Goal: Task Accomplishment & Management: Manage account settings

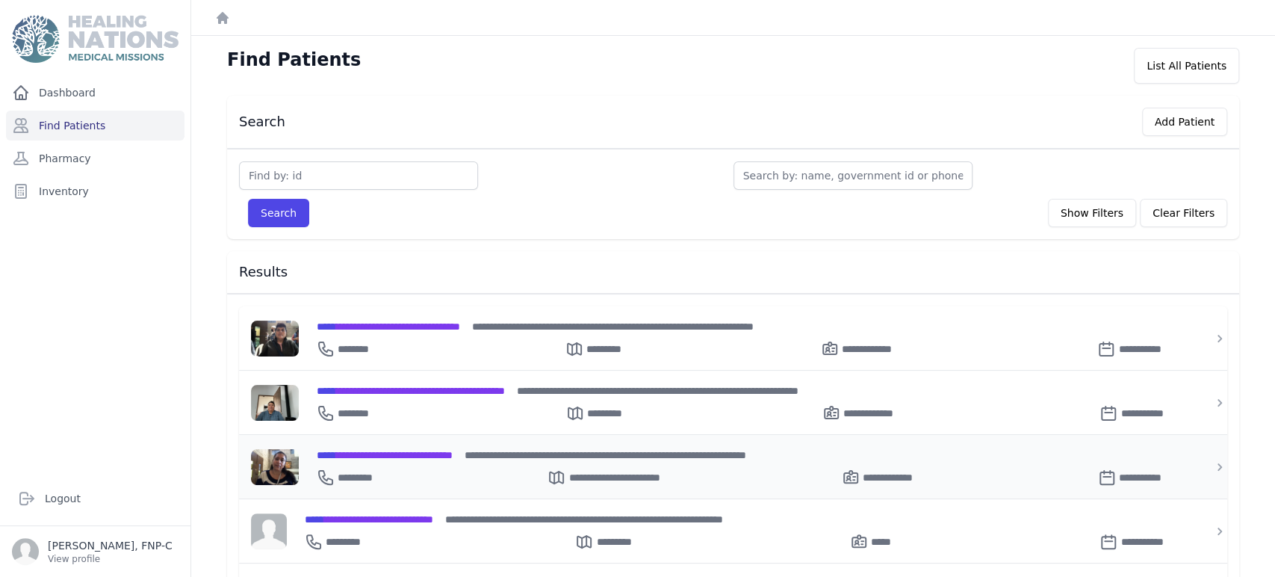
click at [366, 456] on span "**********" at bounding box center [385, 455] width 136 height 10
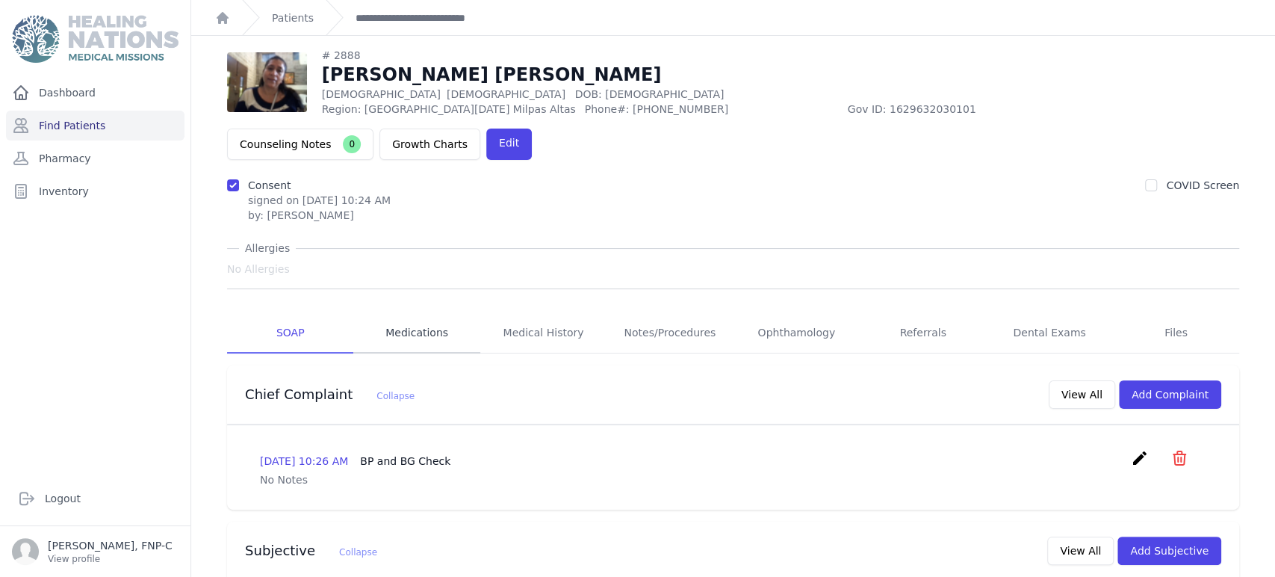
click at [411, 313] on link "Medications" at bounding box center [416, 333] width 126 height 40
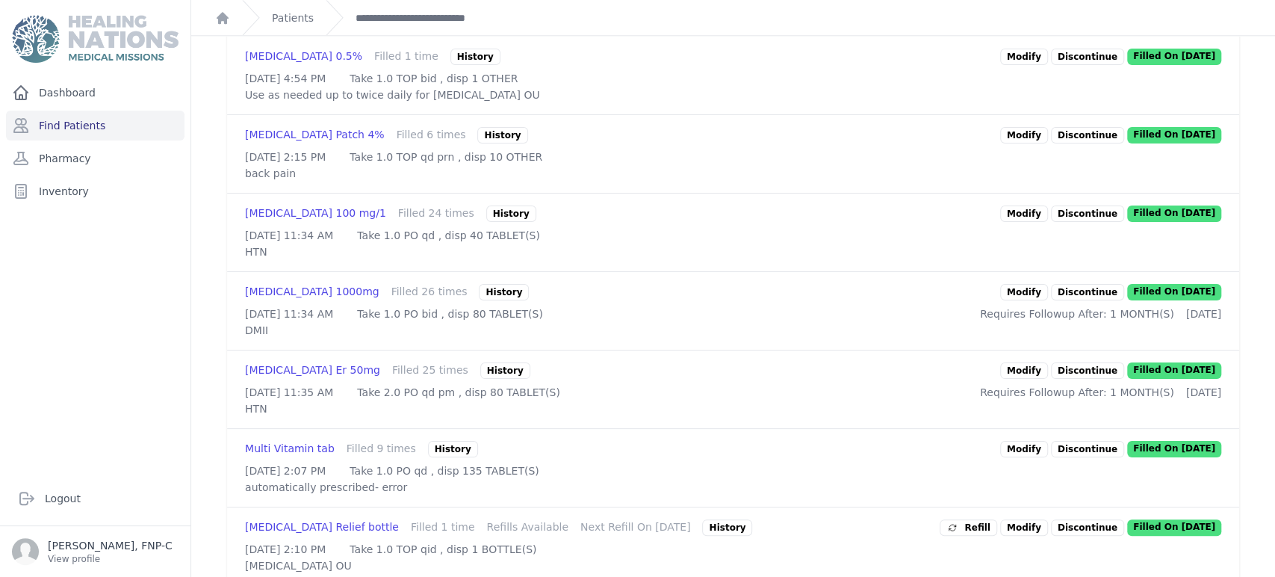
scroll to position [1107, 0]
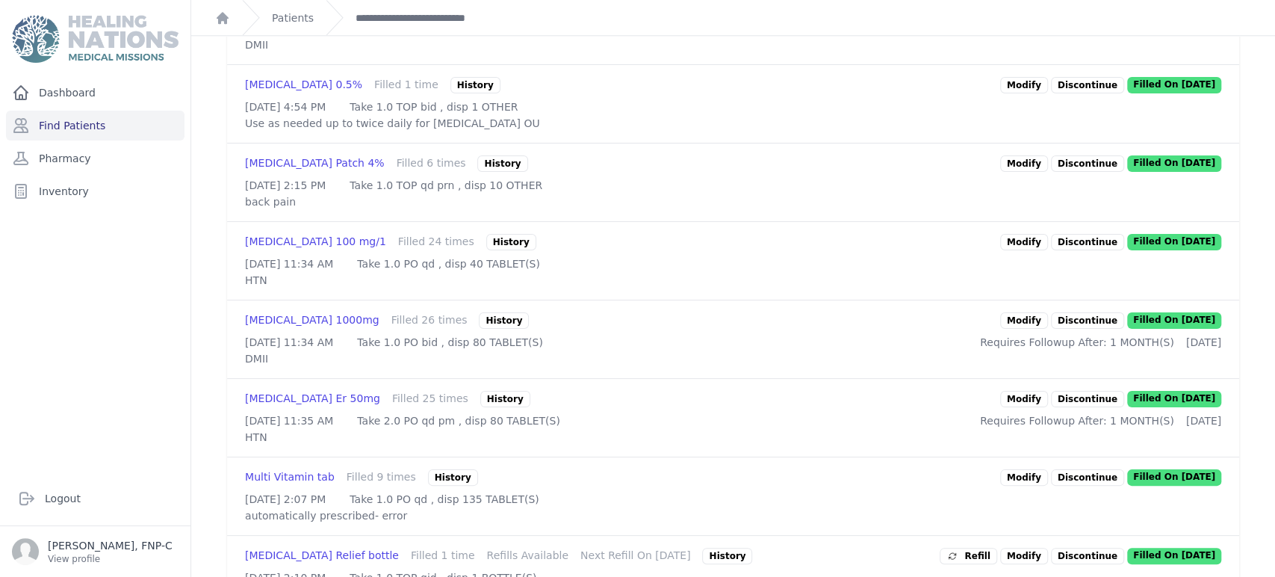
click at [1012, 93] on link "Modify" at bounding box center [1024, 85] width 48 height 16
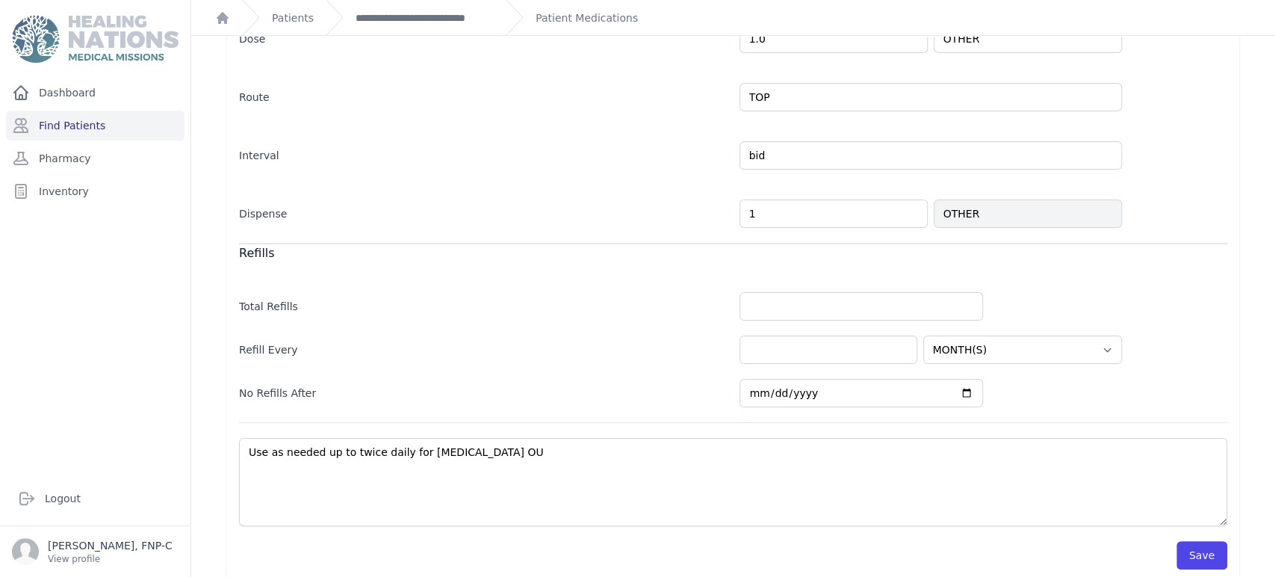
scroll to position [317, 0]
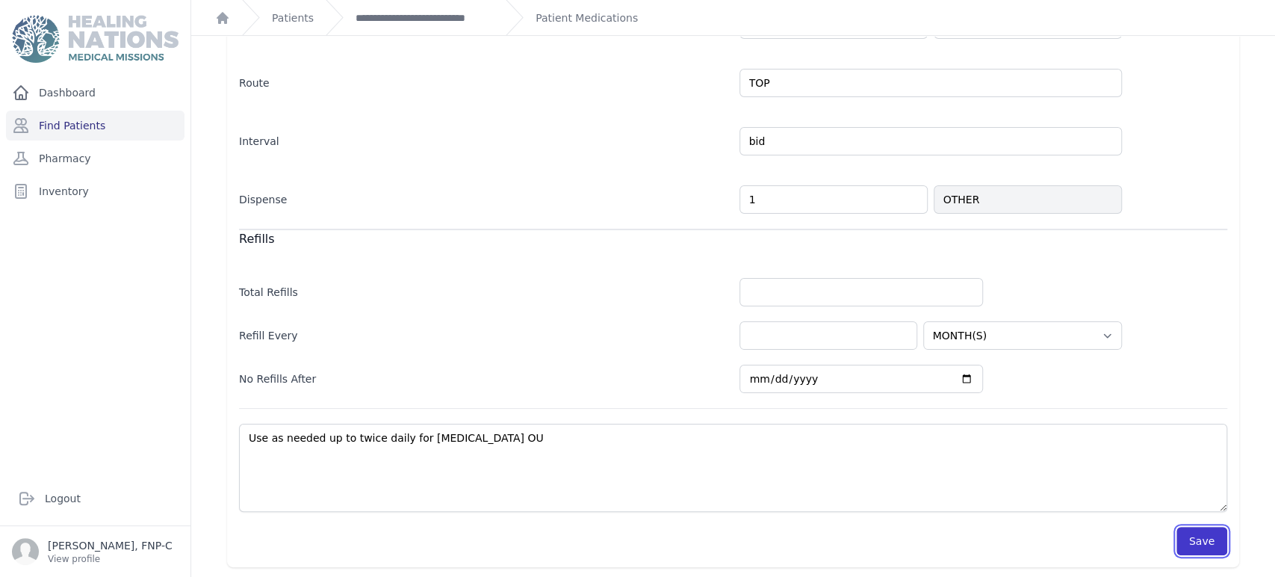
click at [1179, 540] on button "Save" at bounding box center [1201, 541] width 51 height 28
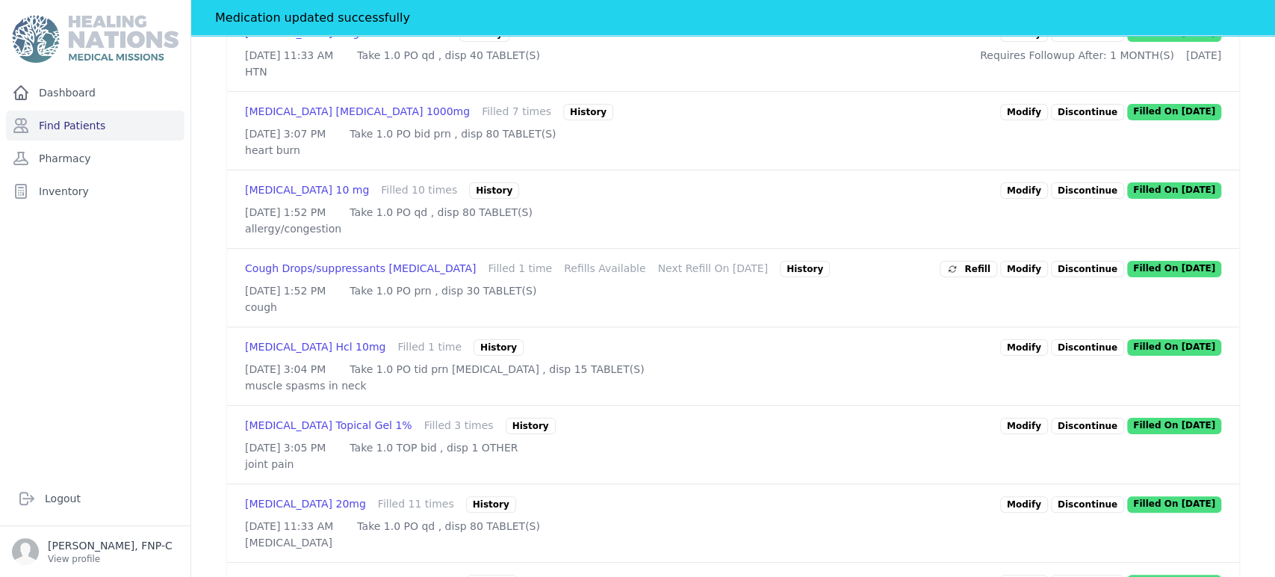
scroll to position [650, 0]
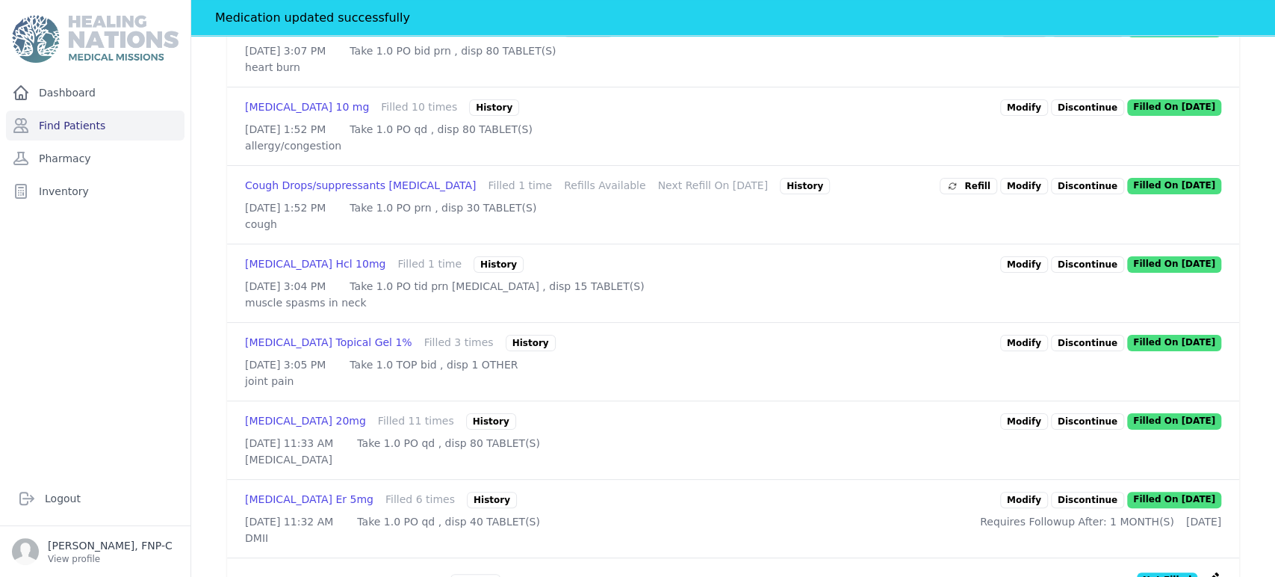
click at [1009, 351] on link "Modify" at bounding box center [1024, 343] width 48 height 16
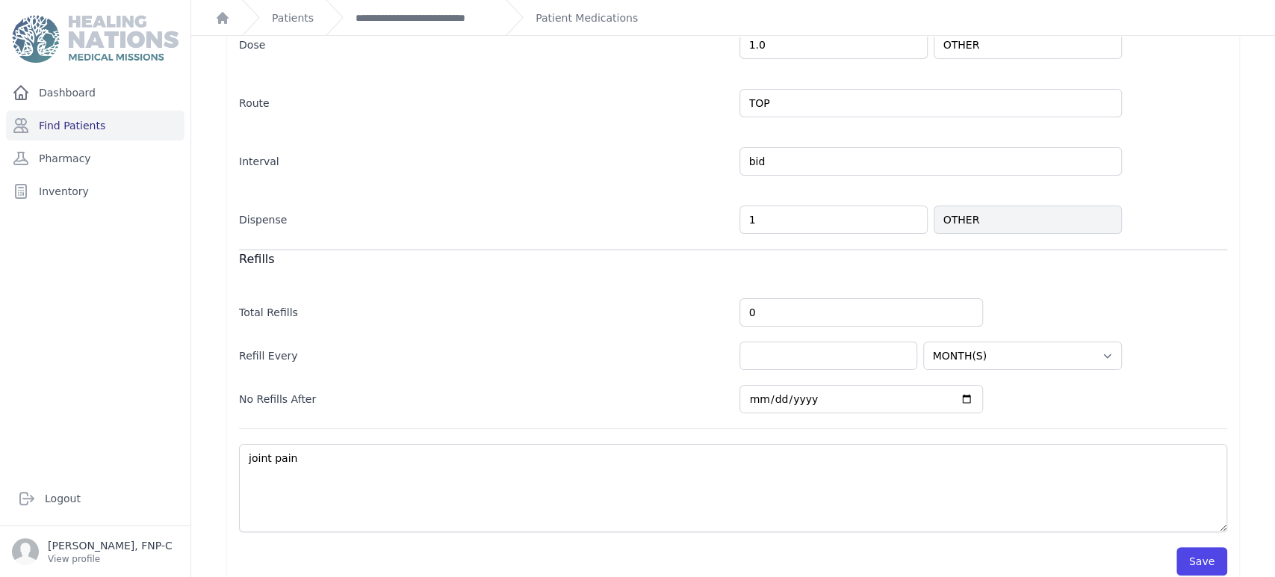
scroll to position [317, 0]
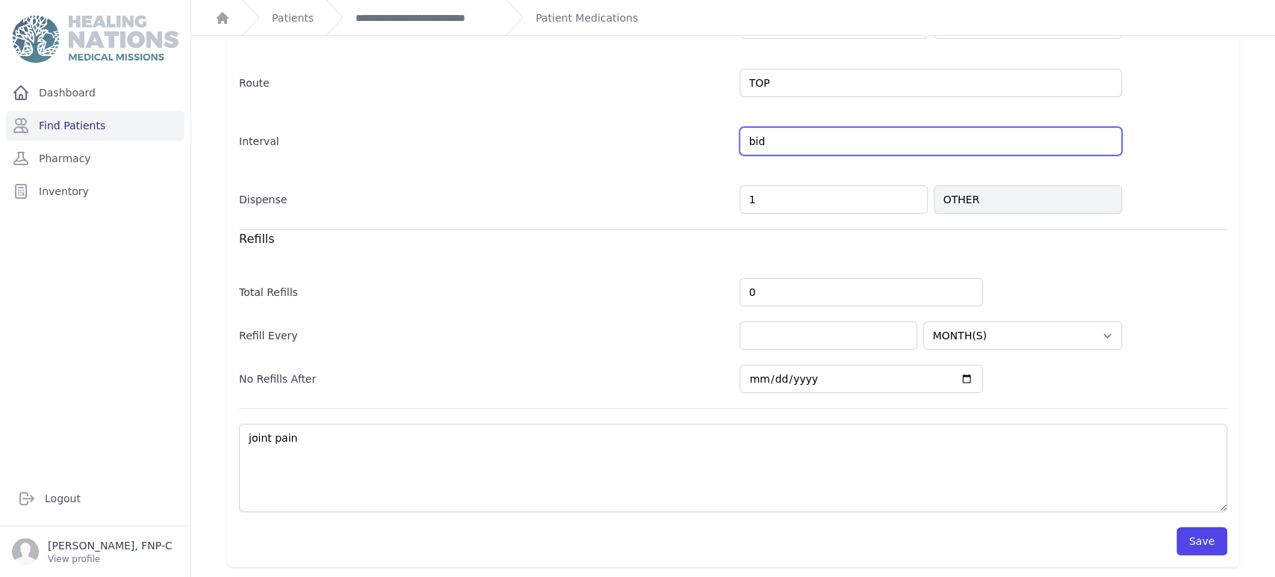
click at [788, 143] on input "bid" at bounding box center [930, 141] width 382 height 28
type input "bid prn"
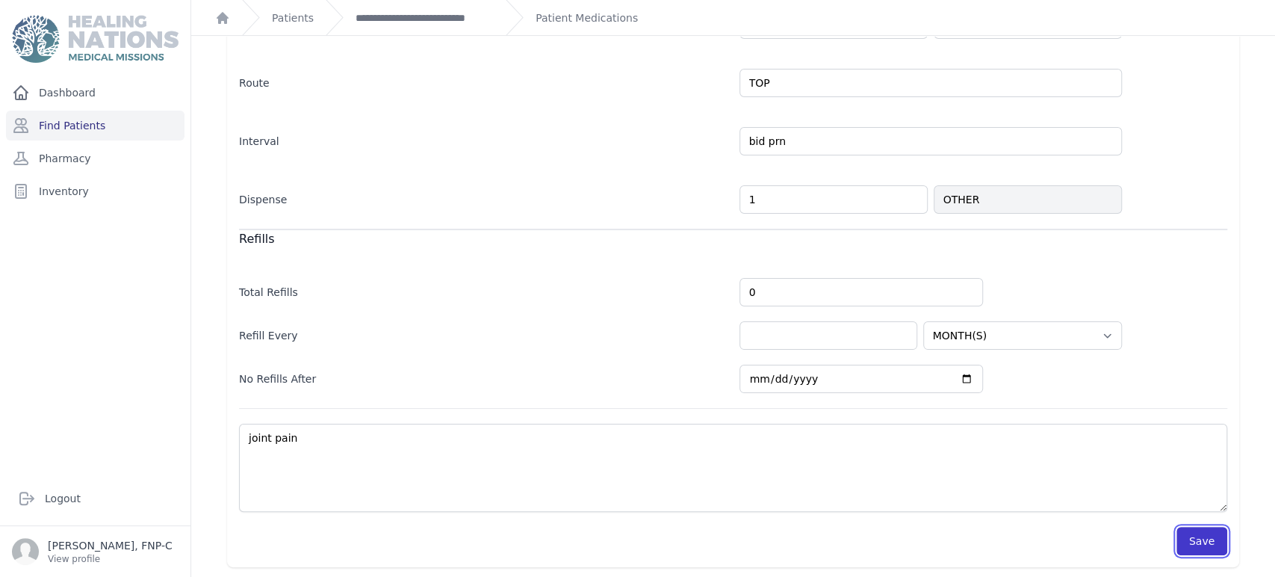
select select "MONTH(S)"
click at [1190, 530] on button "Save" at bounding box center [1201, 541] width 51 height 28
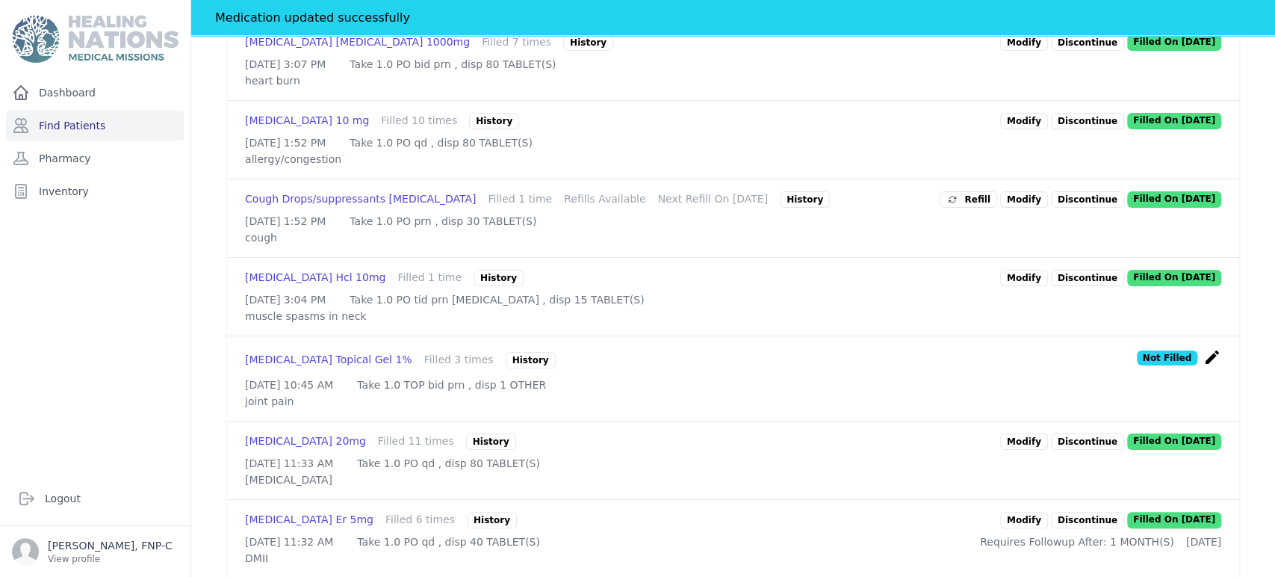
scroll to position [733, 0]
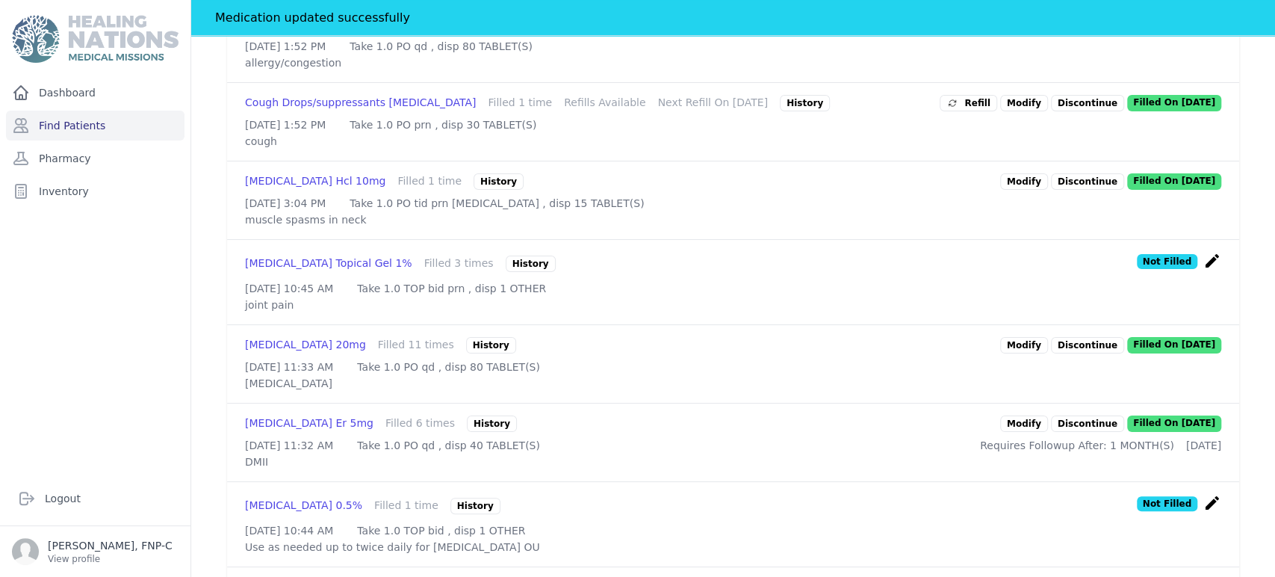
click at [1011, 353] on link "Modify" at bounding box center [1024, 345] width 48 height 16
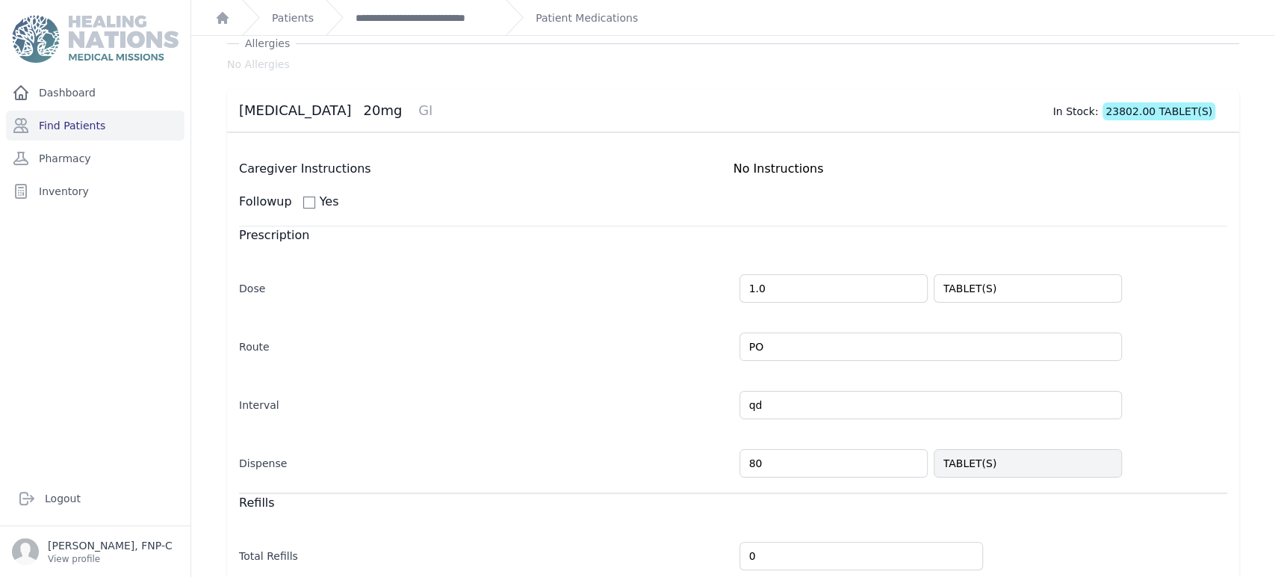
scroll to position [83, 0]
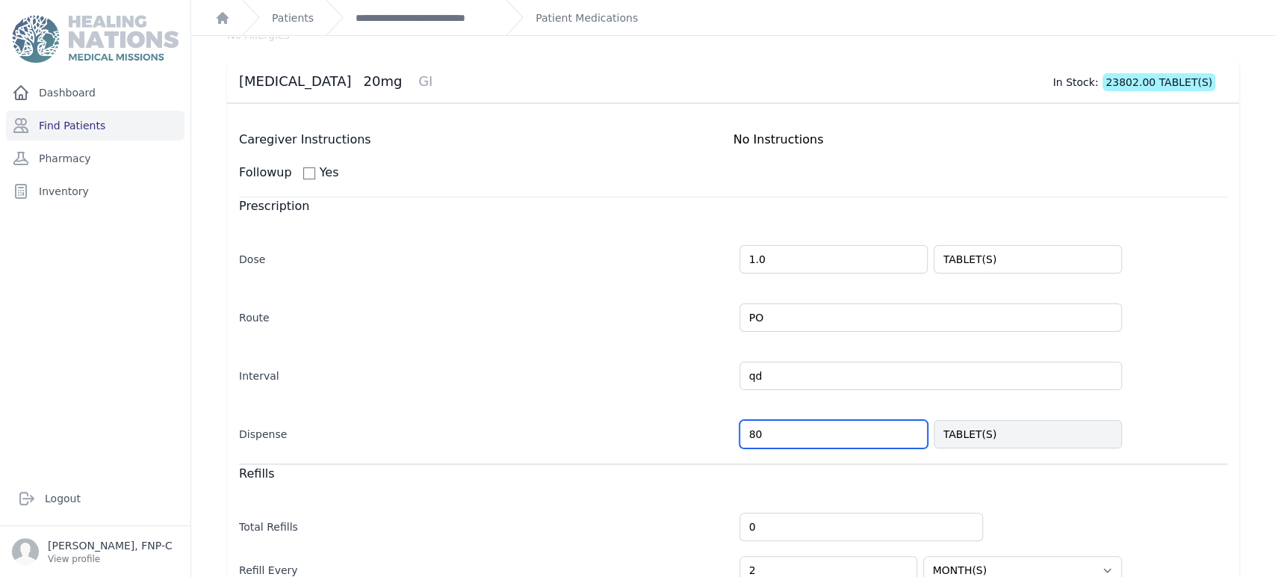
click at [765, 432] on input "80" at bounding box center [833, 434] width 188 height 28
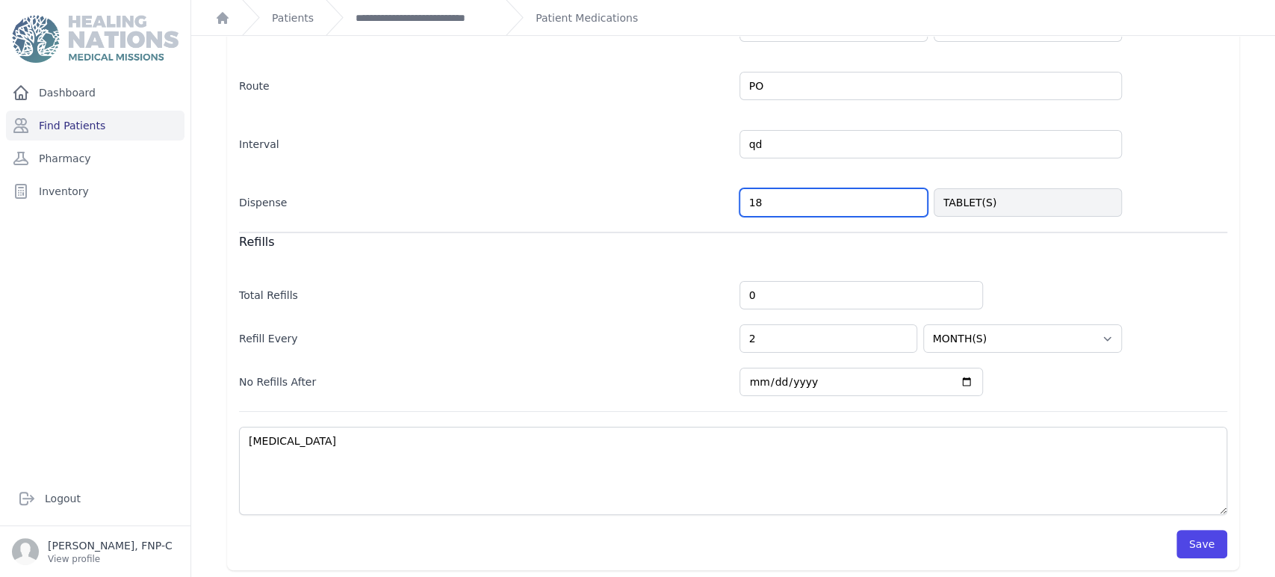
scroll to position [317, 0]
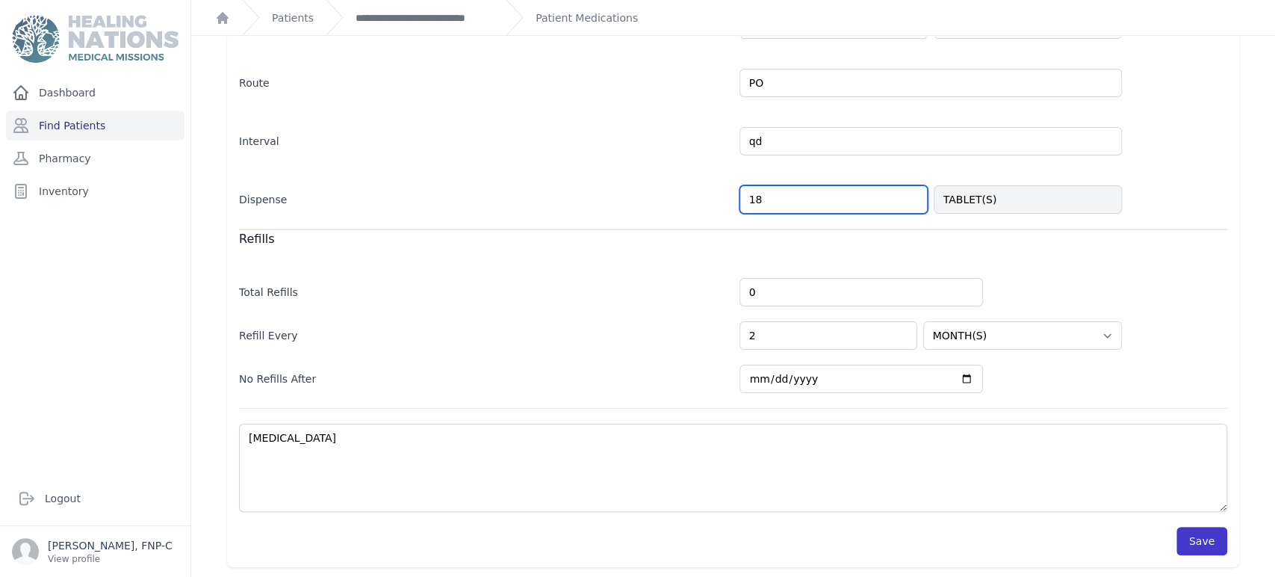
type input "18"
select select "MONTH(S)"
click at [1189, 544] on button "Save" at bounding box center [1201, 541] width 51 height 28
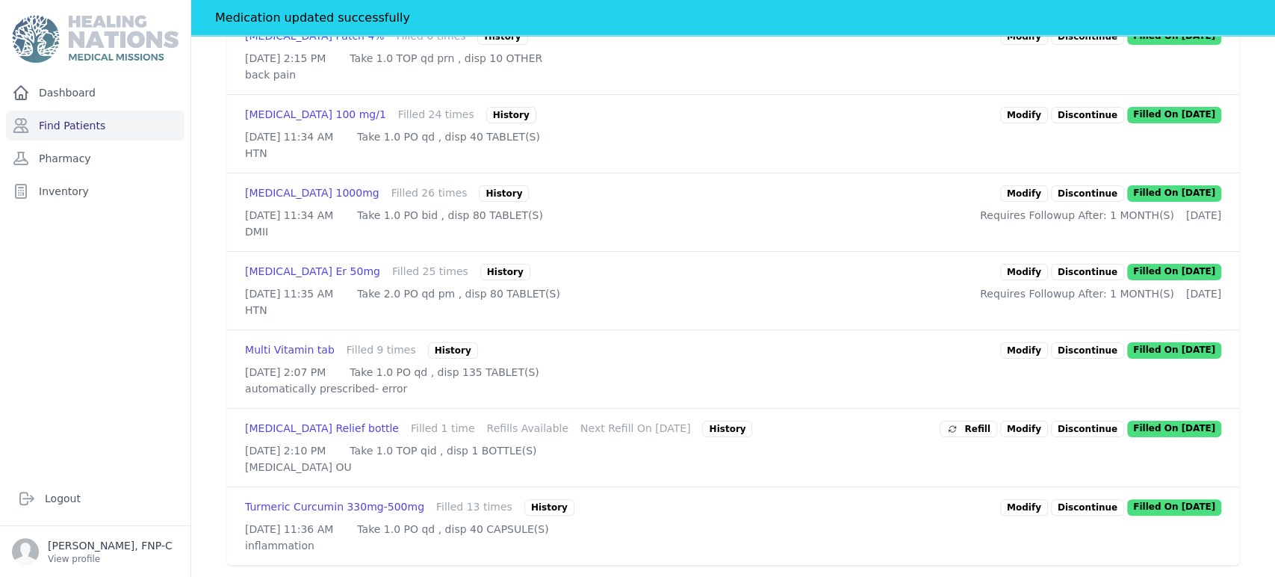
scroll to position [1494, 0]
click at [1017, 499] on link "Modify" at bounding box center [1024, 507] width 48 height 16
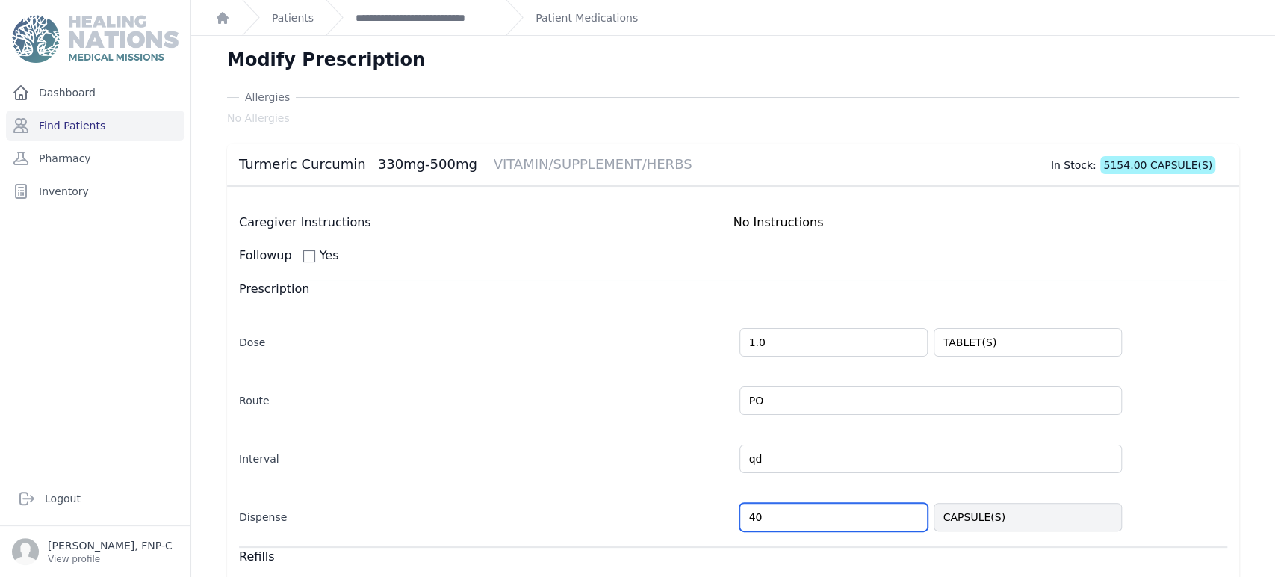
click at [759, 521] on input "40" at bounding box center [833, 517] width 188 height 28
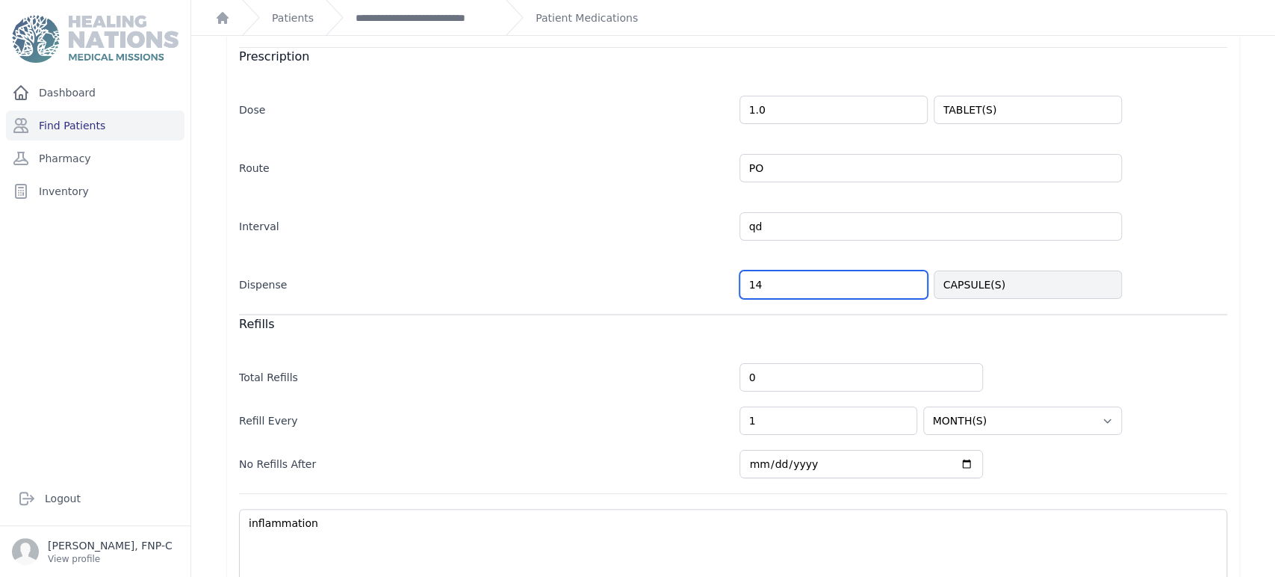
scroll to position [317, 0]
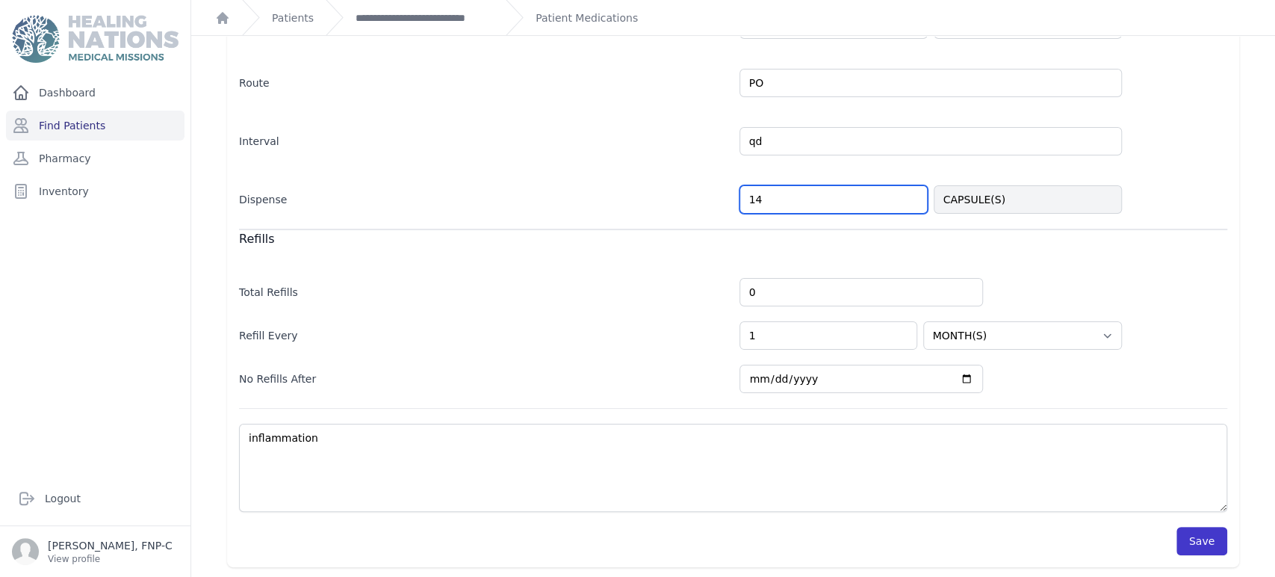
type input "14"
select select "MONTH(S)"
click at [1178, 538] on button "Save" at bounding box center [1201, 541] width 51 height 28
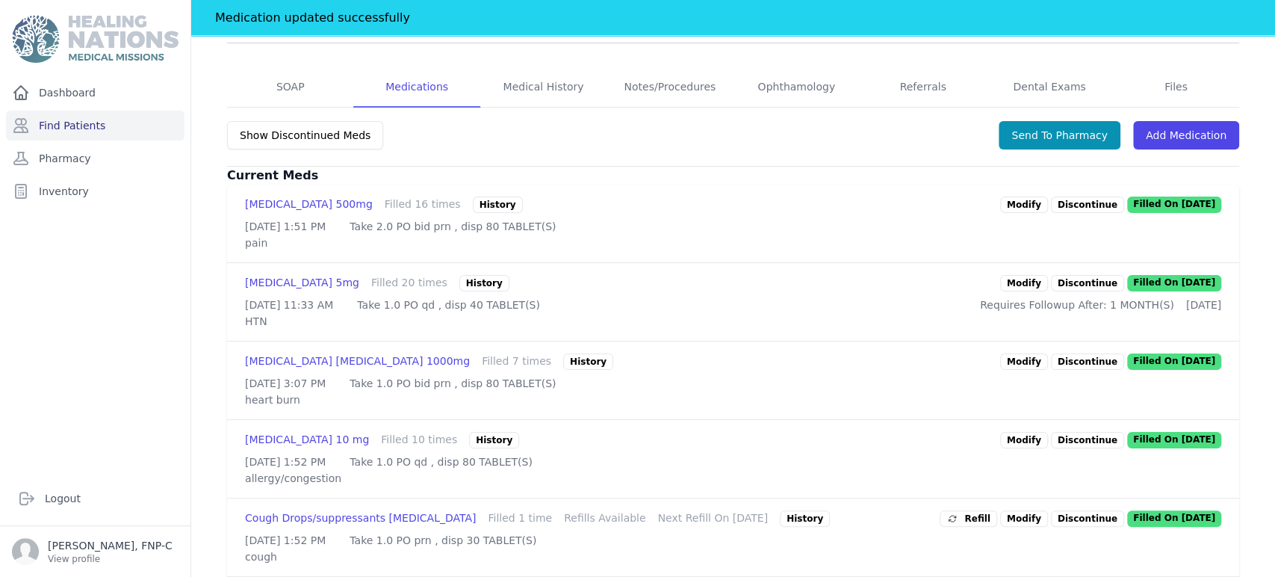
click at [1023, 438] on link "Modify" at bounding box center [1024, 440] width 48 height 16
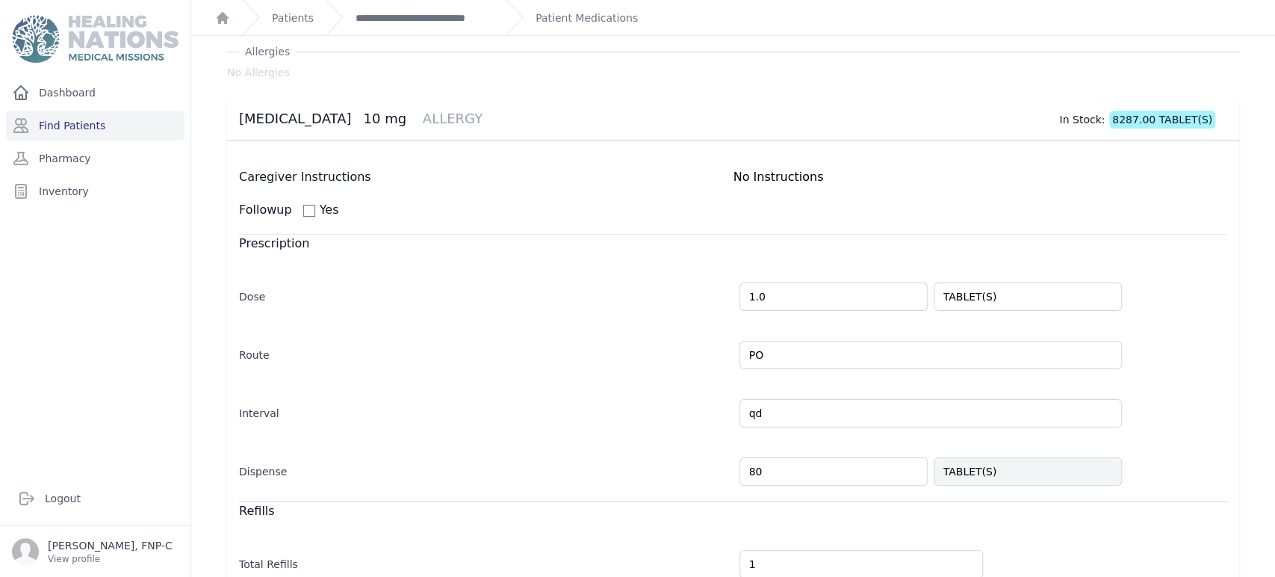
scroll to position [83, 0]
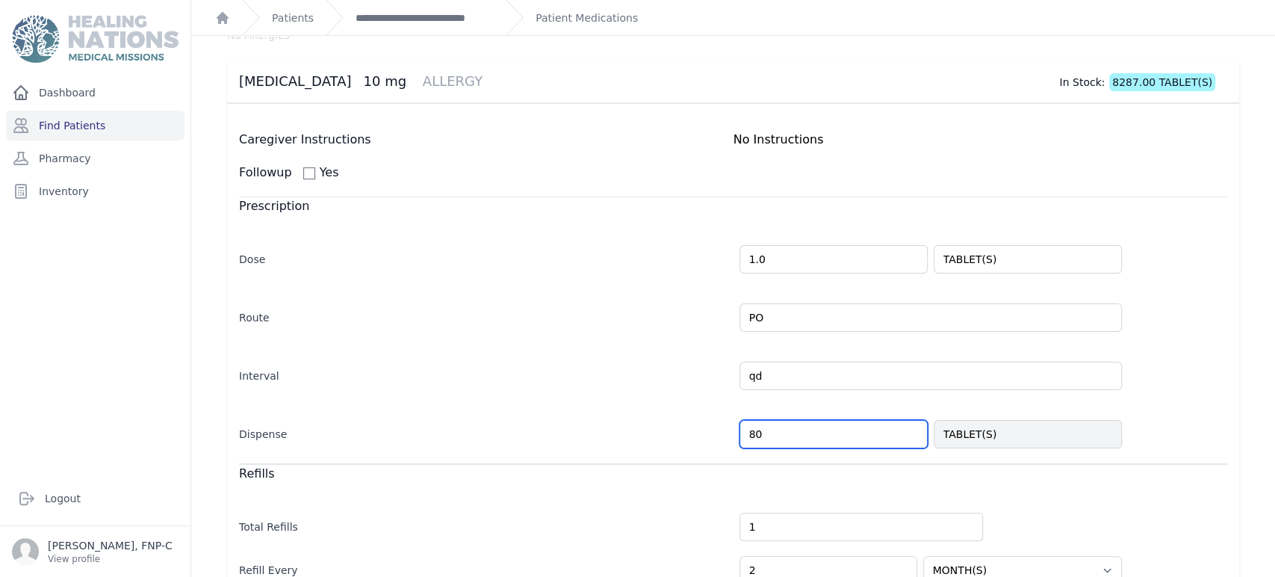
click at [757, 440] on input "80" at bounding box center [833, 434] width 188 height 28
type input "8"
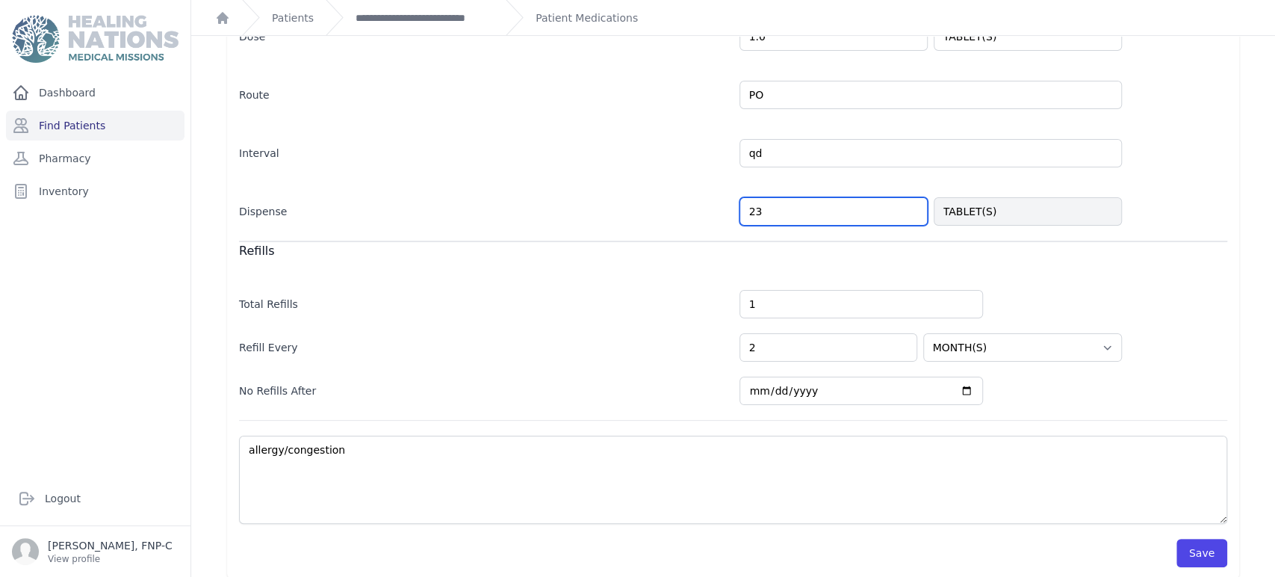
scroll to position [317, 0]
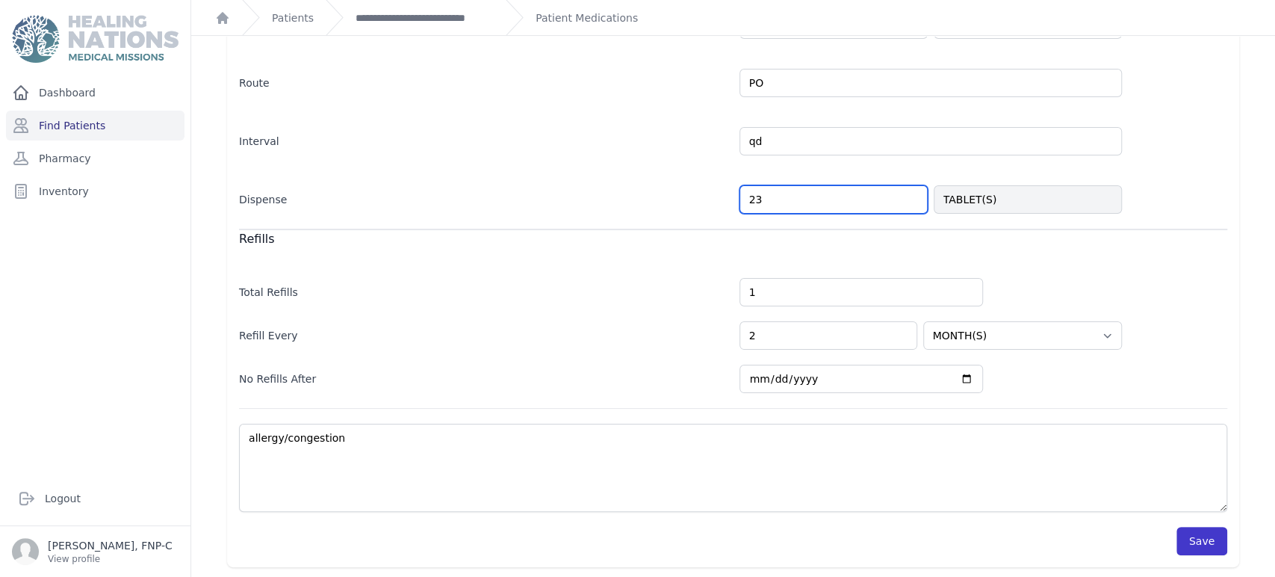
type input "23"
select select "MONTH(S)"
click at [1193, 538] on button "Save" at bounding box center [1201, 541] width 51 height 28
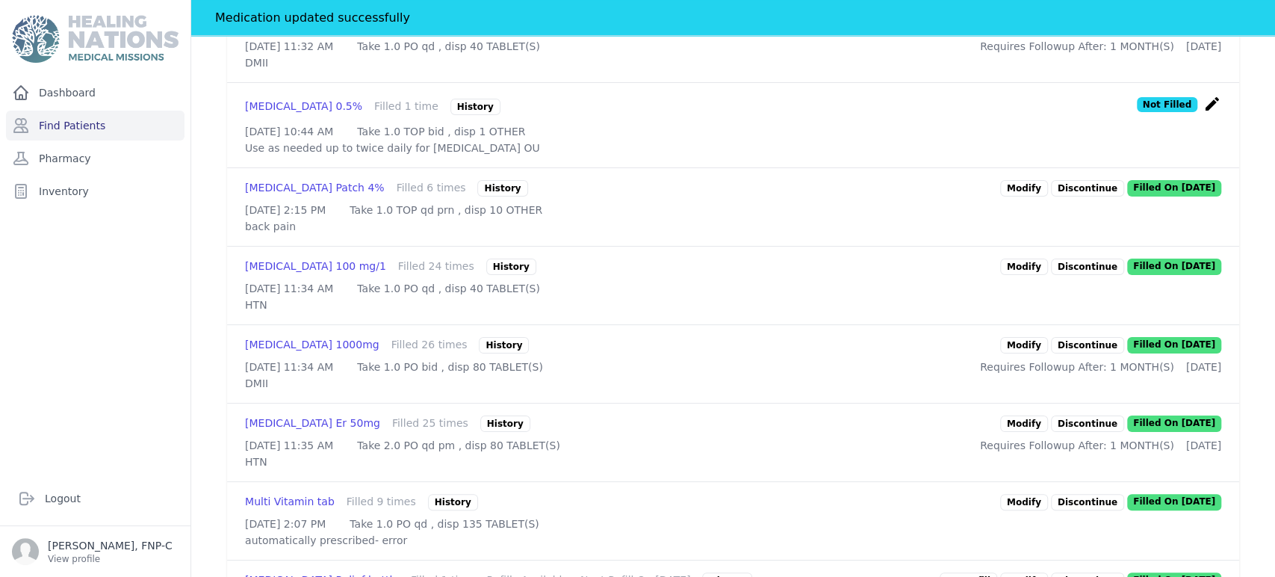
scroll to position [1147, 0]
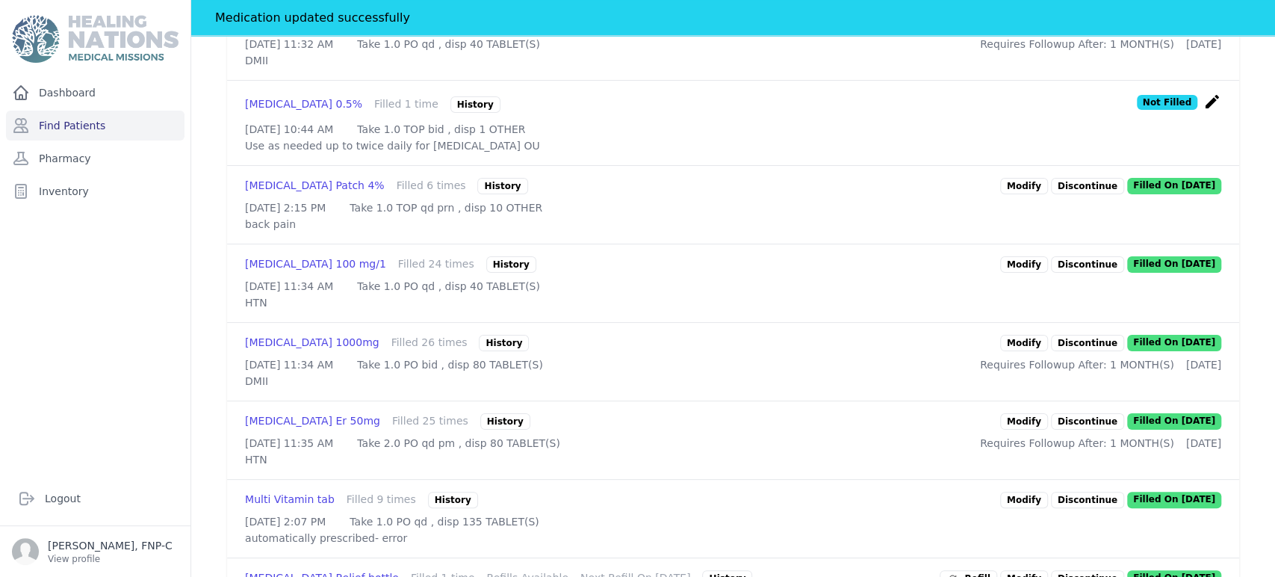
click at [1005, 351] on link "Modify" at bounding box center [1024, 343] width 48 height 16
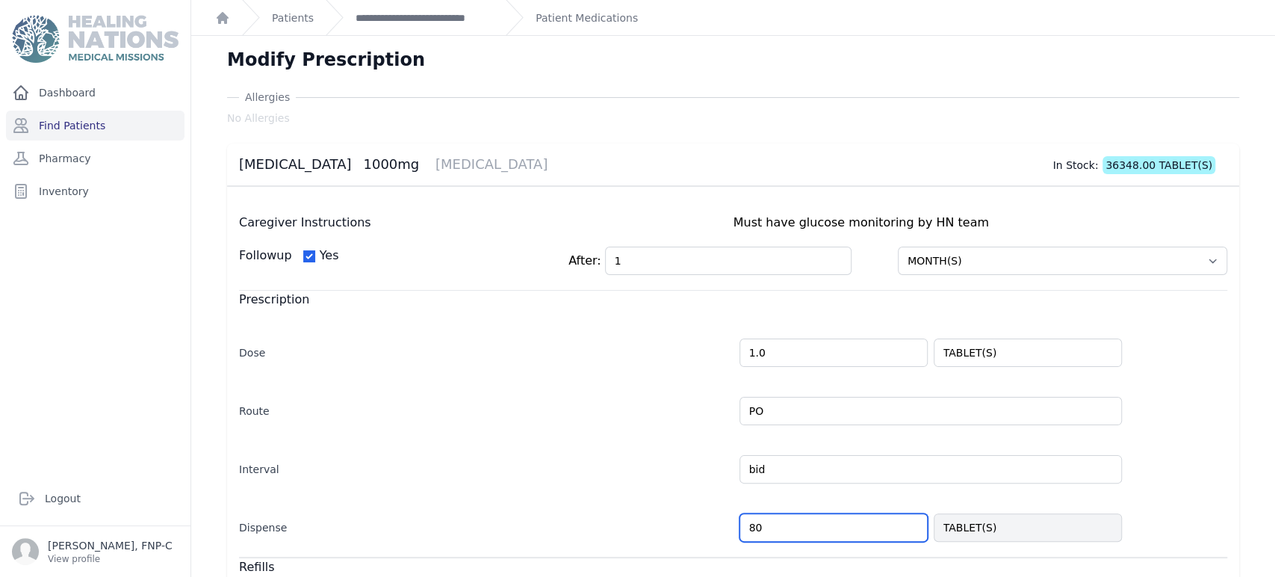
click at [763, 521] on input "80" at bounding box center [833, 527] width 188 height 28
type input "8"
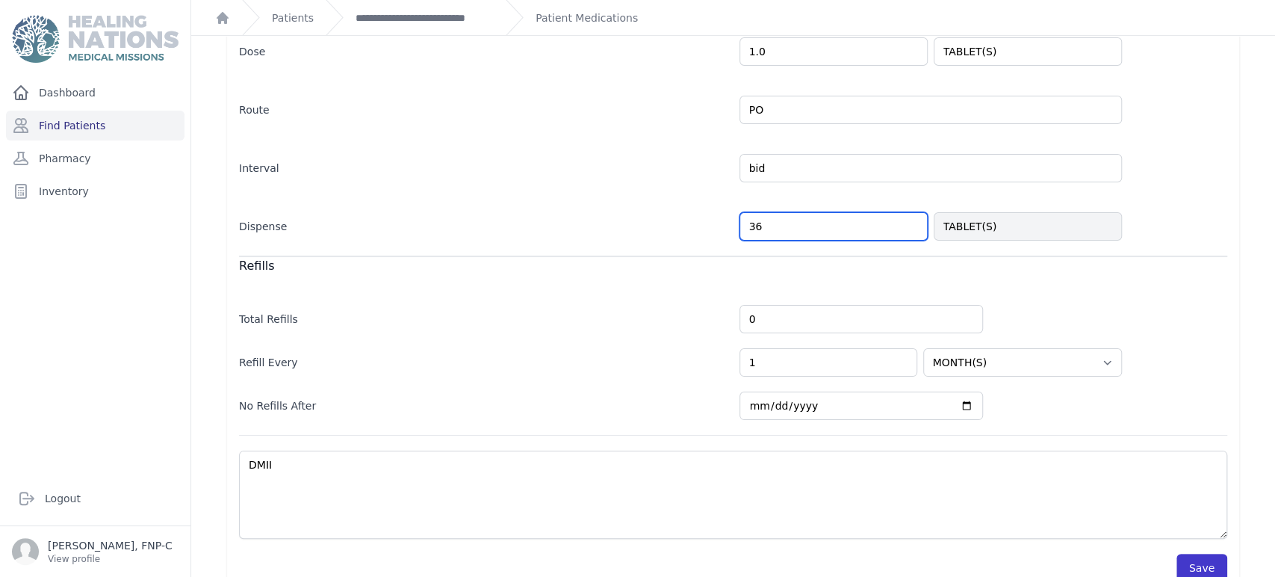
scroll to position [328, 0]
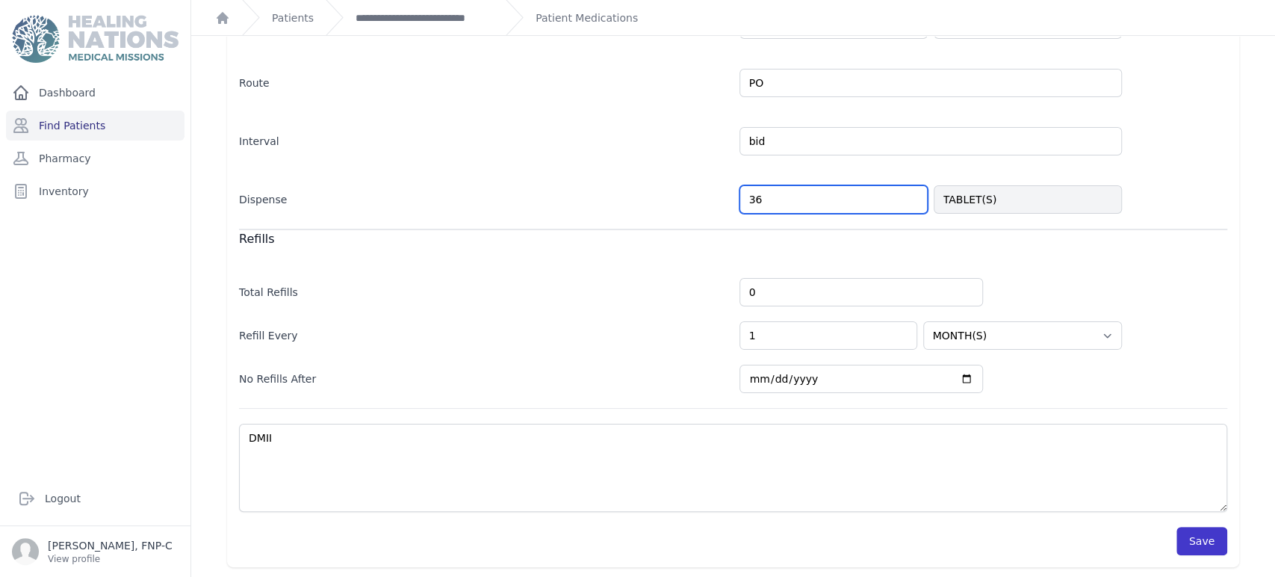
type input "36"
select select "MONTH(S)"
click at [1183, 536] on button "Save" at bounding box center [1201, 541] width 51 height 28
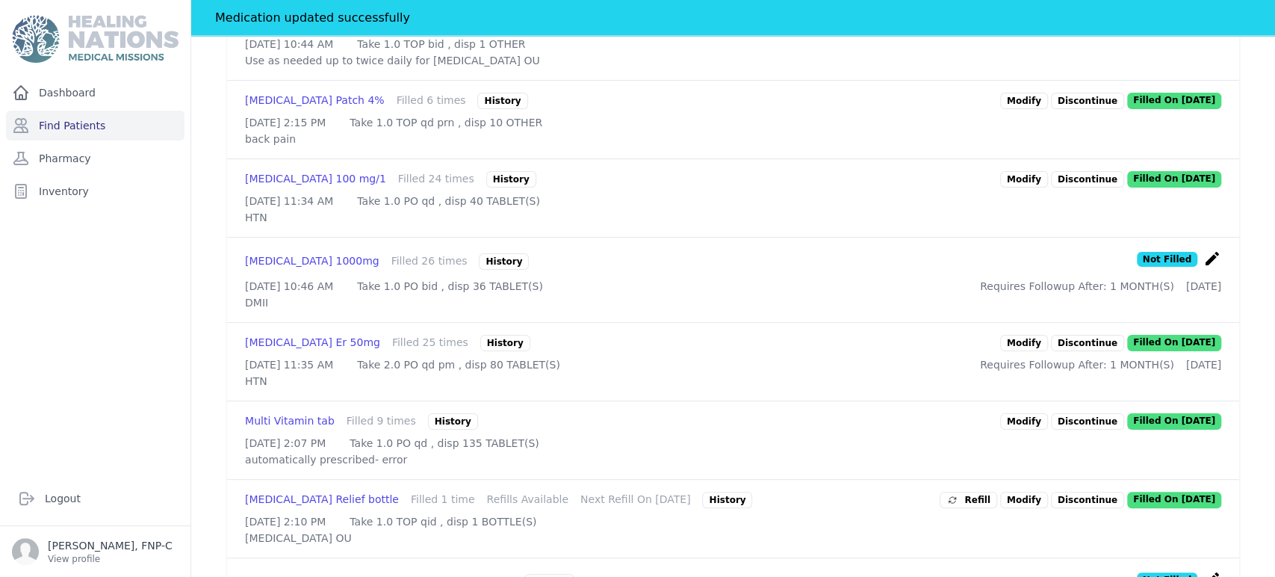
scroll to position [1241, 0]
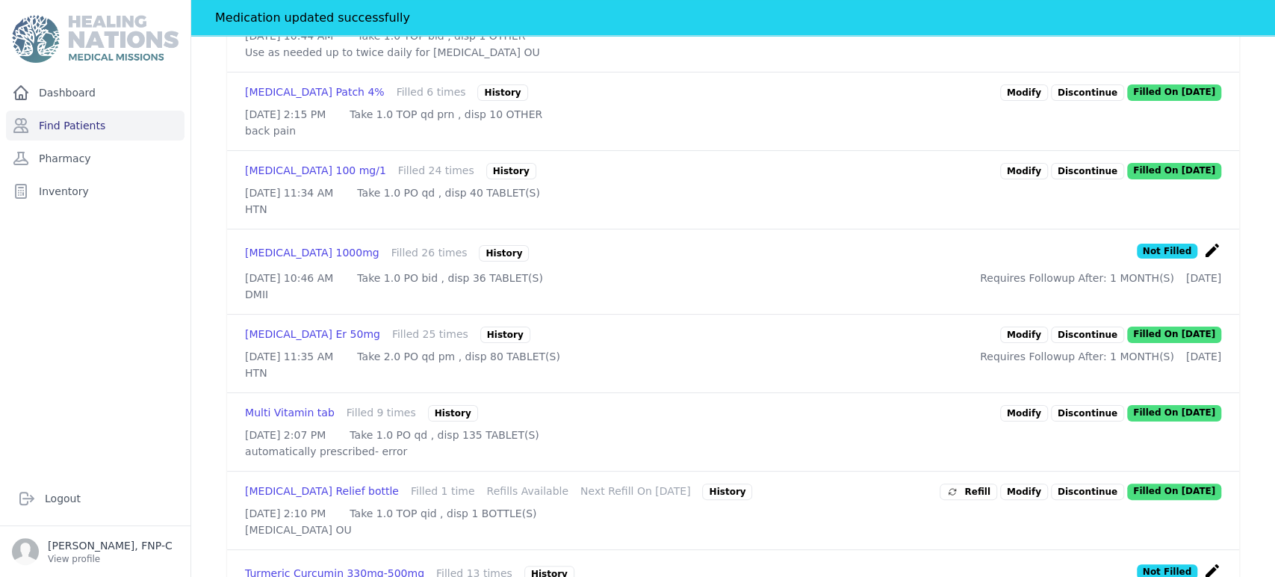
click at [1008, 343] on link "Modify" at bounding box center [1024, 334] width 48 height 16
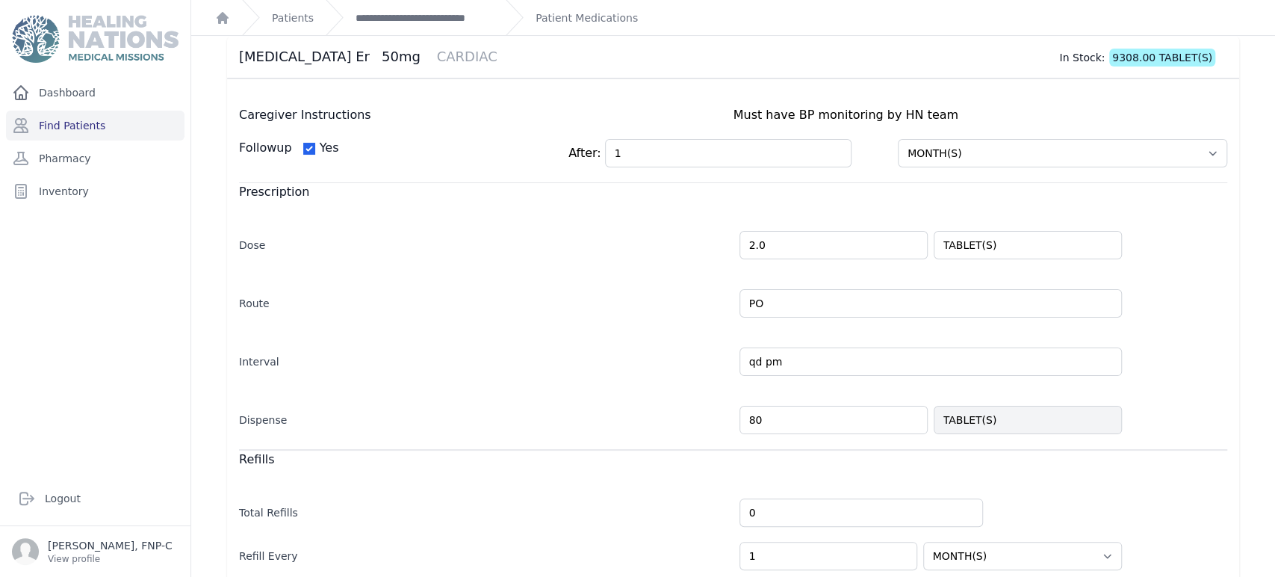
scroll to position [166, 0]
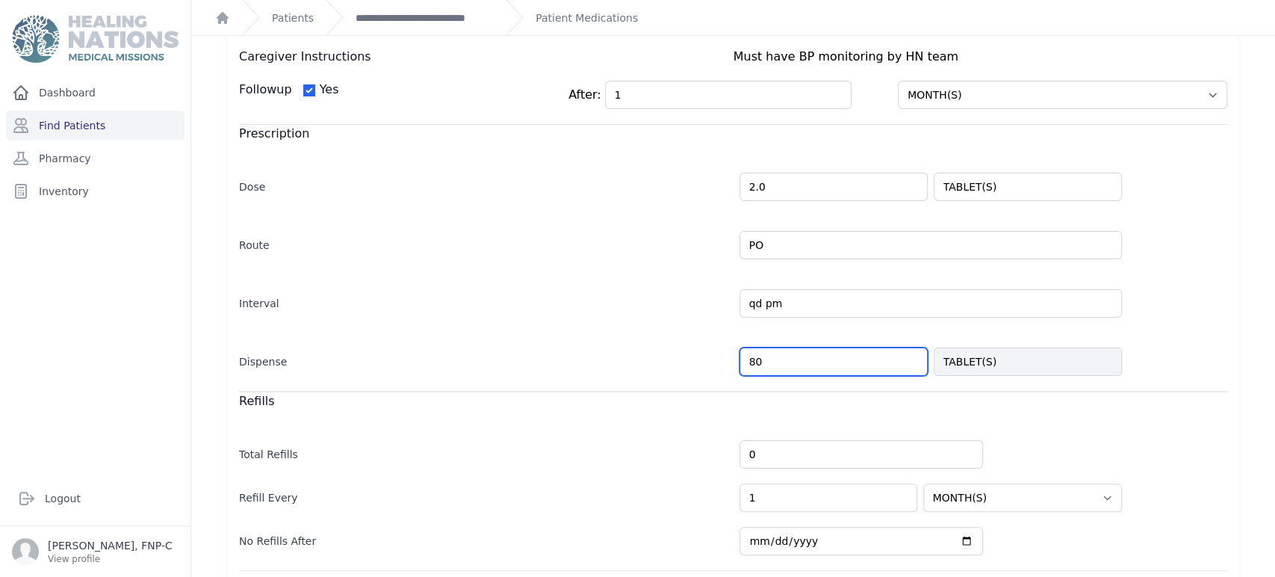
click at [775, 362] on input "80" at bounding box center [833, 361] width 188 height 28
type input "8"
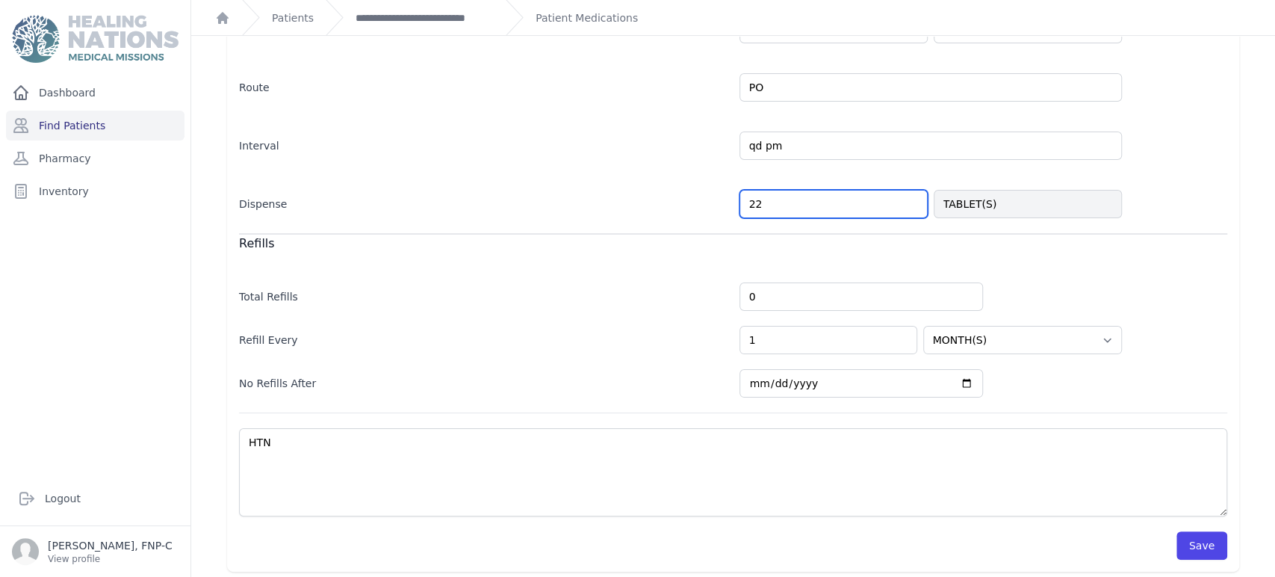
scroll to position [328, 0]
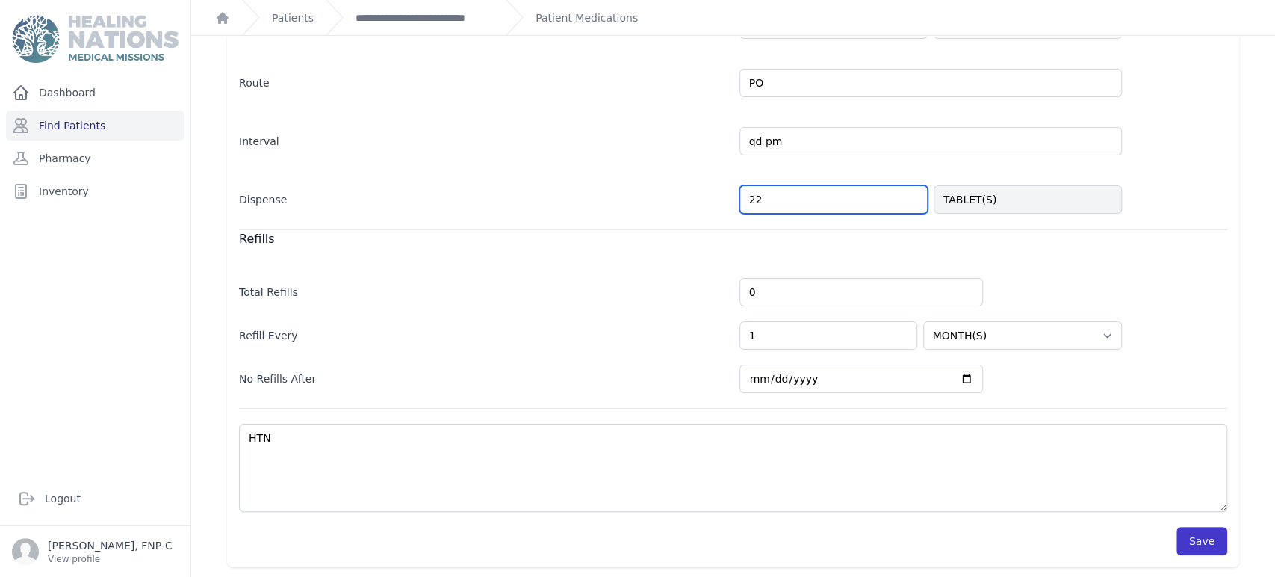
type input "22"
select select "MONTH(S)"
click at [1194, 542] on button "Save" at bounding box center [1201, 541] width 51 height 28
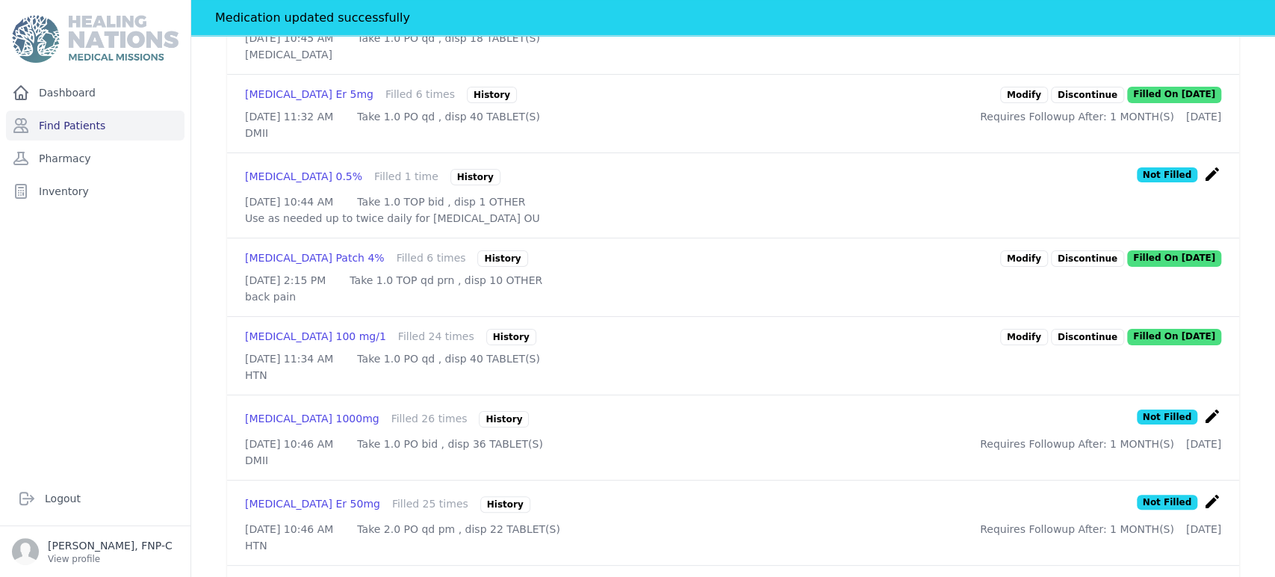
scroll to position [992, 0]
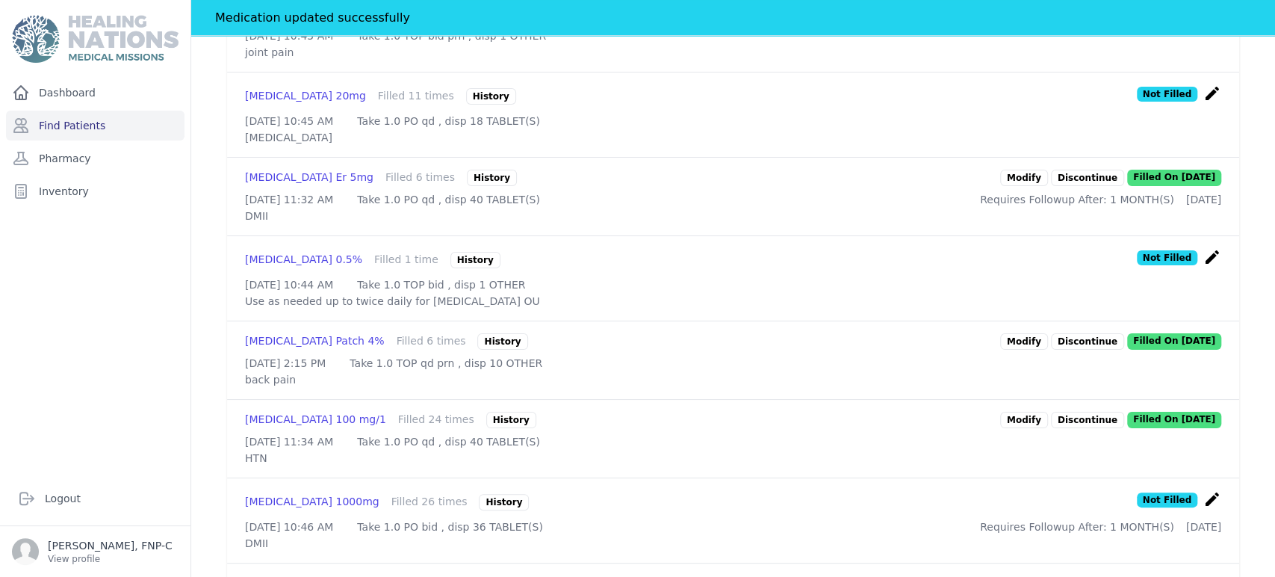
click at [1012, 186] on link "Modify" at bounding box center [1024, 178] width 48 height 16
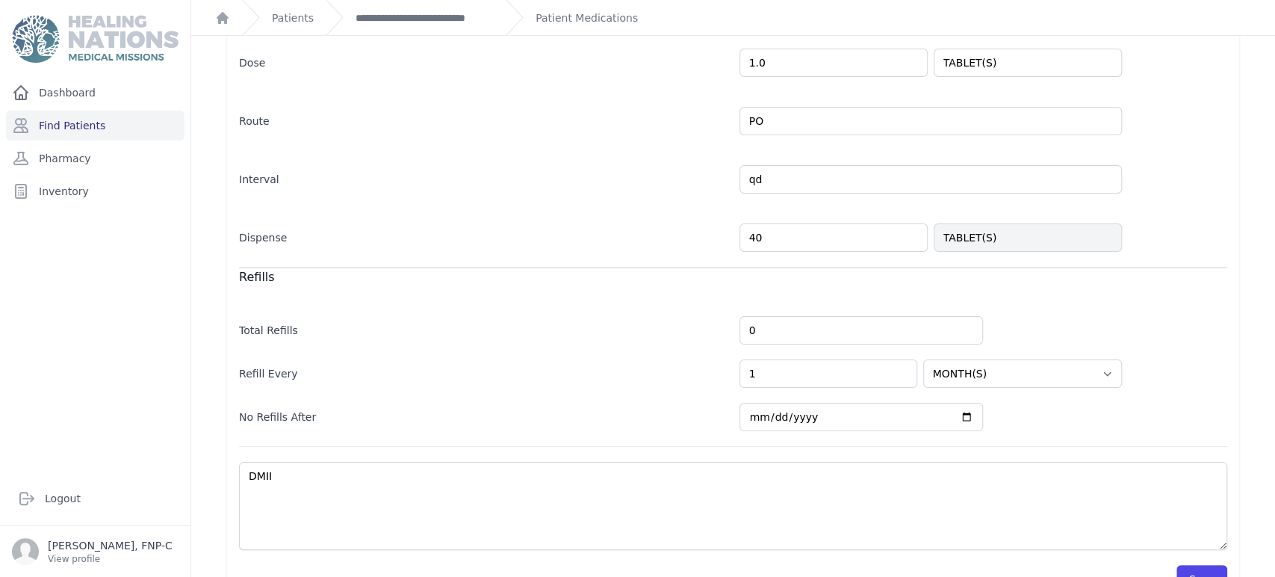
scroll to position [328, 0]
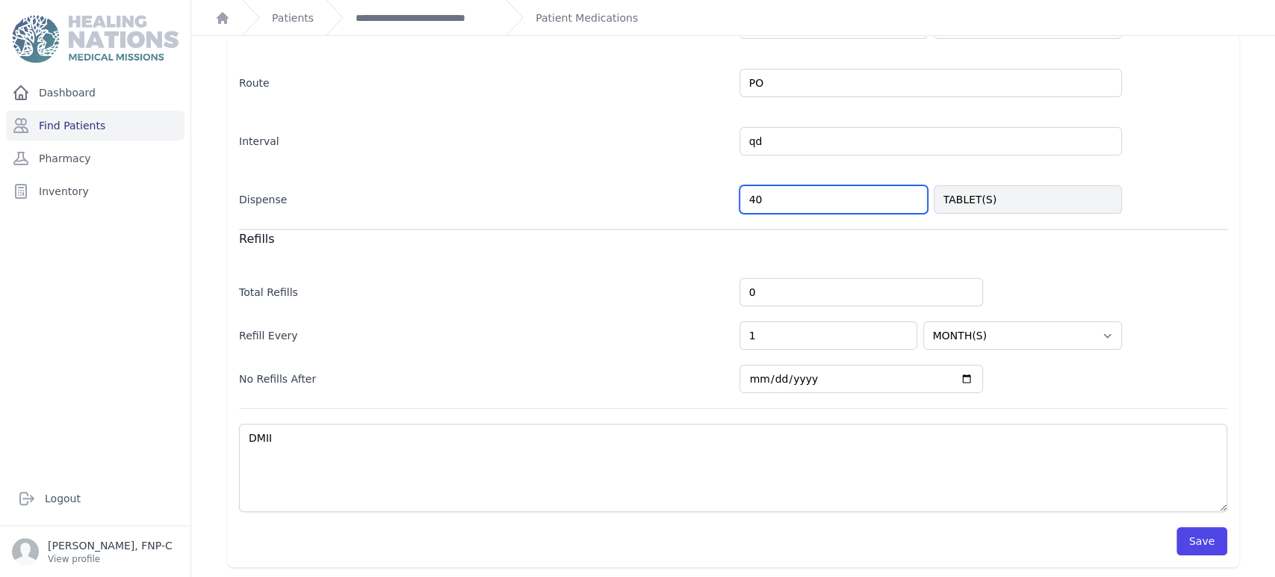
click at [747, 204] on input "40" at bounding box center [833, 199] width 188 height 28
type input "20"
select select "MONTH(S)"
click at [1195, 535] on button "Save" at bounding box center [1201, 541] width 51 height 28
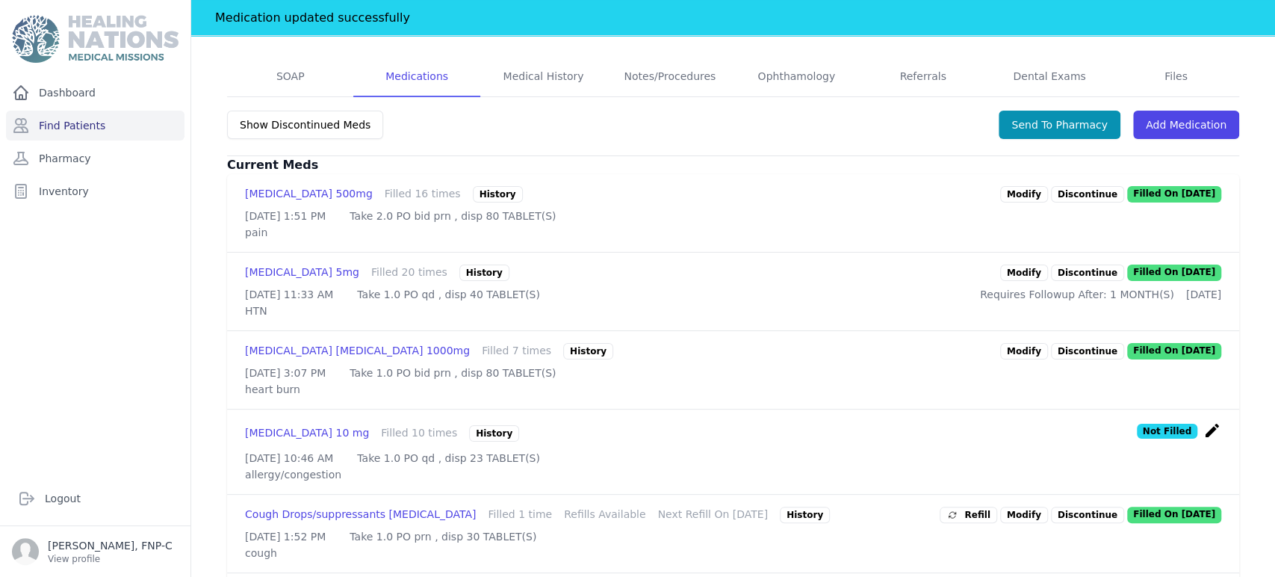
click at [1010, 264] on link "Modify" at bounding box center [1024, 272] width 48 height 16
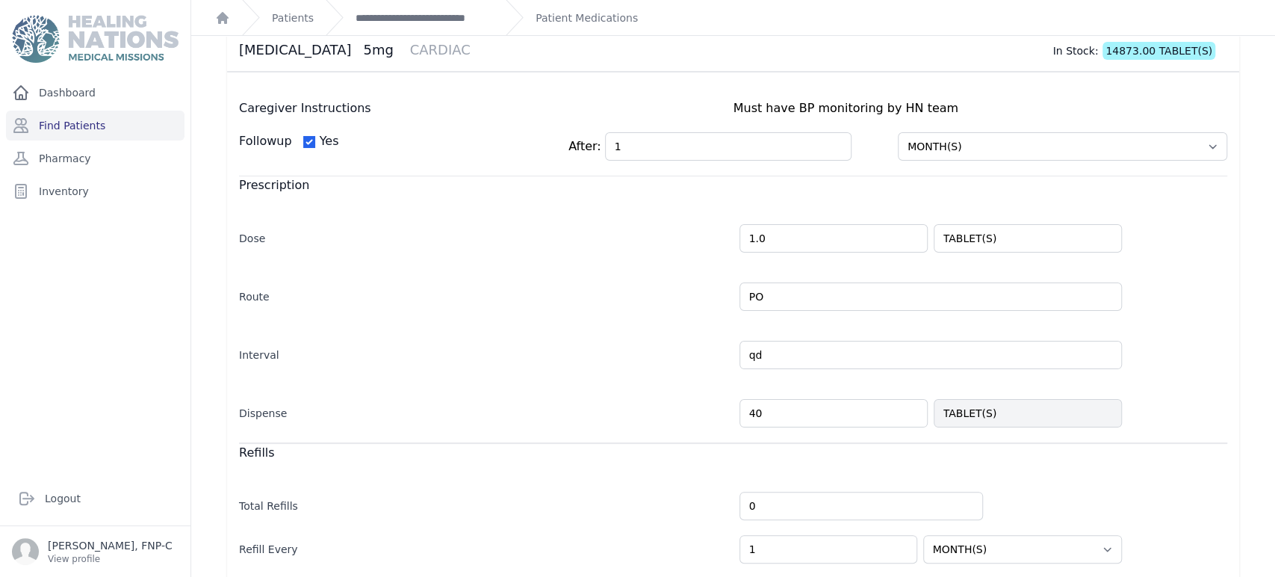
scroll to position [328, 0]
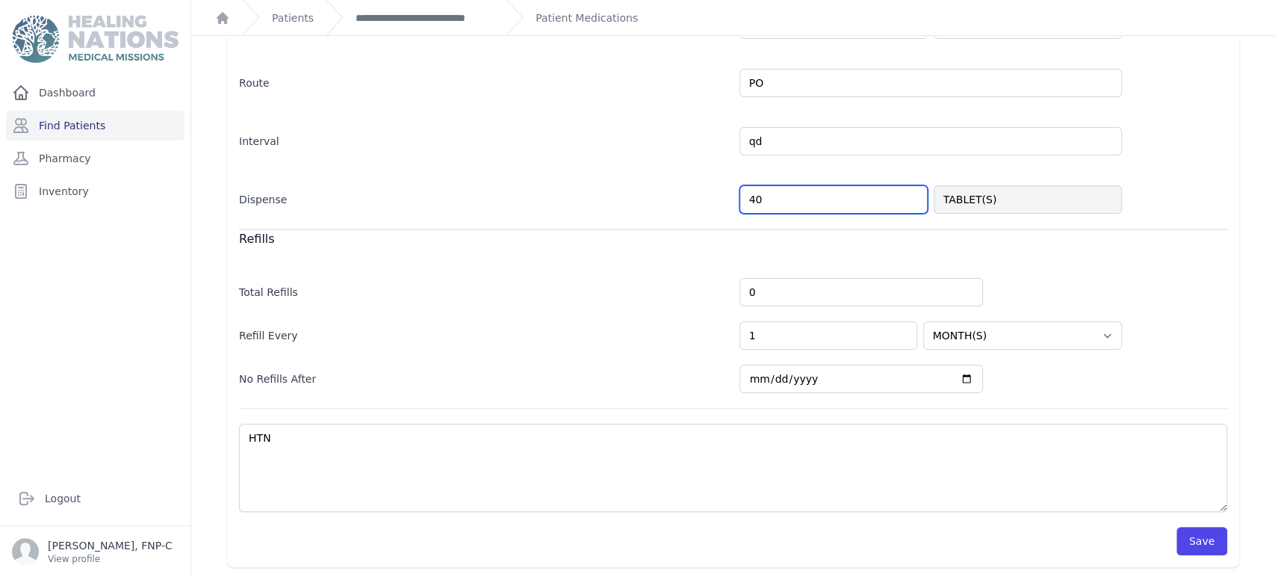
click at [766, 194] on input "40" at bounding box center [833, 199] width 188 height 28
type input "4"
type input "3"
select select "MONTH(S)"
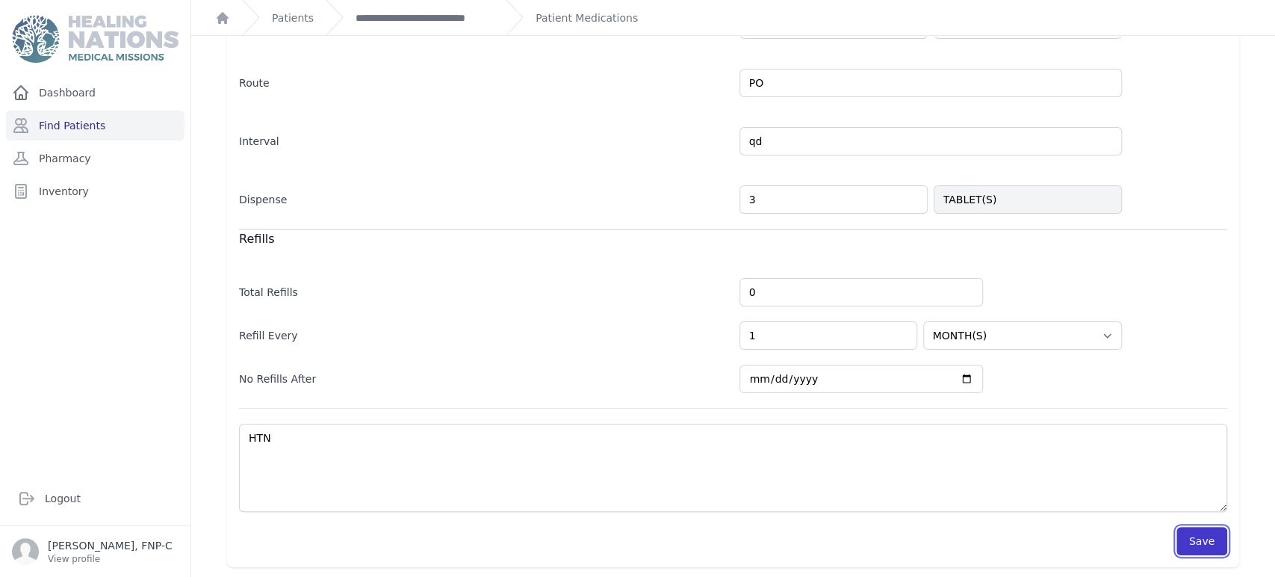
click at [1183, 536] on button "Save" at bounding box center [1201, 541] width 51 height 28
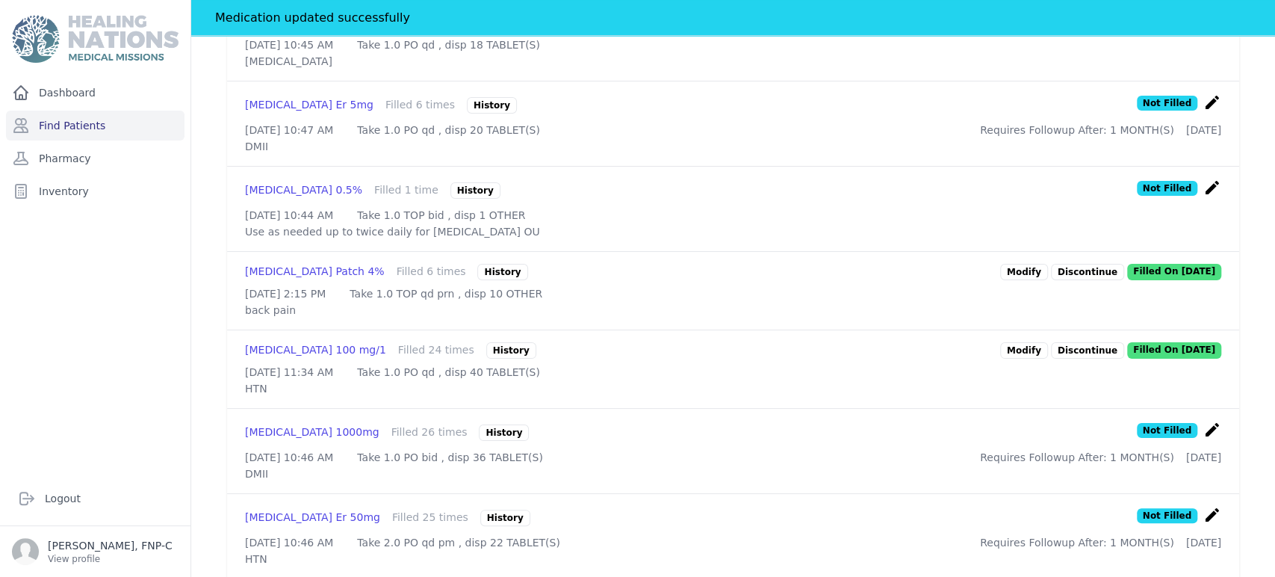
scroll to position [1158, 0]
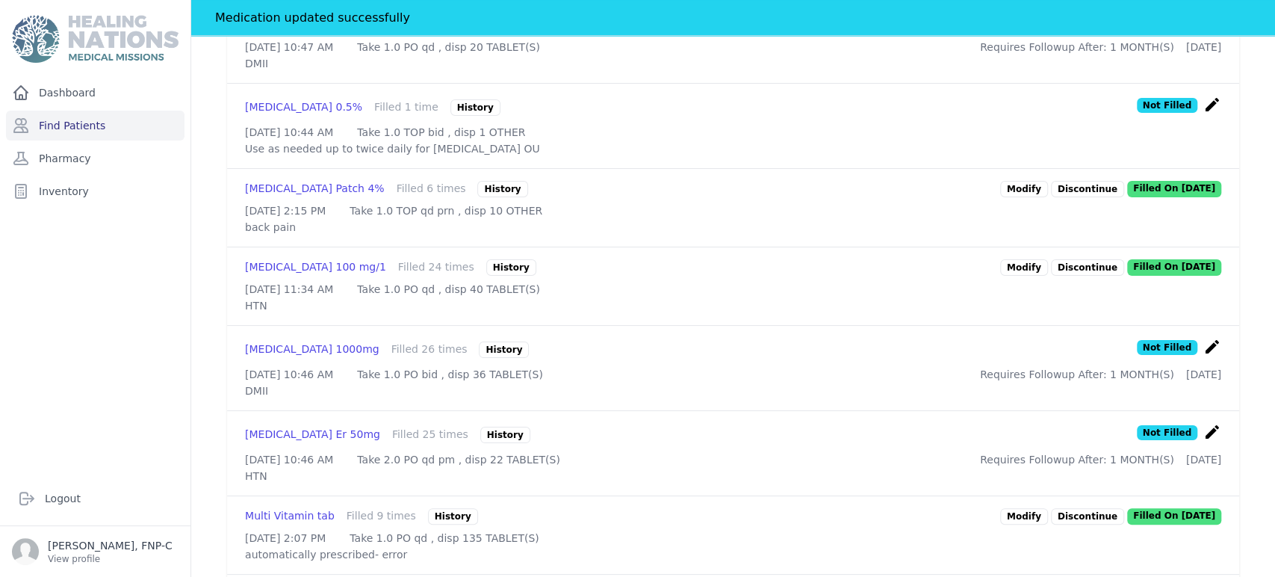
click at [1005, 276] on link "Modify" at bounding box center [1024, 267] width 48 height 16
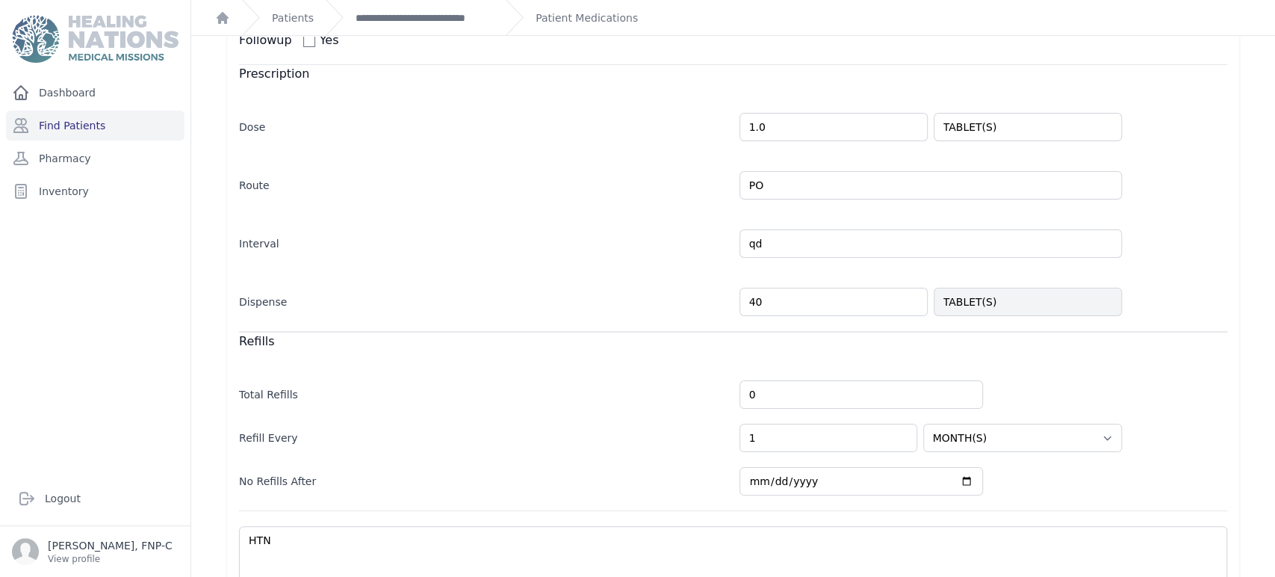
scroll to position [249, 0]
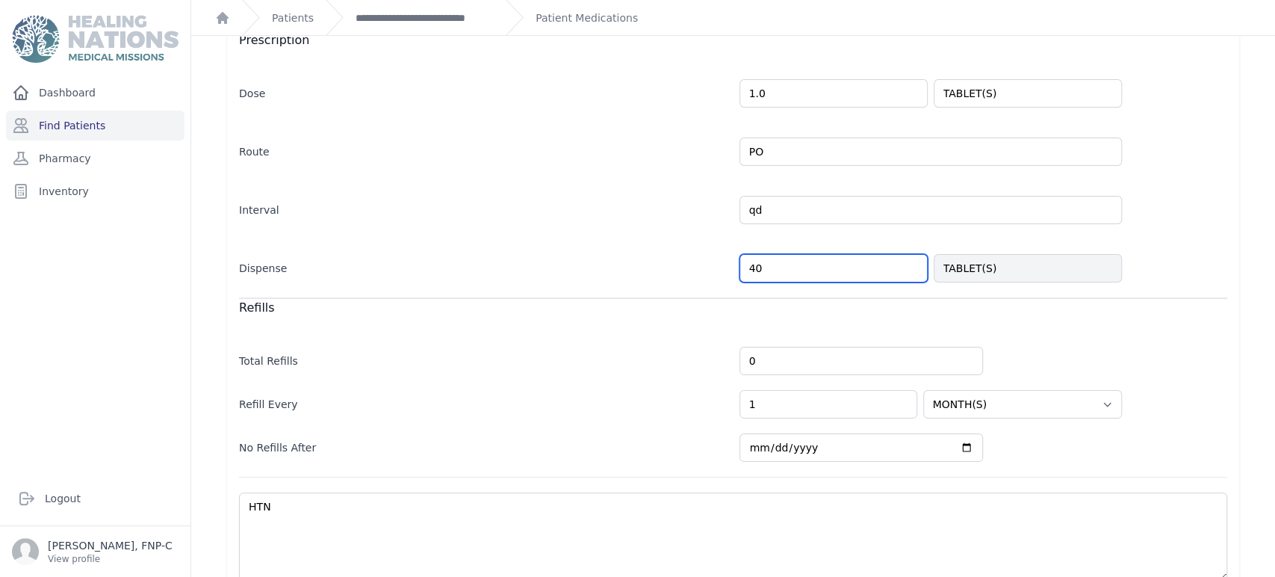
click at [760, 267] on input "40" at bounding box center [833, 268] width 188 height 28
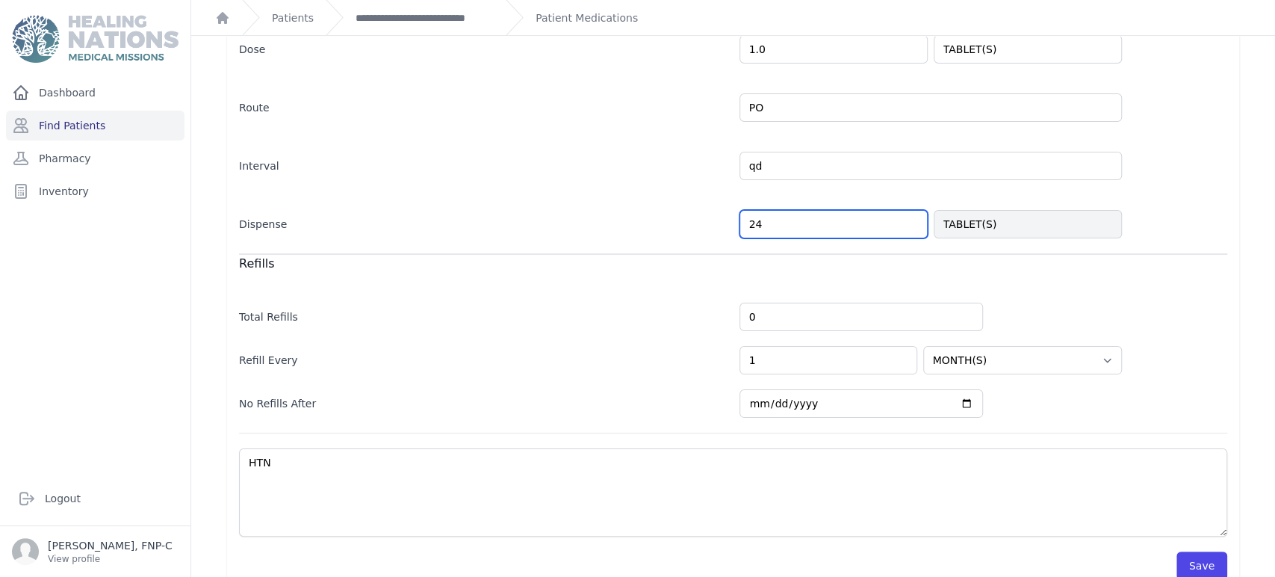
scroll to position [317, 0]
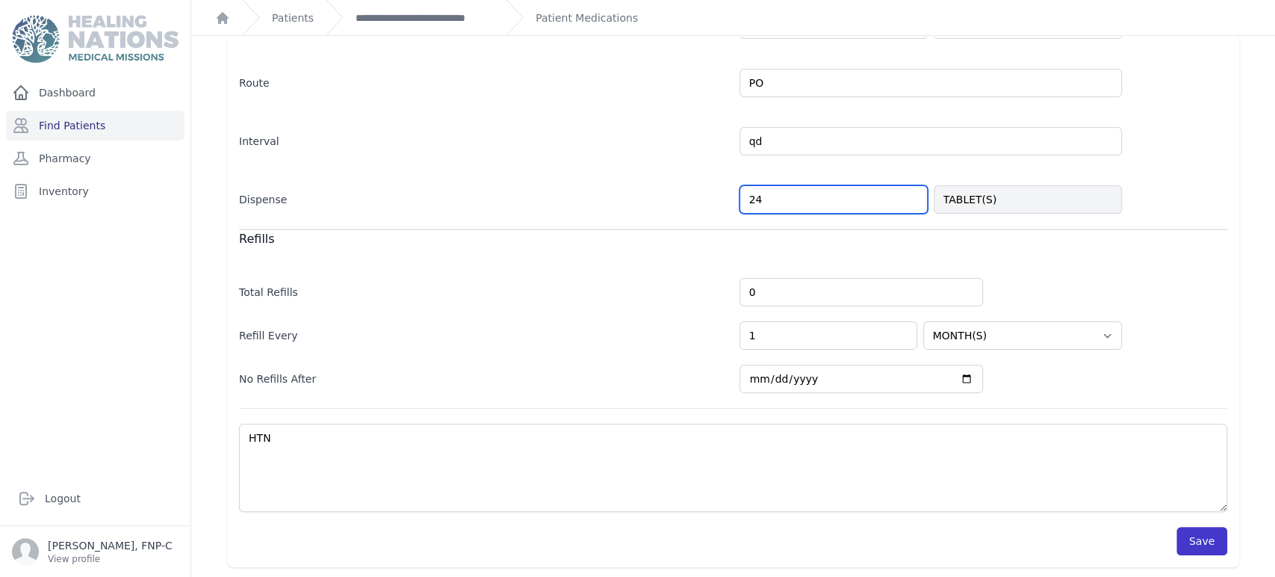
type input "24"
select select "MONTH(S)"
click at [1198, 539] on button "Save" at bounding box center [1201, 541] width 51 height 28
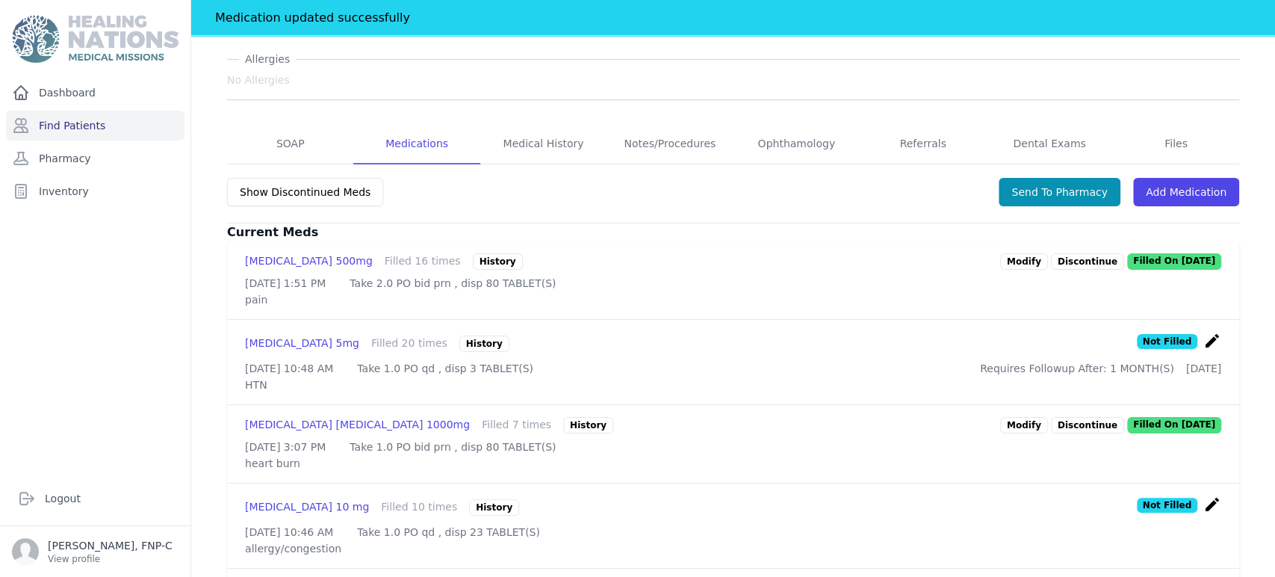
scroll to position [210, 0]
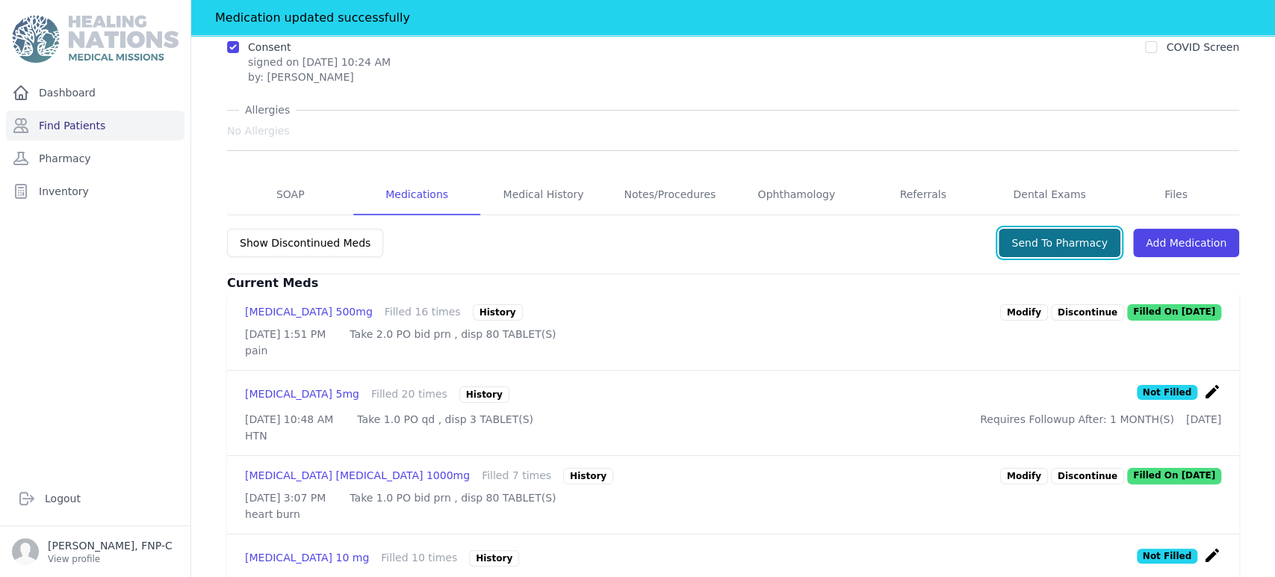
click at [1085, 229] on button "Send To Pharmacy" at bounding box center [1060, 243] width 122 height 28
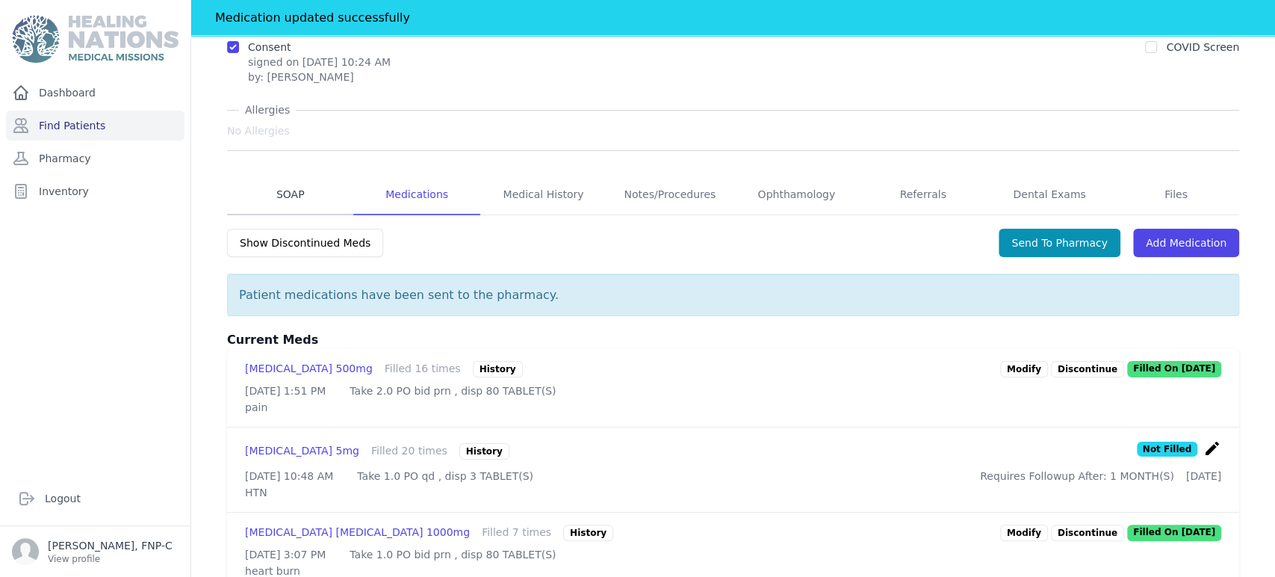
click at [281, 175] on link "SOAP" at bounding box center [290, 195] width 126 height 40
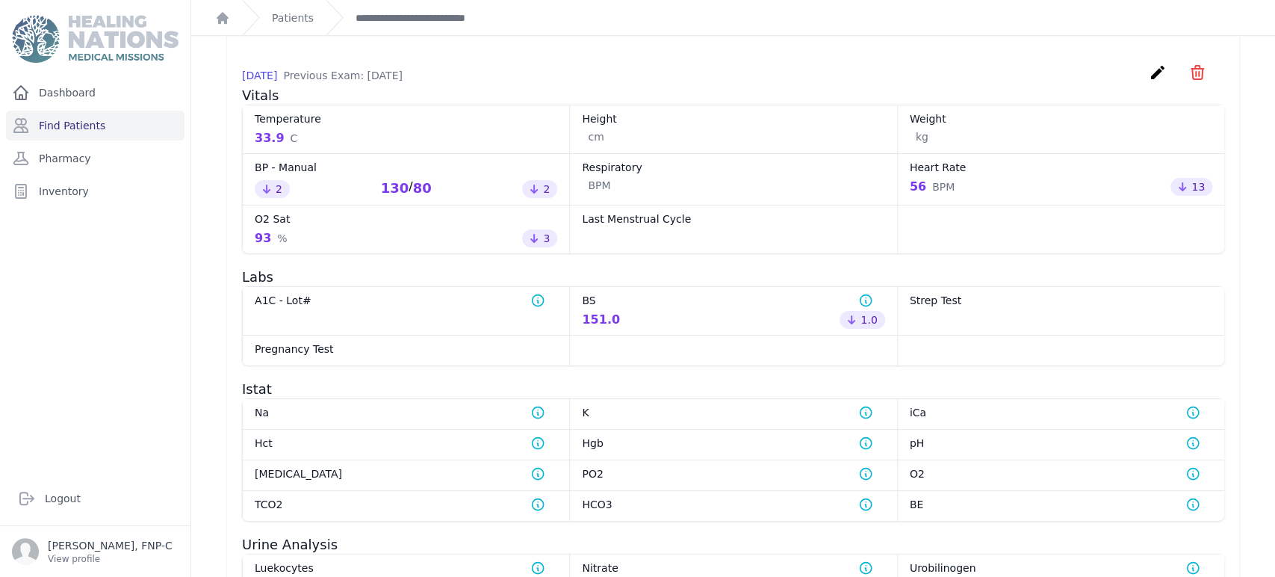
scroll to position [663, 0]
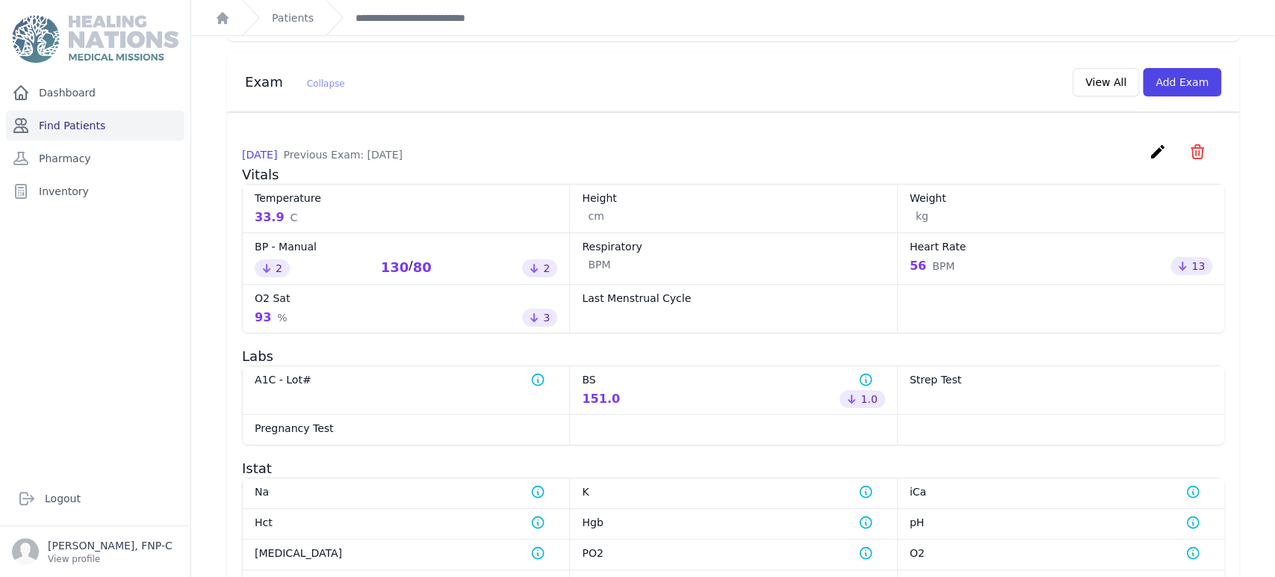
click at [84, 118] on link "Find Patients" at bounding box center [95, 126] width 179 height 30
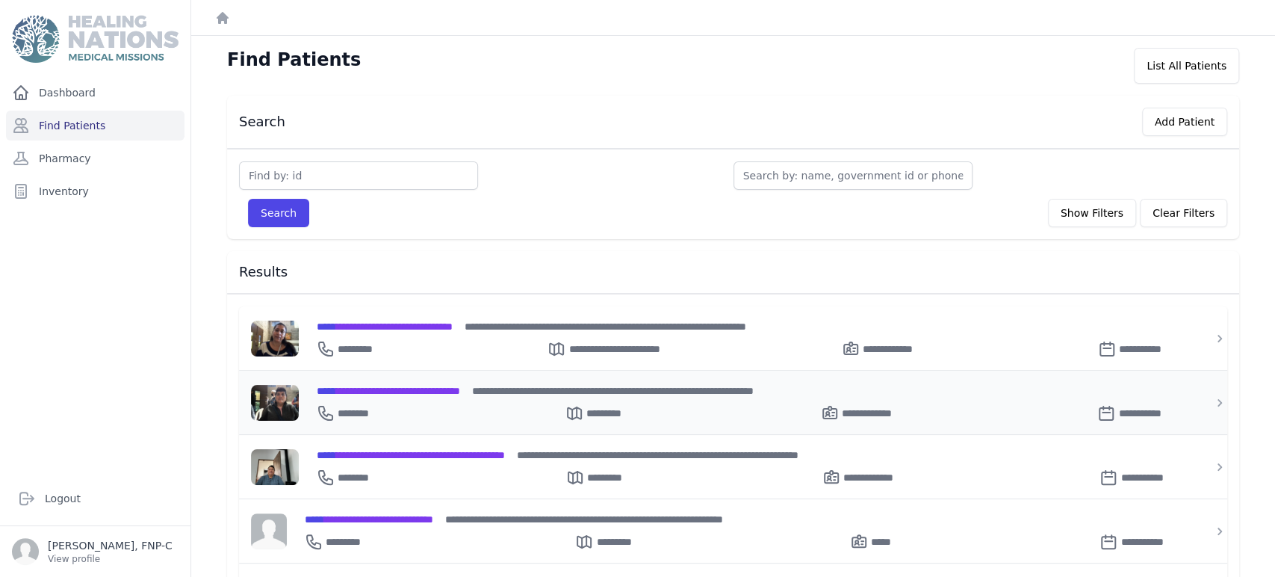
click at [374, 386] on span "**********" at bounding box center [388, 390] width 143 height 10
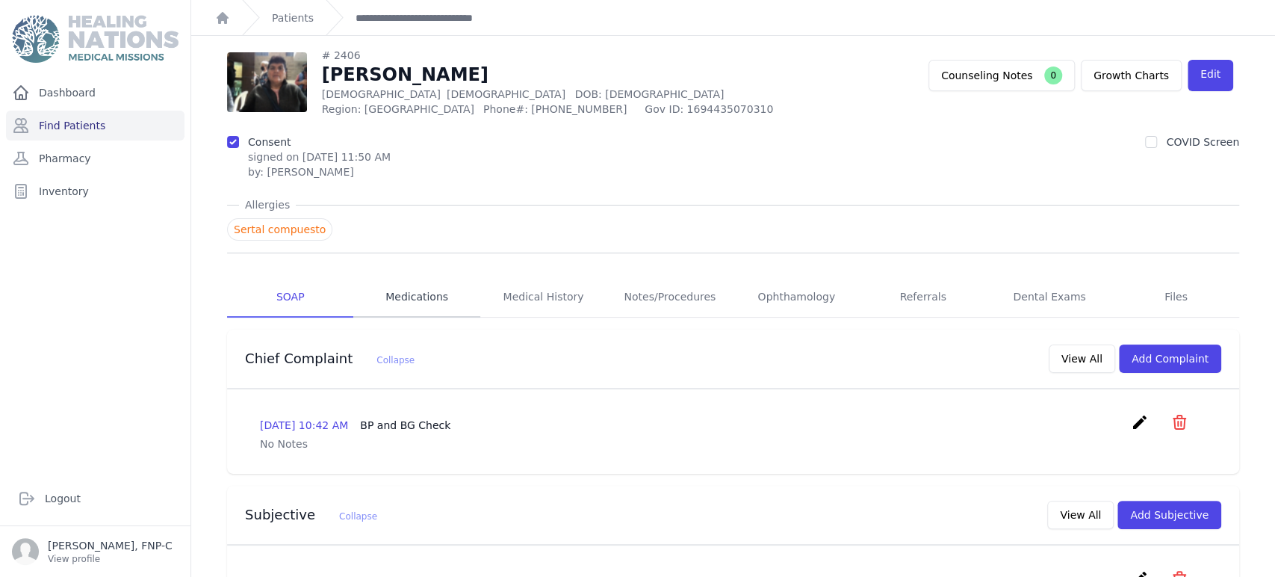
click at [416, 289] on link "Medications" at bounding box center [416, 297] width 126 height 40
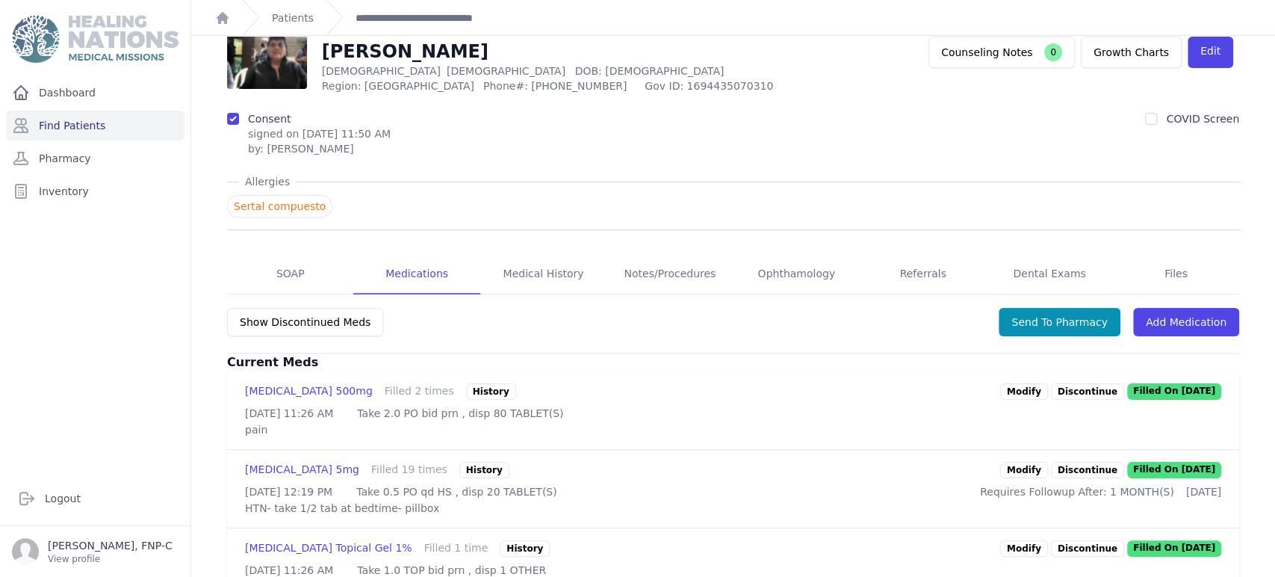
scroll to position [83, 0]
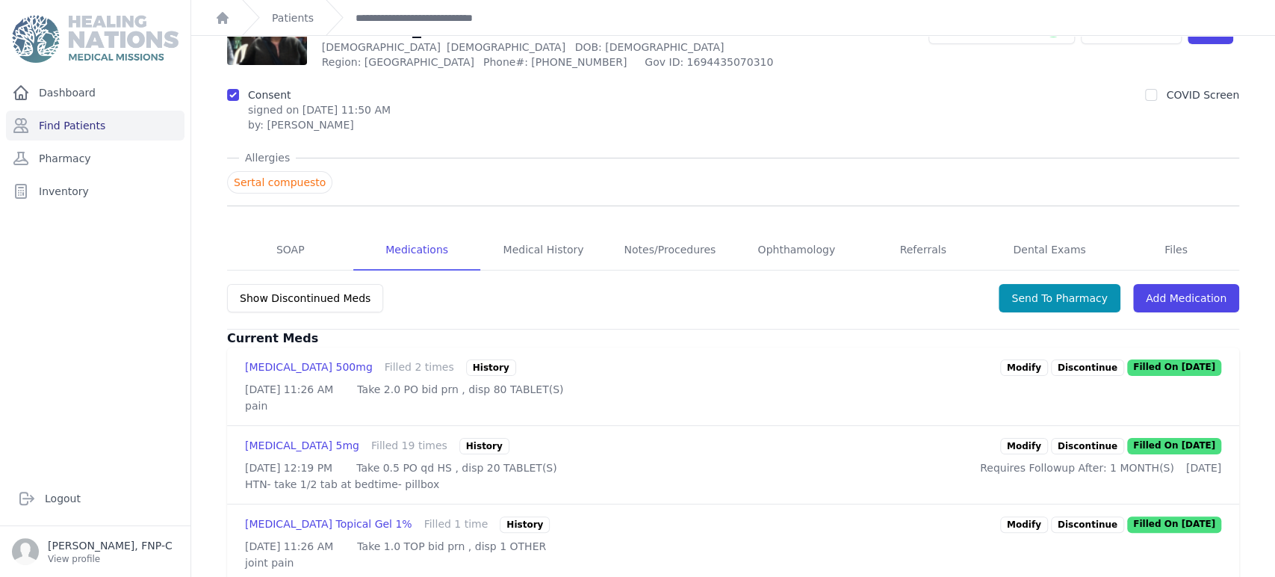
click at [1008, 454] on link "Modify" at bounding box center [1024, 446] width 48 height 16
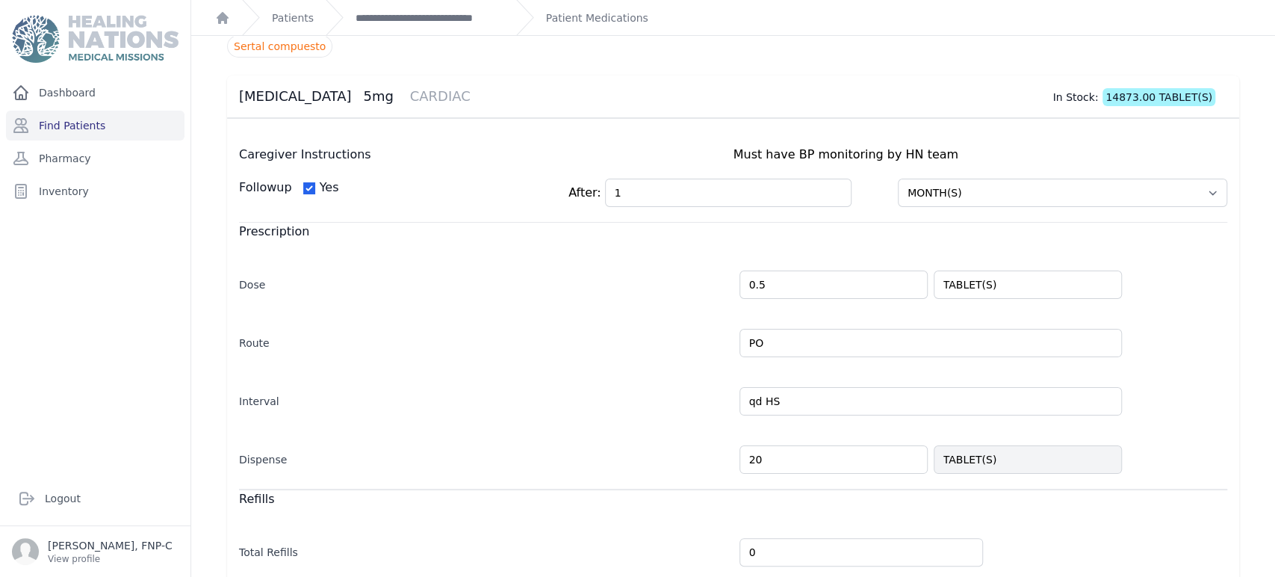
scroll to position [166, 0]
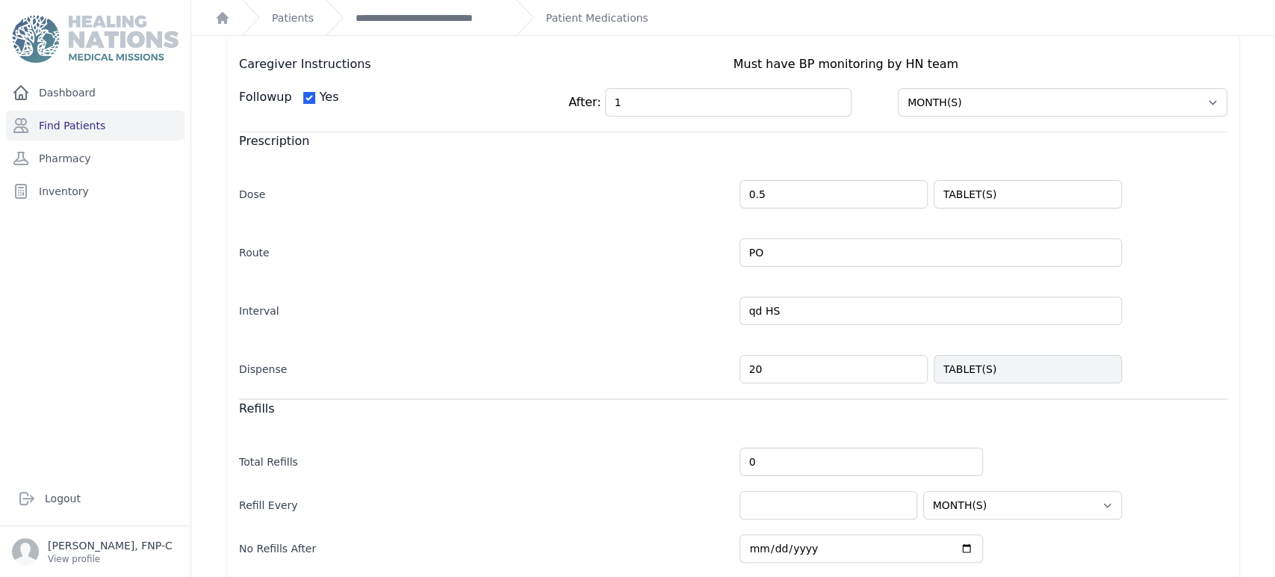
click at [747, 367] on input "20" at bounding box center [833, 369] width 188 height 28
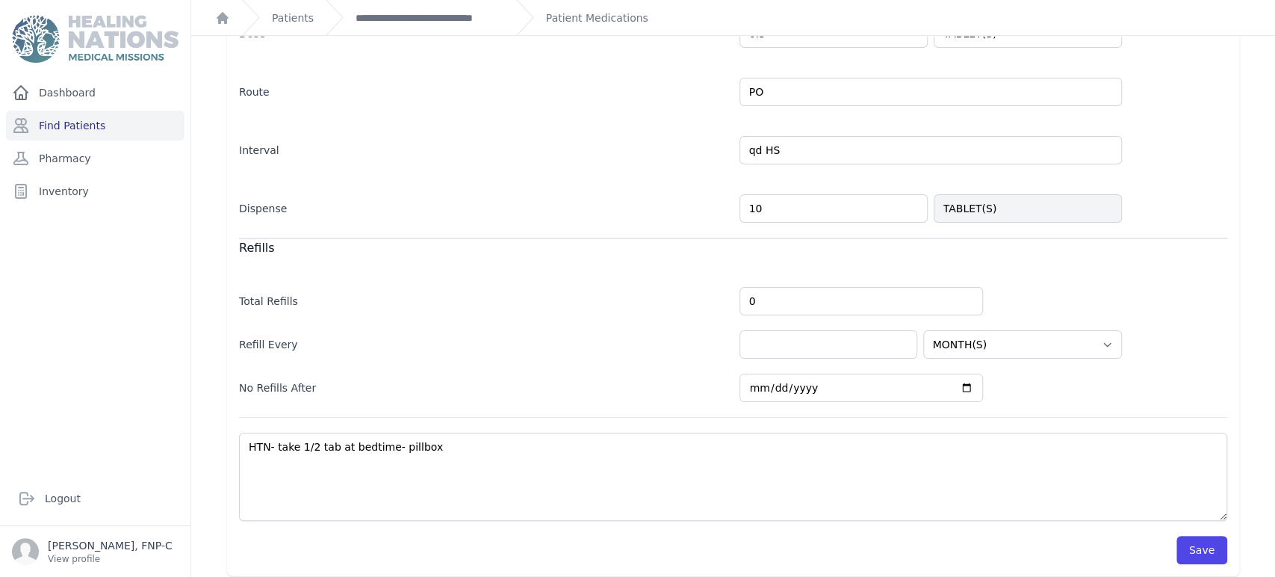
scroll to position [335, 0]
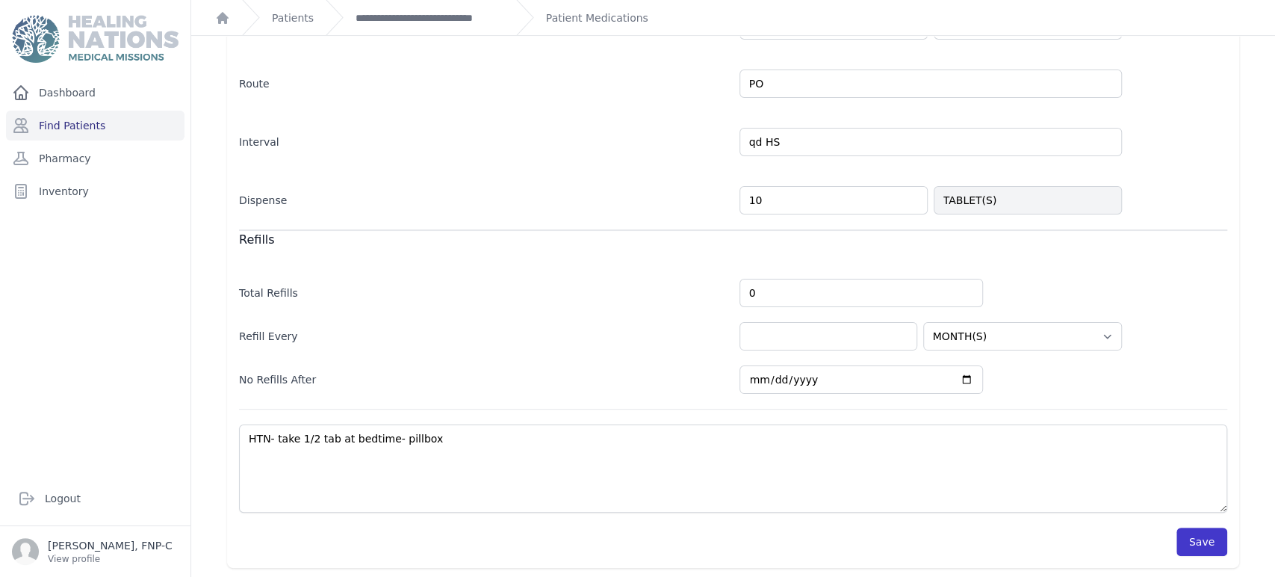
type input "10"
select select "MONTH(S)"
click at [1182, 531] on button "Save" at bounding box center [1201, 541] width 51 height 28
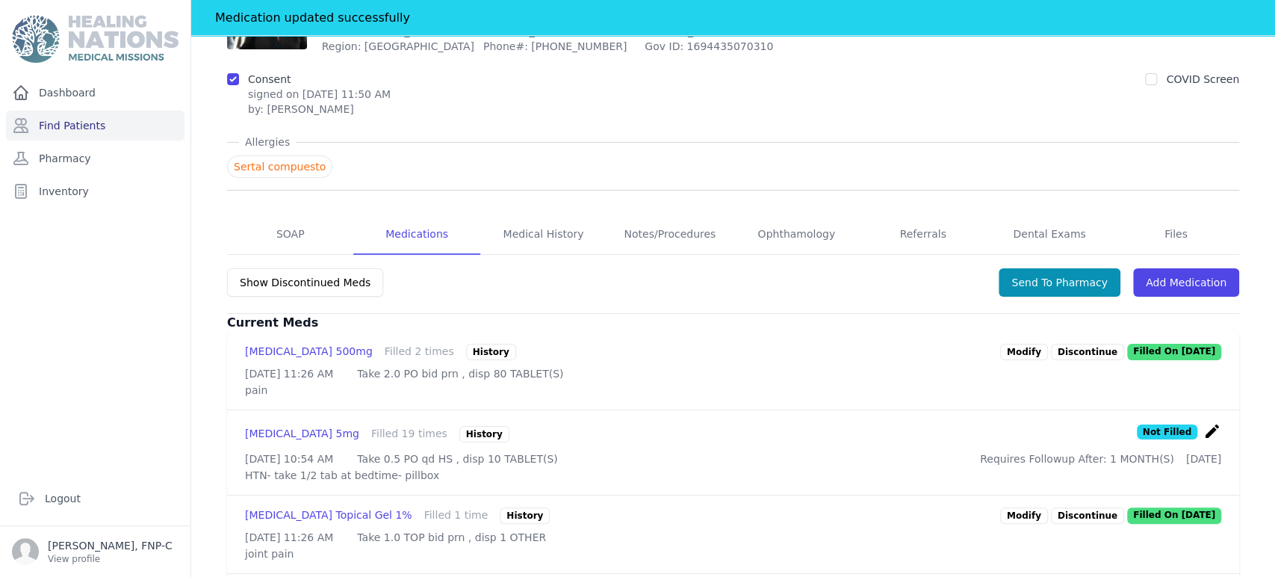
scroll to position [166, 0]
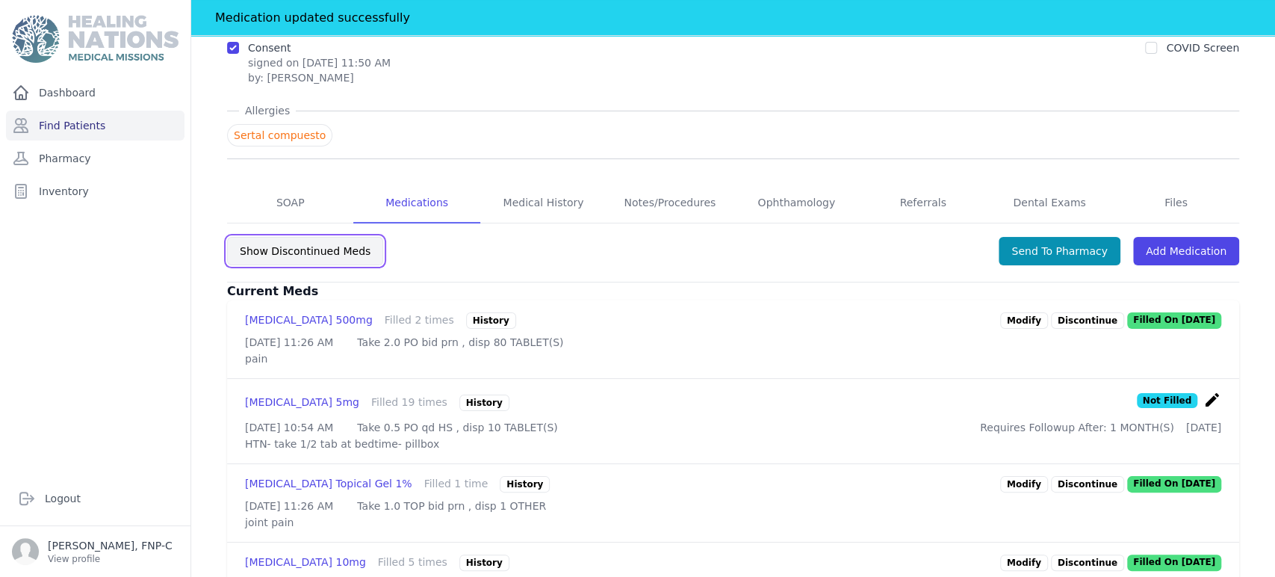
click at [297, 246] on button "Show Discontinued Meds" at bounding box center [305, 251] width 156 height 28
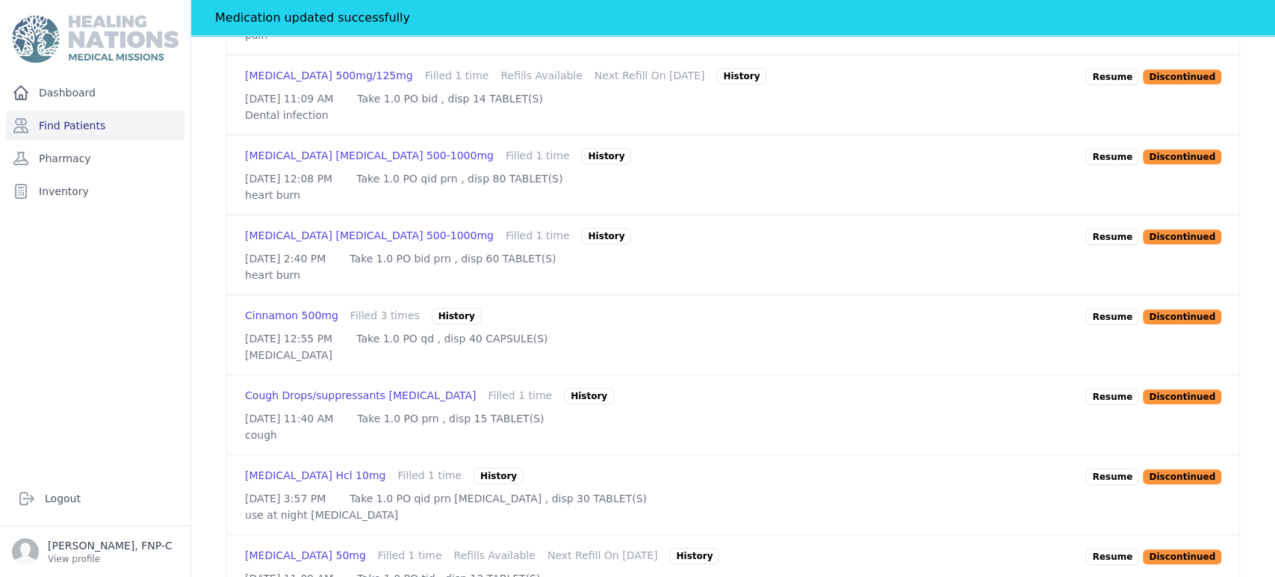
scroll to position [497, 0]
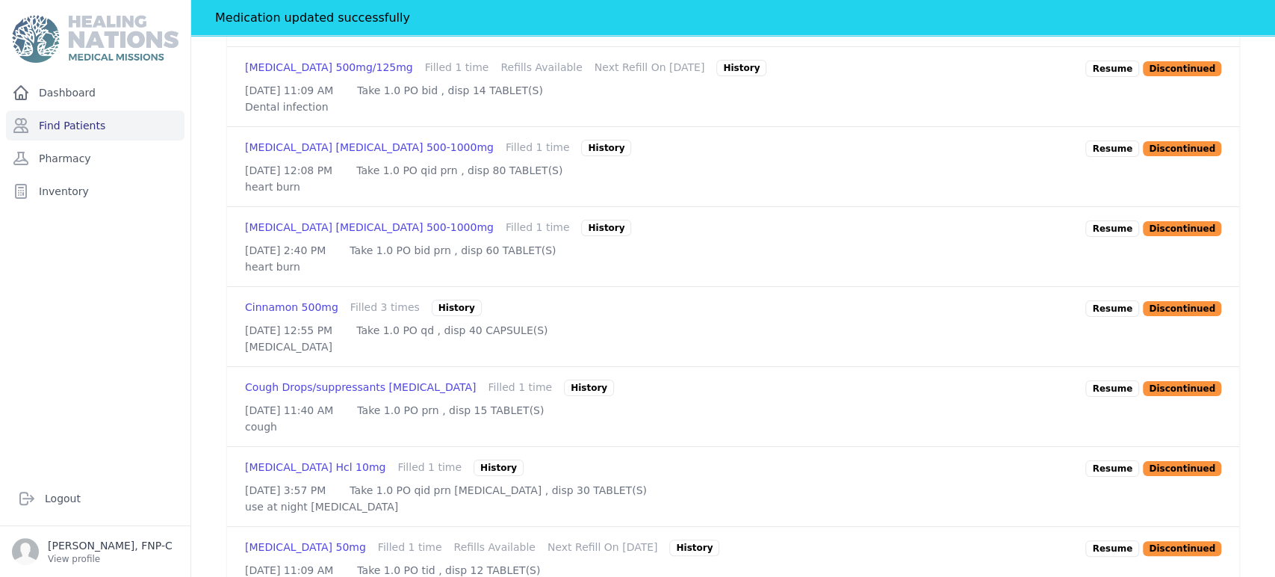
click at [1112, 317] on p "Resume" at bounding box center [1112, 308] width 54 height 16
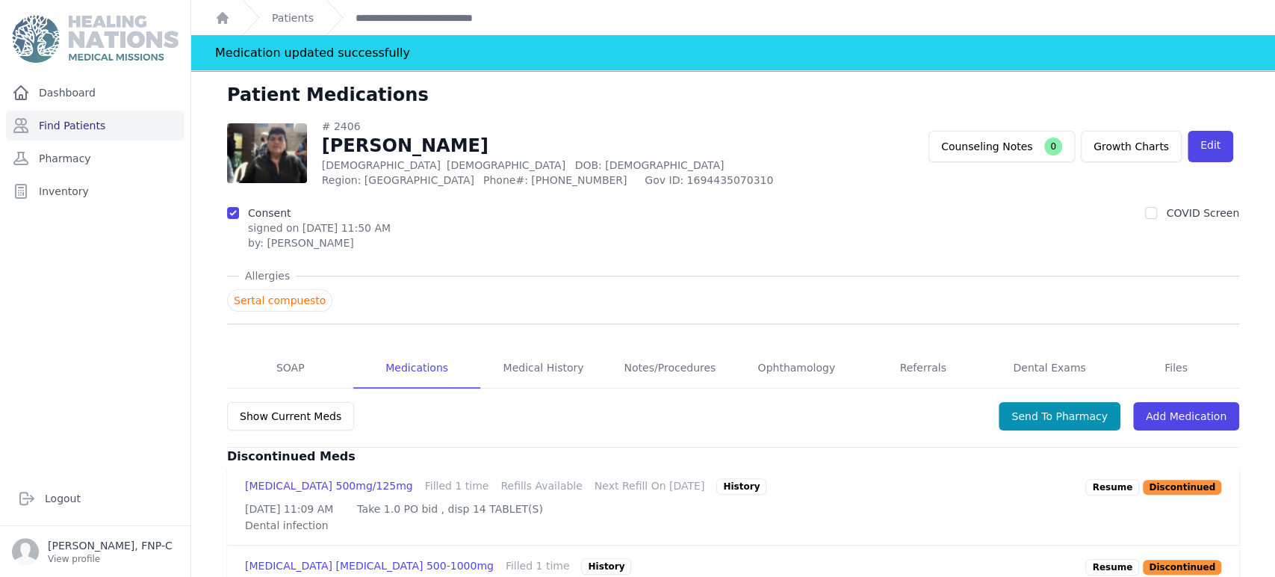
scroll to position [0, 0]
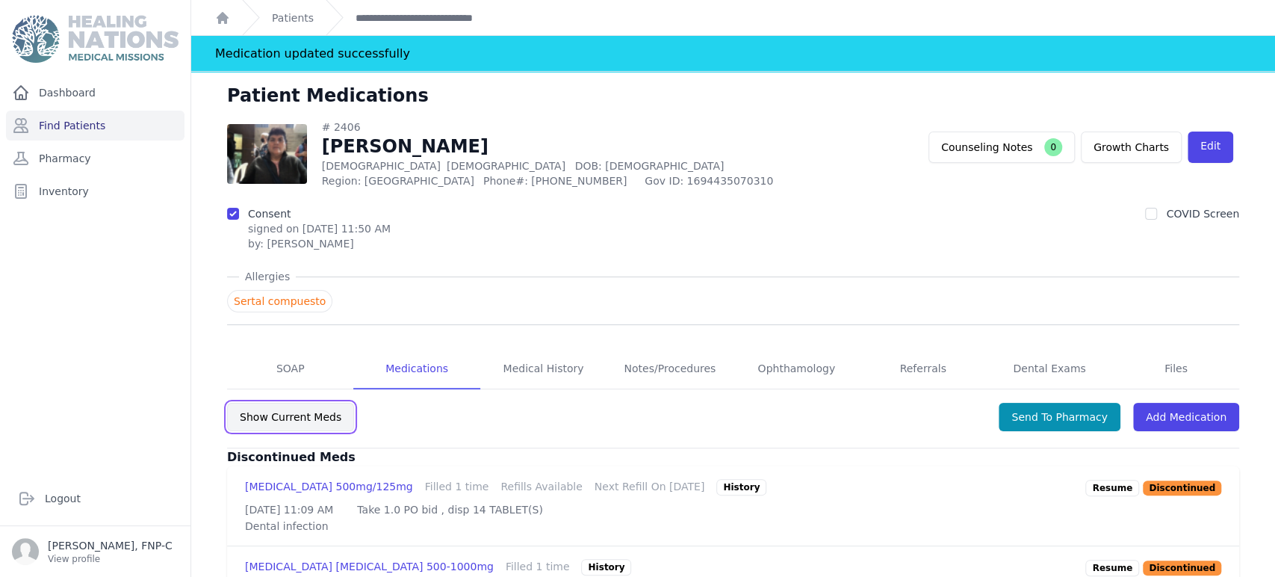
click at [273, 417] on button "Show Current Meds" at bounding box center [290, 417] width 127 height 28
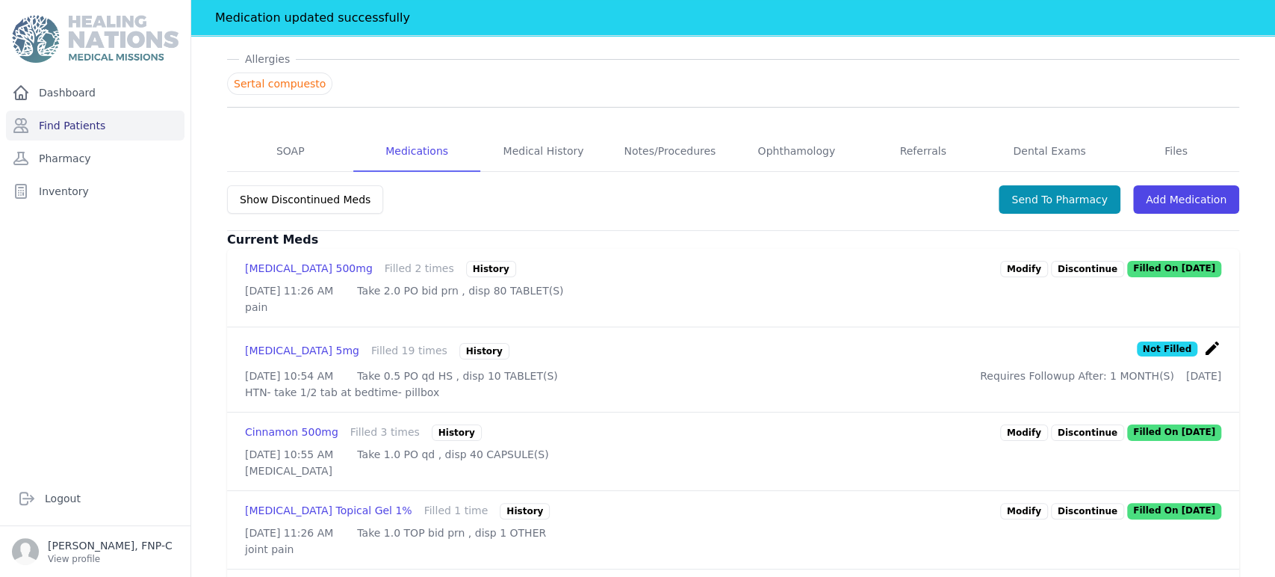
scroll to position [249, 0]
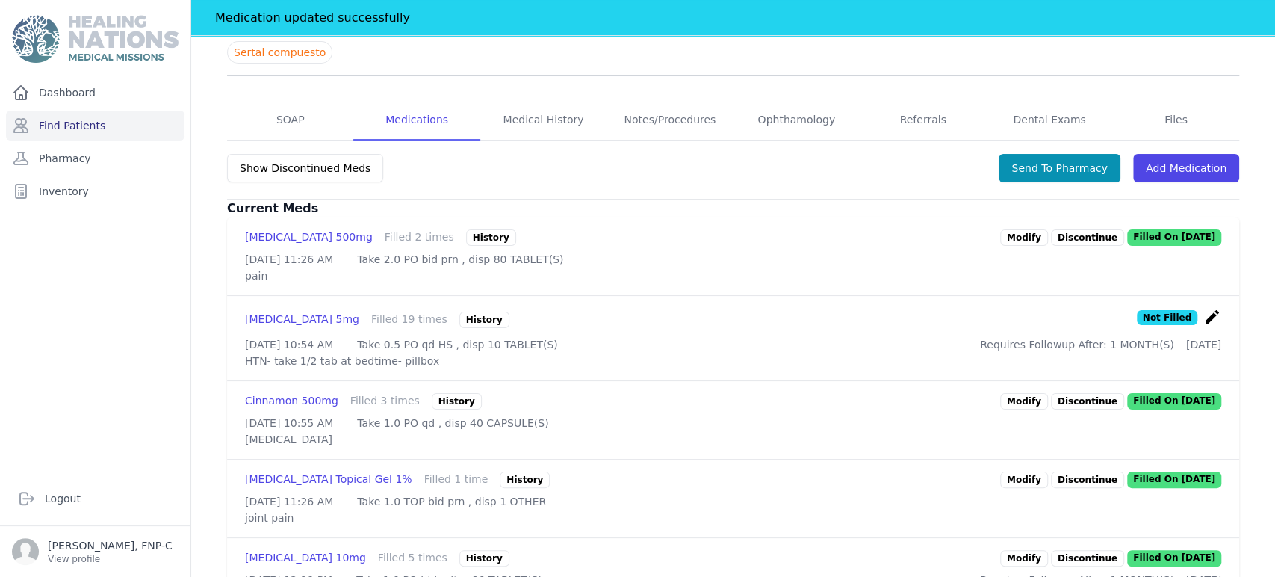
click at [1008, 409] on link "Modify" at bounding box center [1024, 401] width 48 height 16
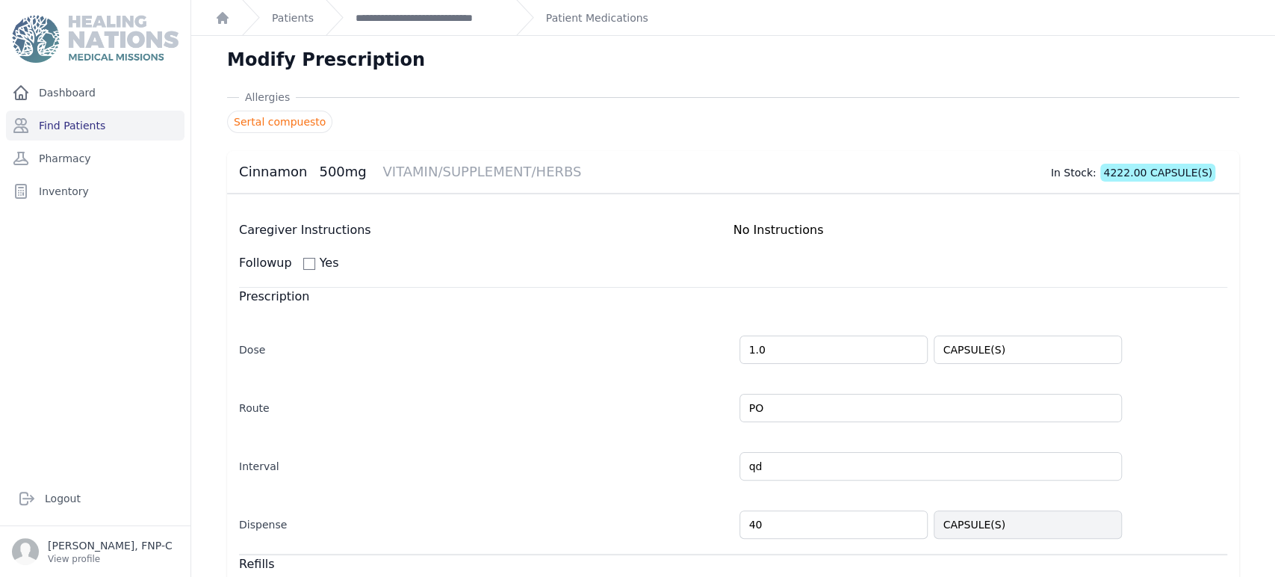
scroll to position [83, 0]
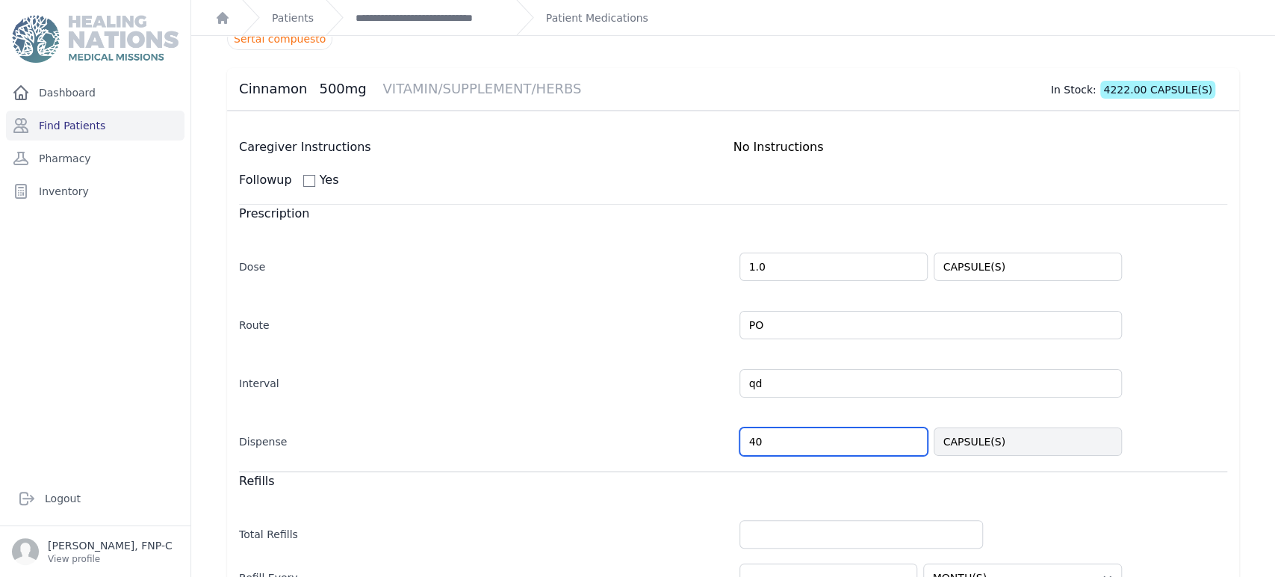
click at [756, 434] on input "40" at bounding box center [833, 441] width 188 height 28
type input "4"
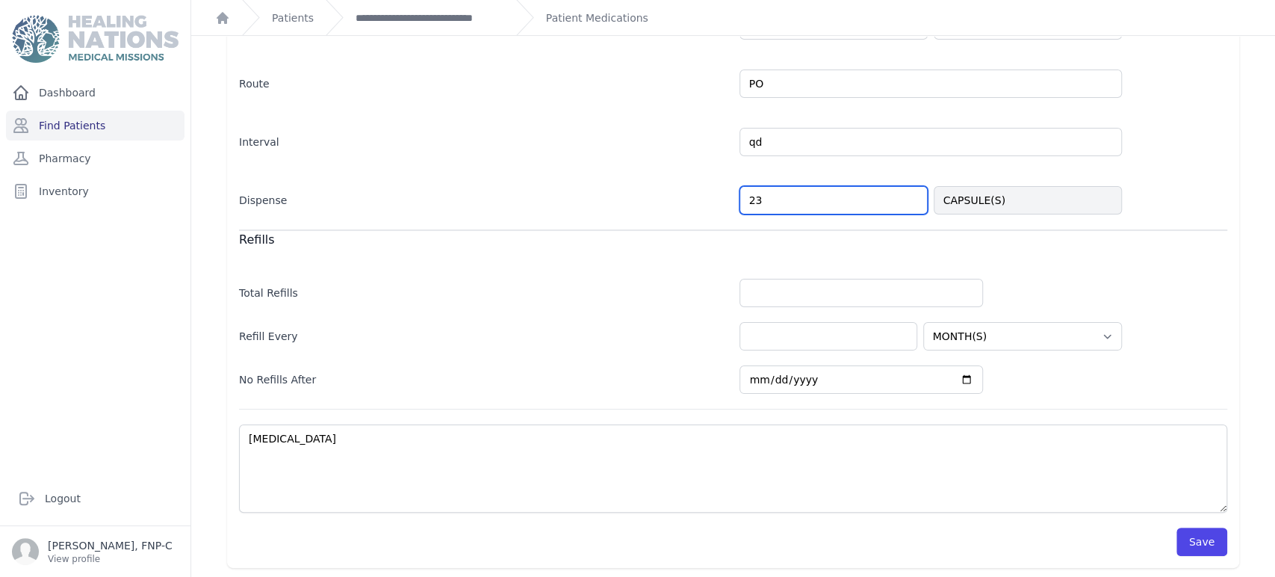
scroll to position [325, 0]
type input "23"
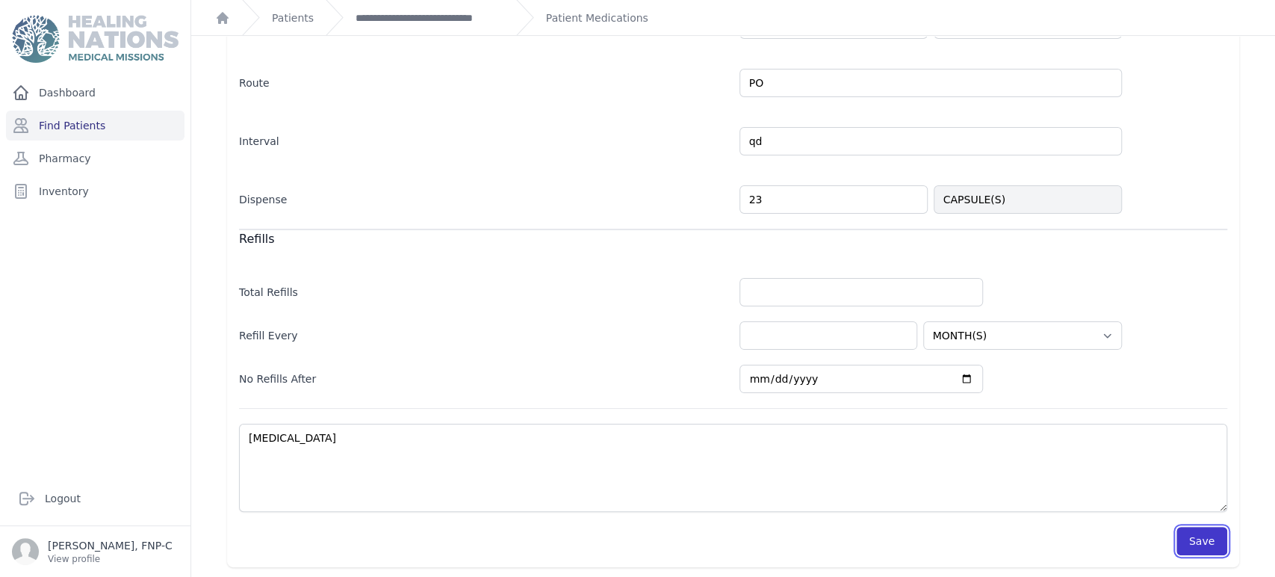
select select "MONTH(S)"
click at [1192, 545] on button "Save" at bounding box center [1201, 541] width 51 height 28
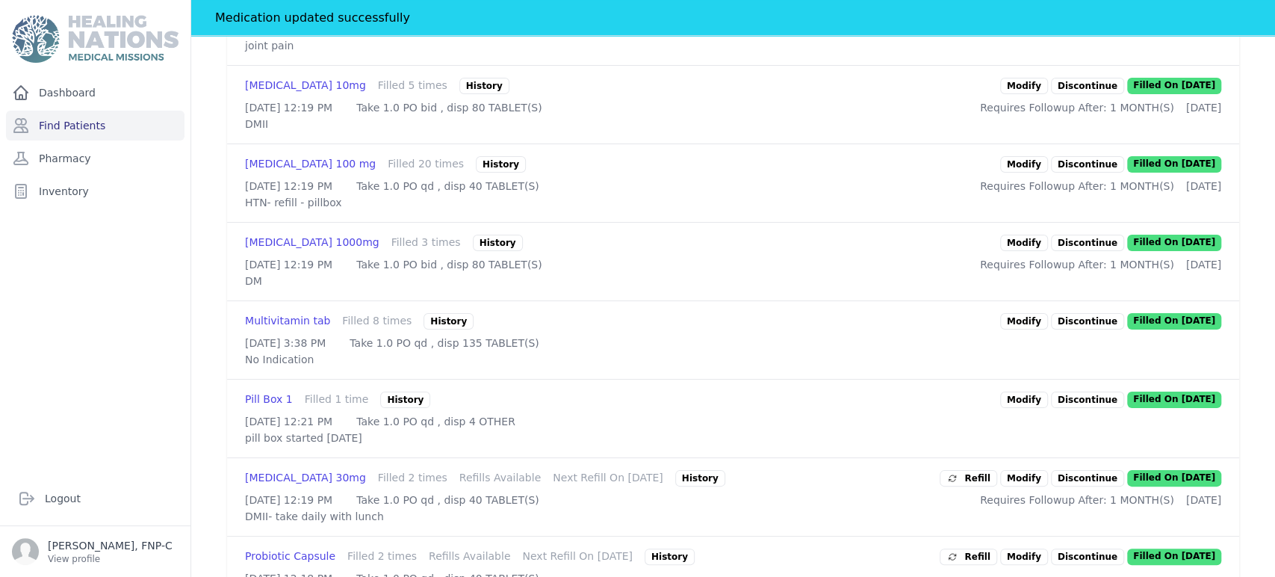
scroll to position [740, 0]
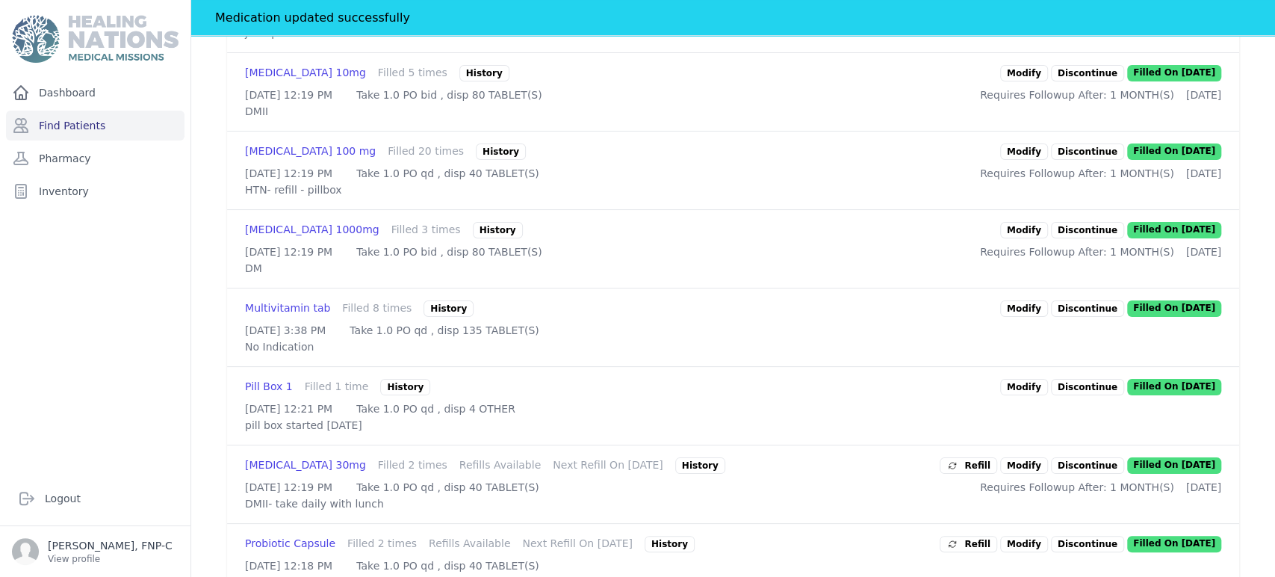
click at [1023, 238] on link "Modify" at bounding box center [1024, 230] width 48 height 16
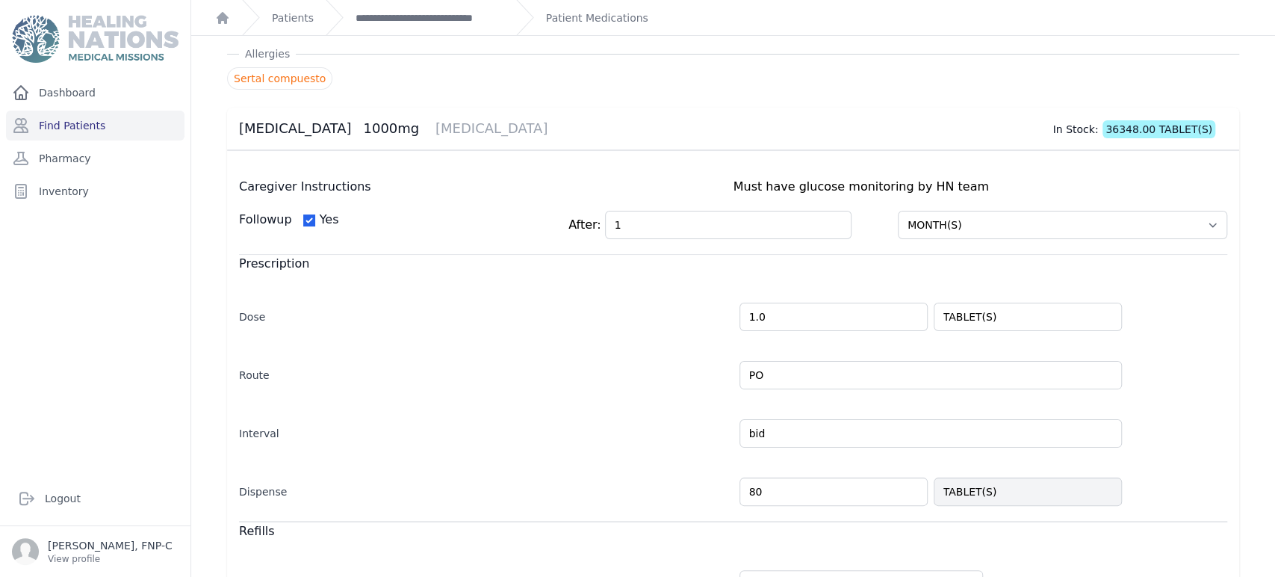
scroll to position [83, 0]
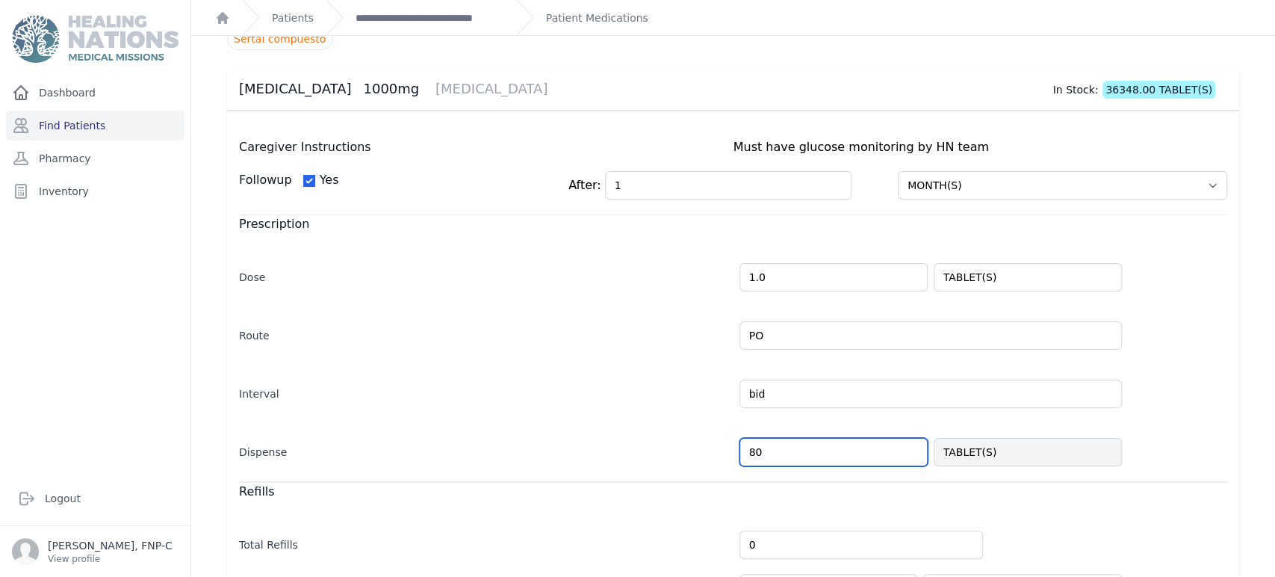
click at [747, 453] on input "80" at bounding box center [833, 452] width 188 height 28
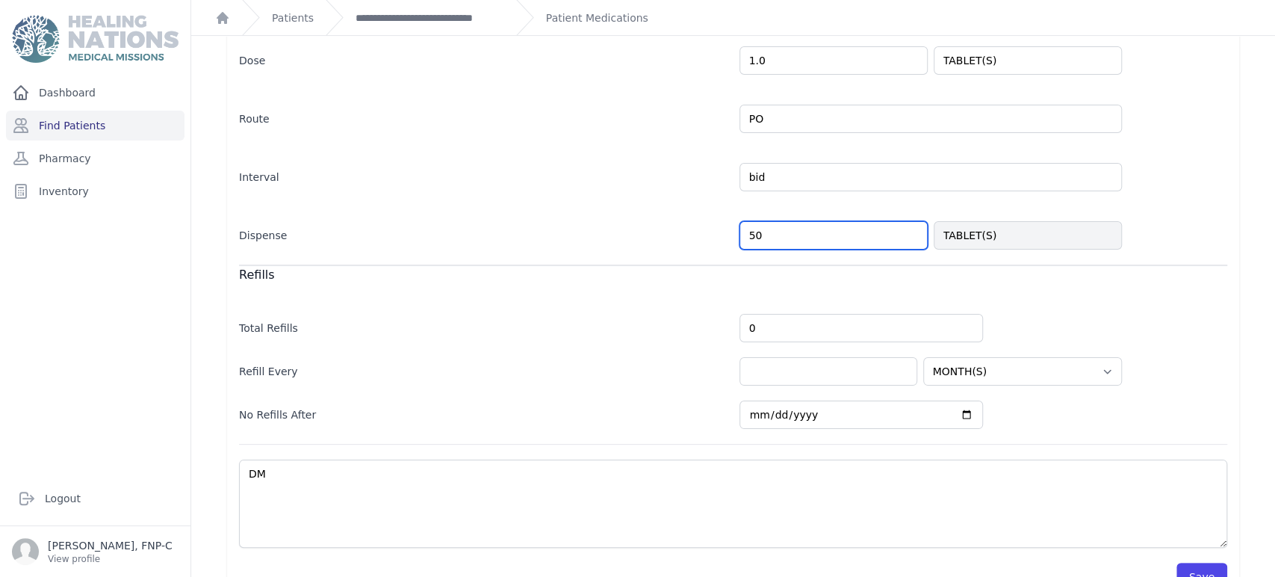
scroll to position [335, 0]
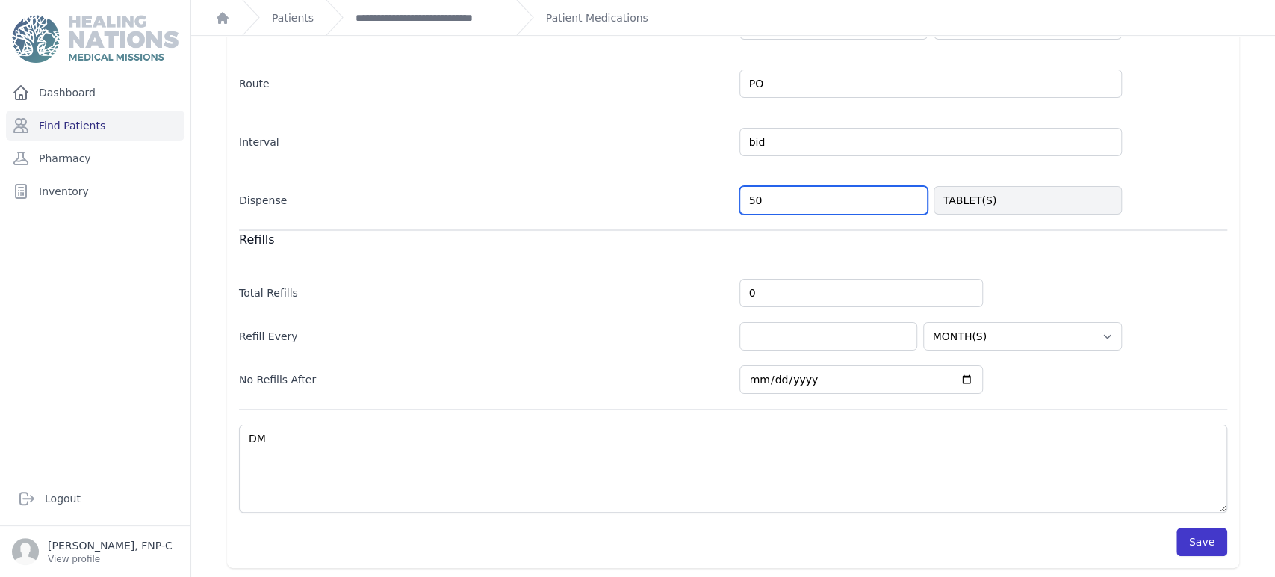
type input "50"
select select "MONTH(S)"
click at [1180, 528] on button "Save" at bounding box center [1201, 541] width 51 height 28
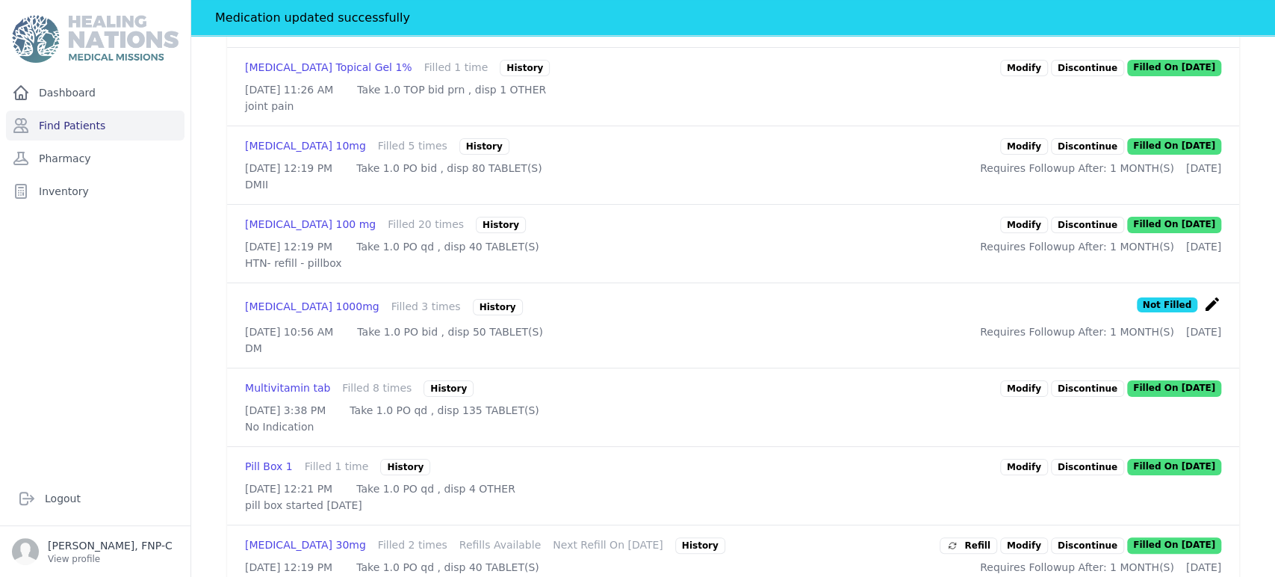
scroll to position [750, 0]
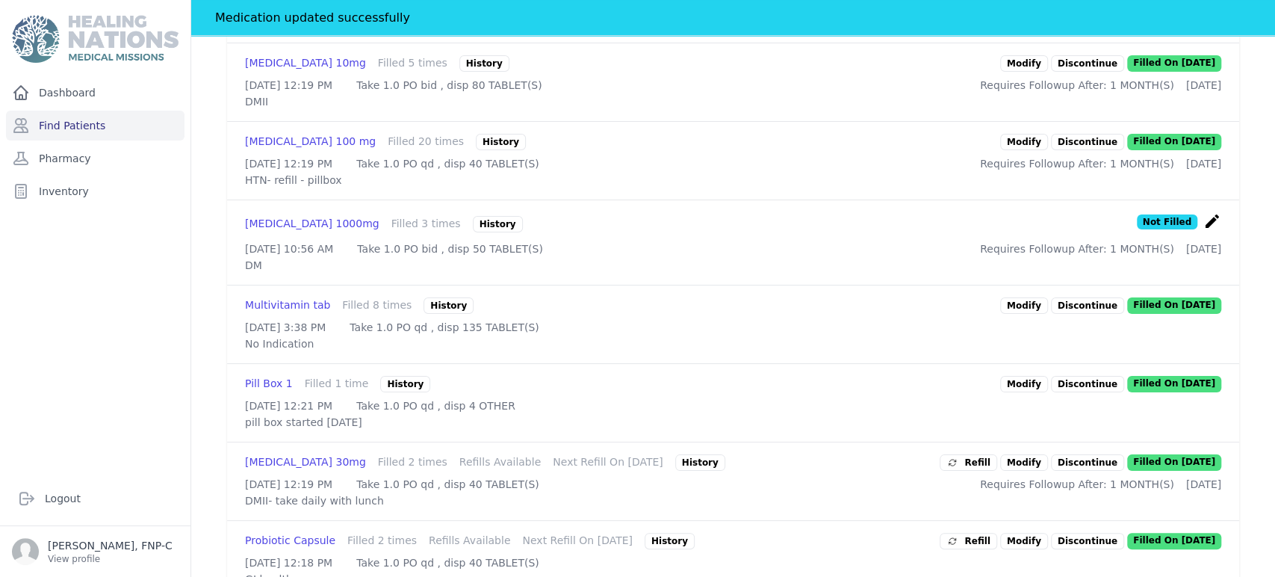
click at [1020, 150] on link "Modify" at bounding box center [1024, 142] width 48 height 16
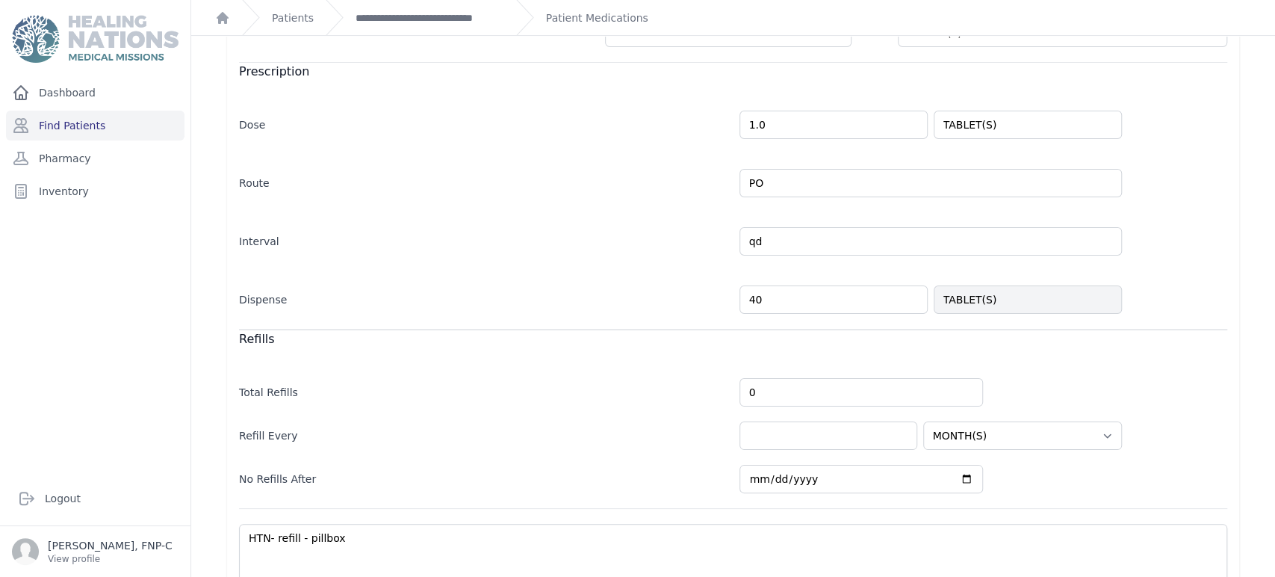
scroll to position [249, 0]
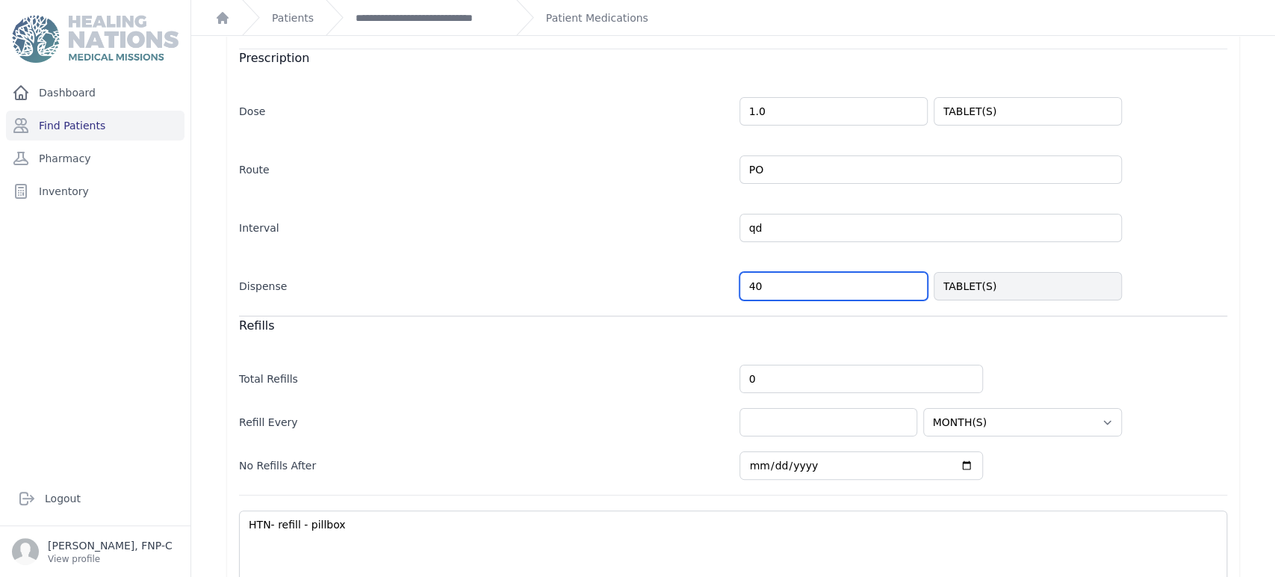
click at [755, 282] on input "40" at bounding box center [833, 286] width 188 height 28
type input "4"
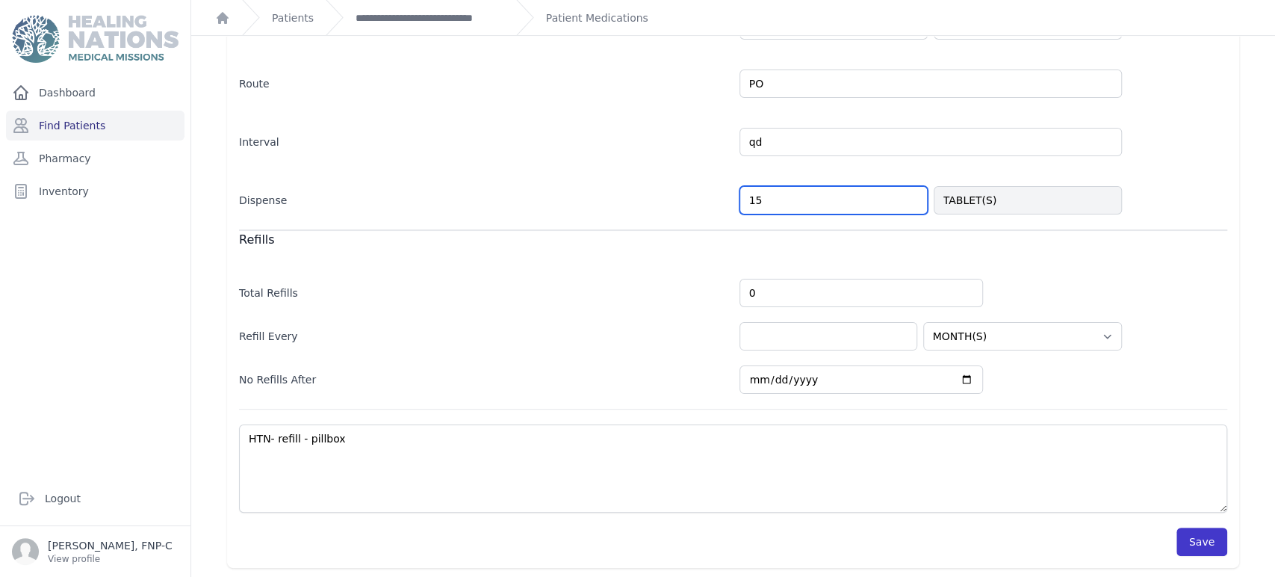
type input "15"
click at [1181, 536] on button "Save" at bounding box center [1201, 541] width 51 height 28
select select "MONTH(S)"
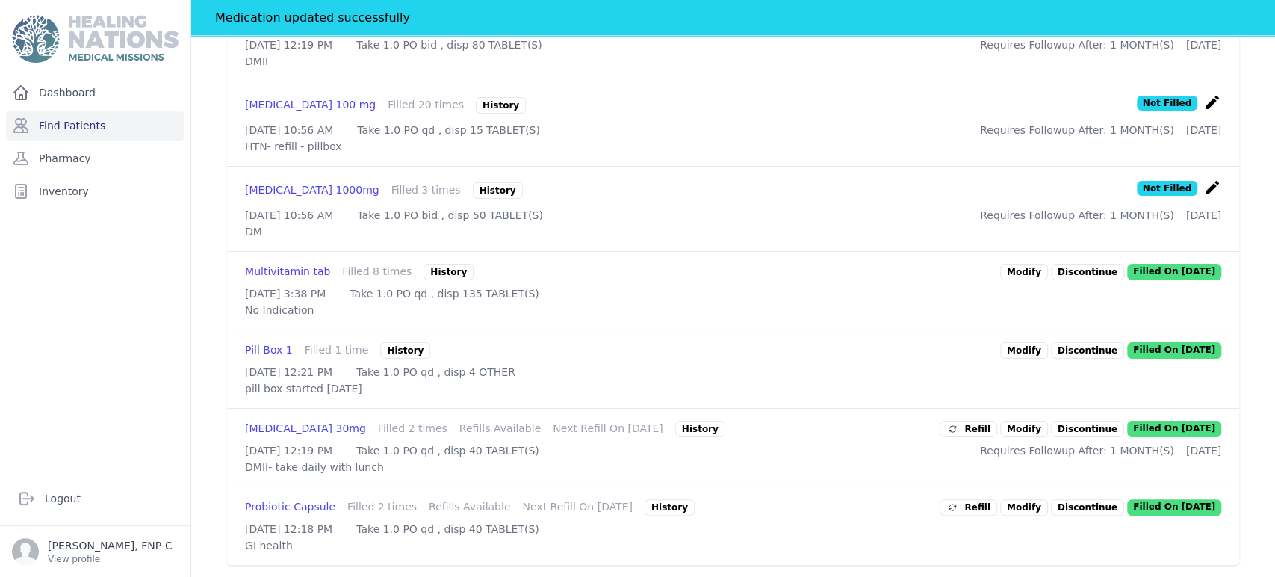
scroll to position [949, 0]
click at [1008, 499] on link "Modify" at bounding box center [1024, 507] width 48 height 16
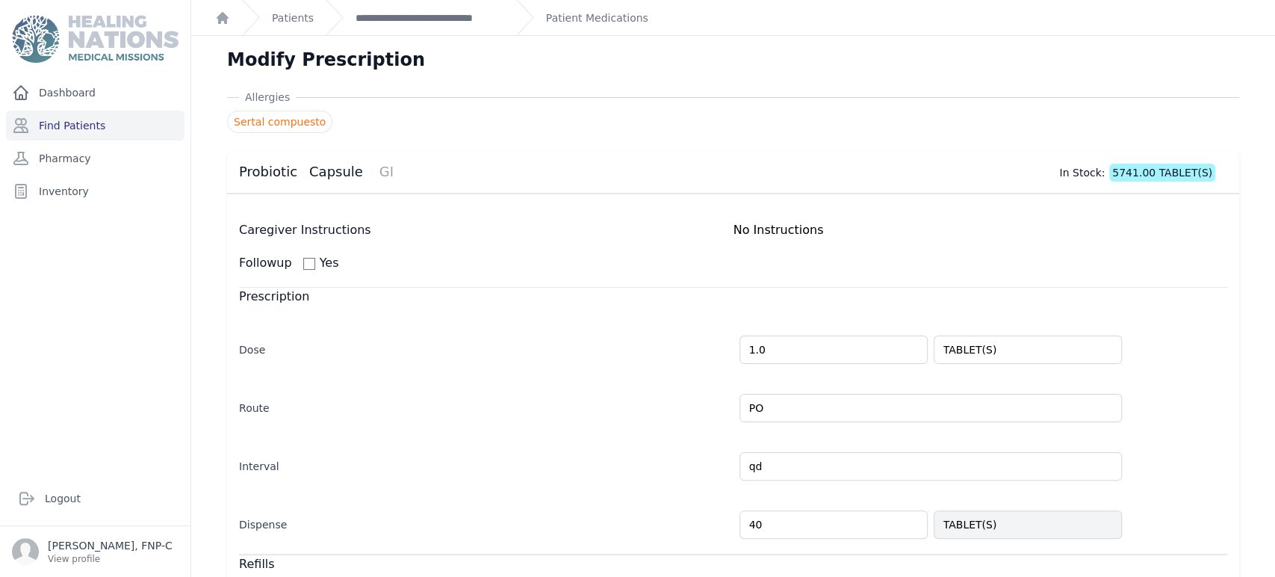
scroll to position [83, 0]
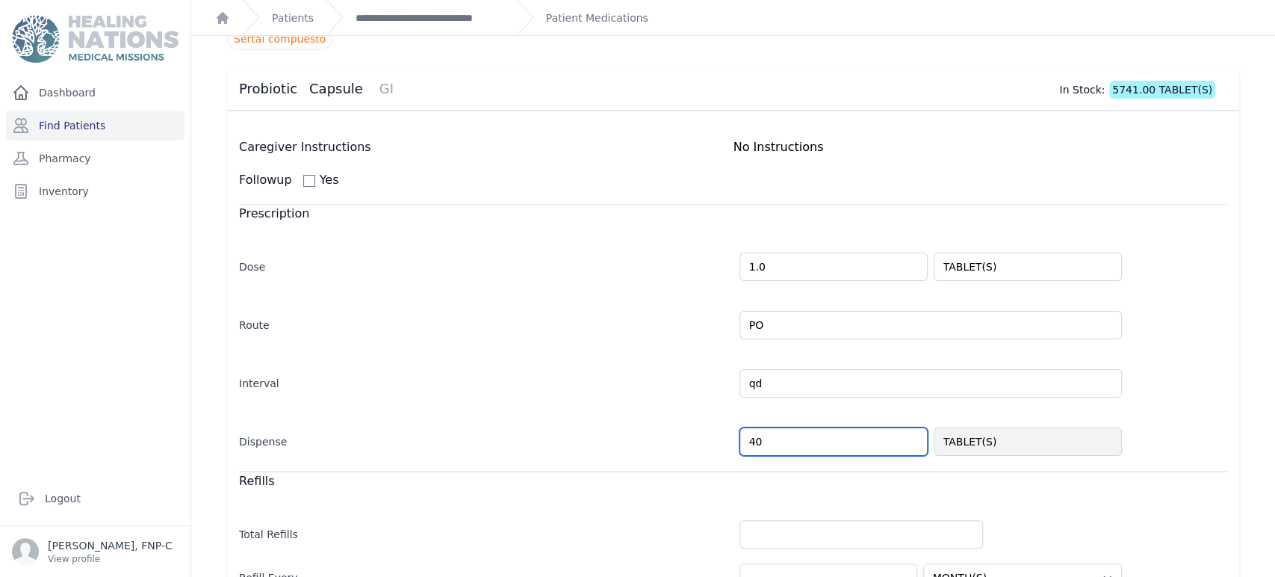
click at [752, 432] on input "40" at bounding box center [833, 441] width 188 height 28
type input "4"
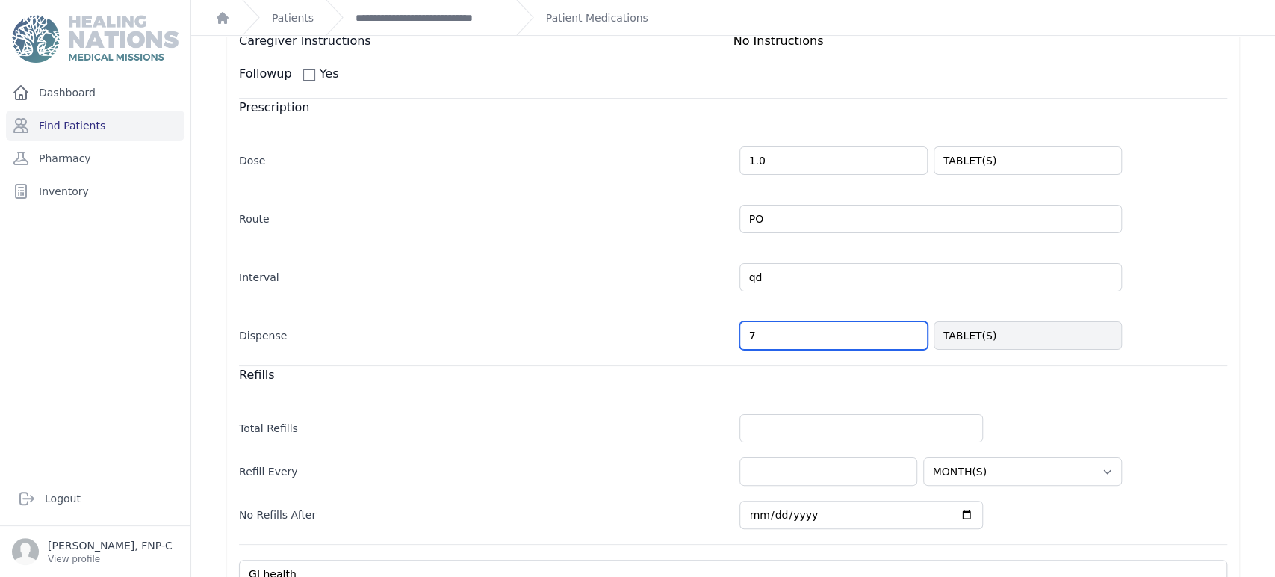
scroll to position [325, 0]
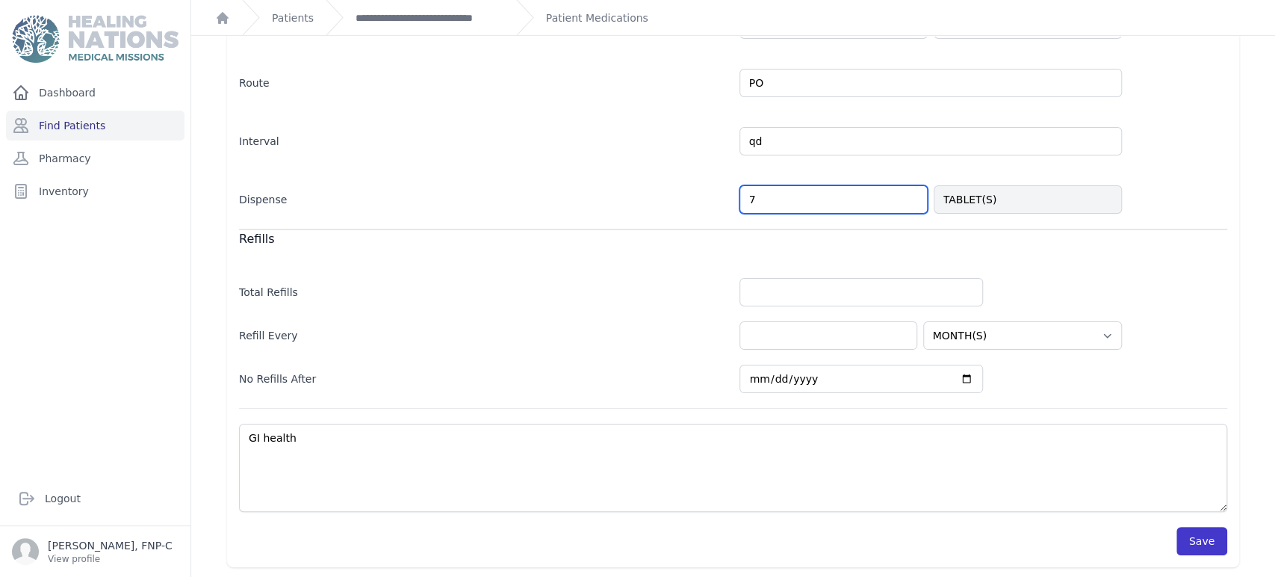
type input "7"
select select "MONTH(S)"
click at [1197, 536] on button "Save" at bounding box center [1201, 541] width 51 height 28
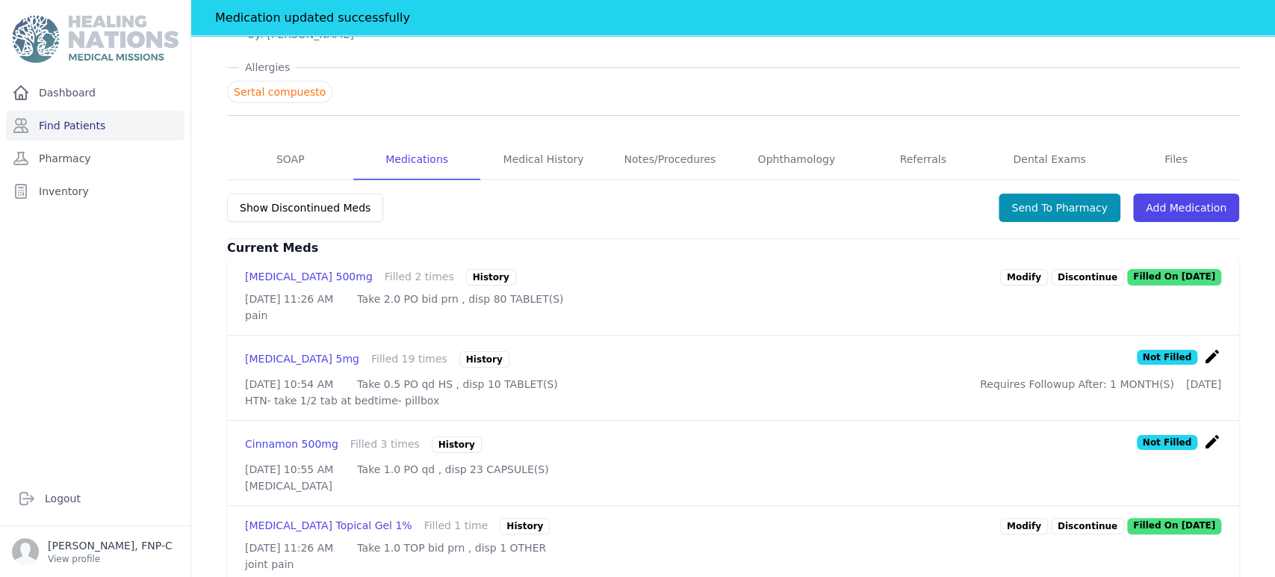
scroll to position [208, 0]
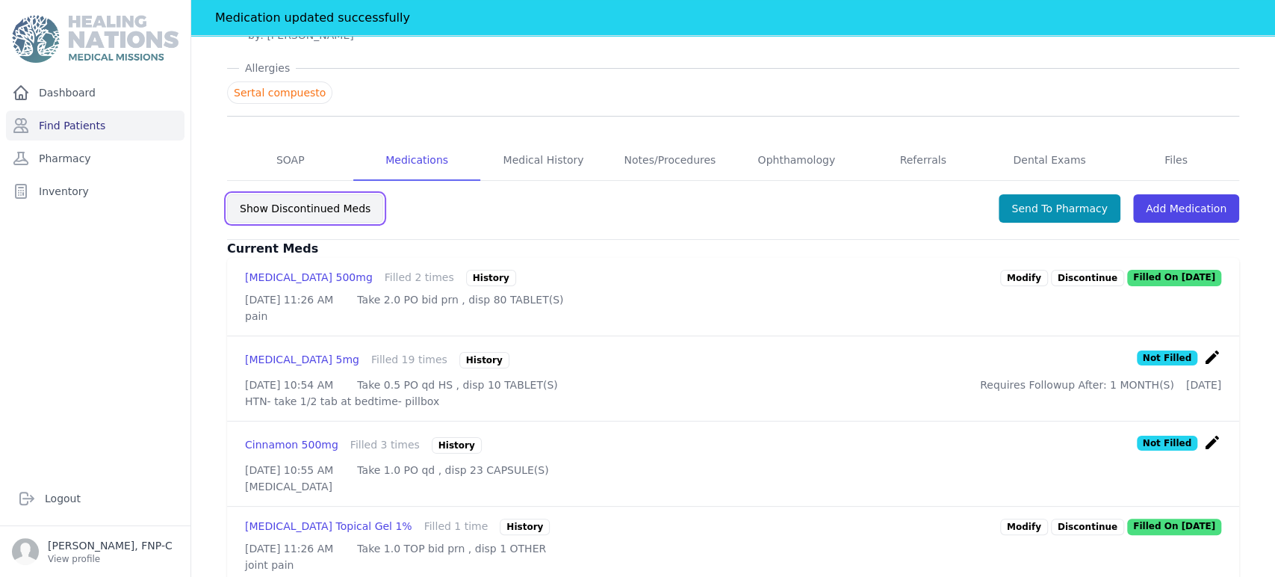
click at [294, 202] on button "Show Discontinued Meds" at bounding box center [305, 208] width 156 height 28
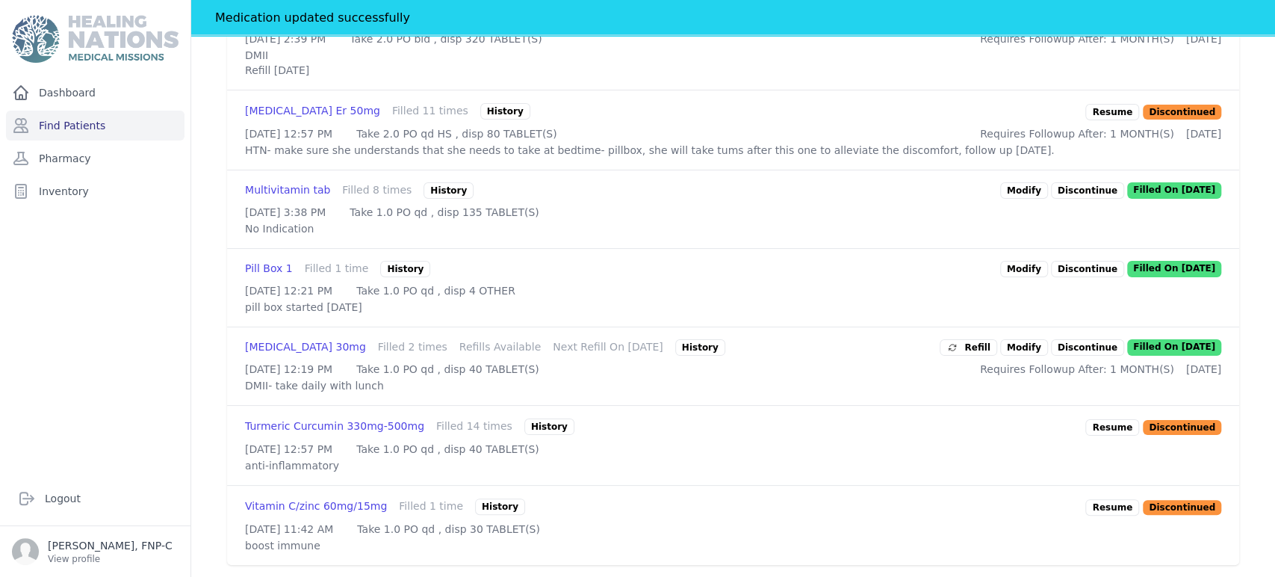
scroll to position [2368, 0]
click at [1116, 419] on p "Resume" at bounding box center [1112, 427] width 54 height 16
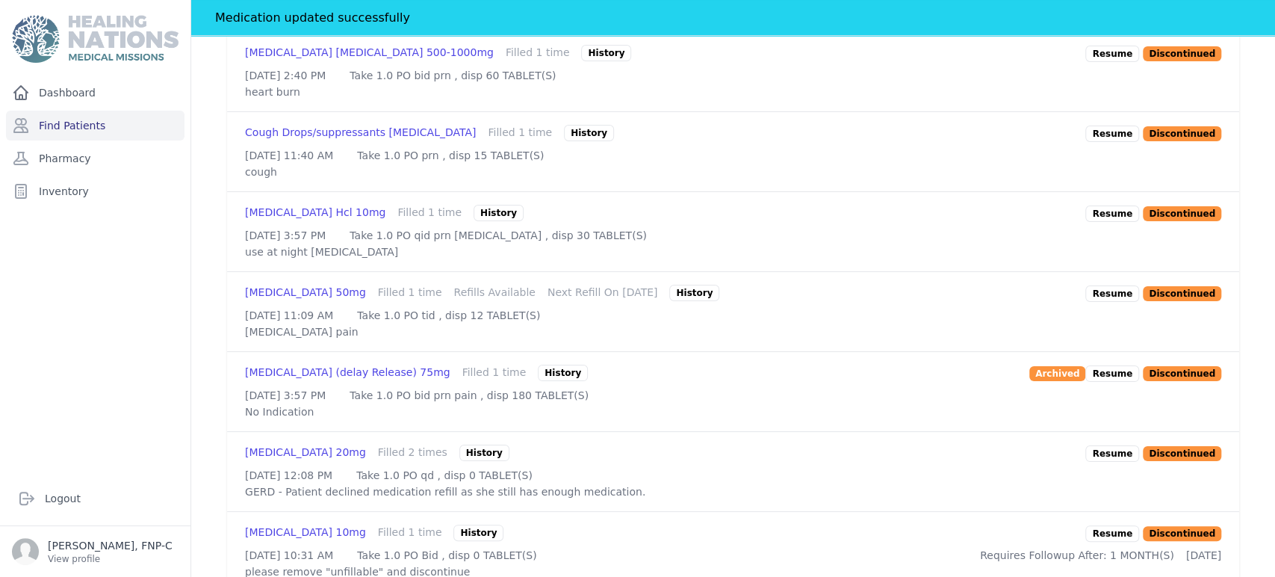
scroll to position [305, 0]
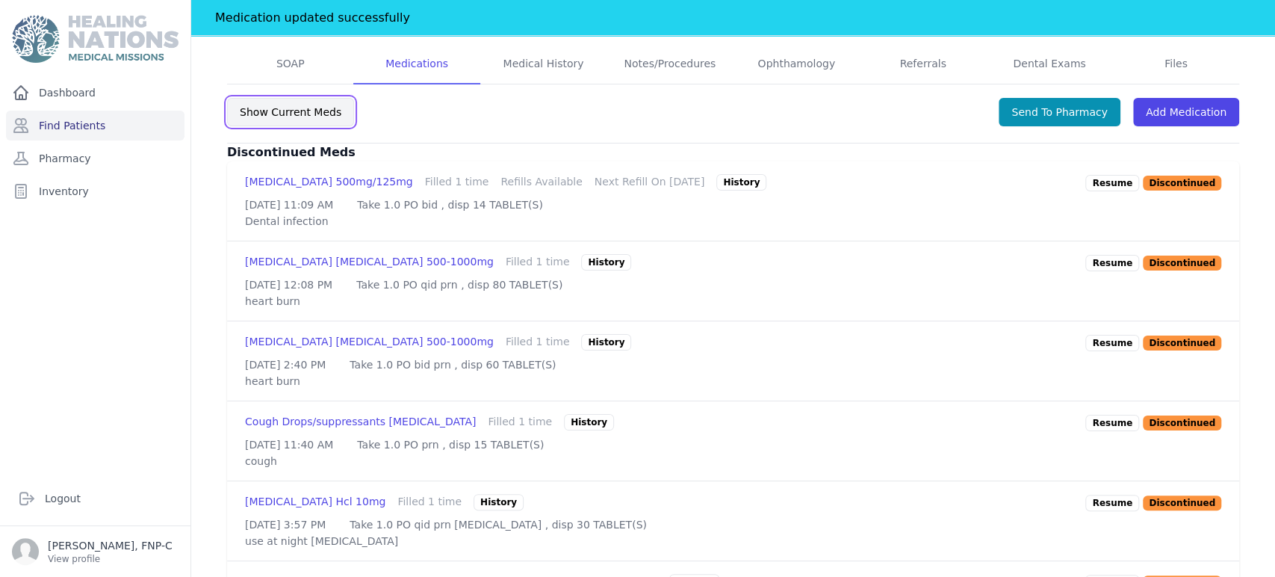
click at [274, 112] on button "Show Current Meds" at bounding box center [290, 112] width 127 height 28
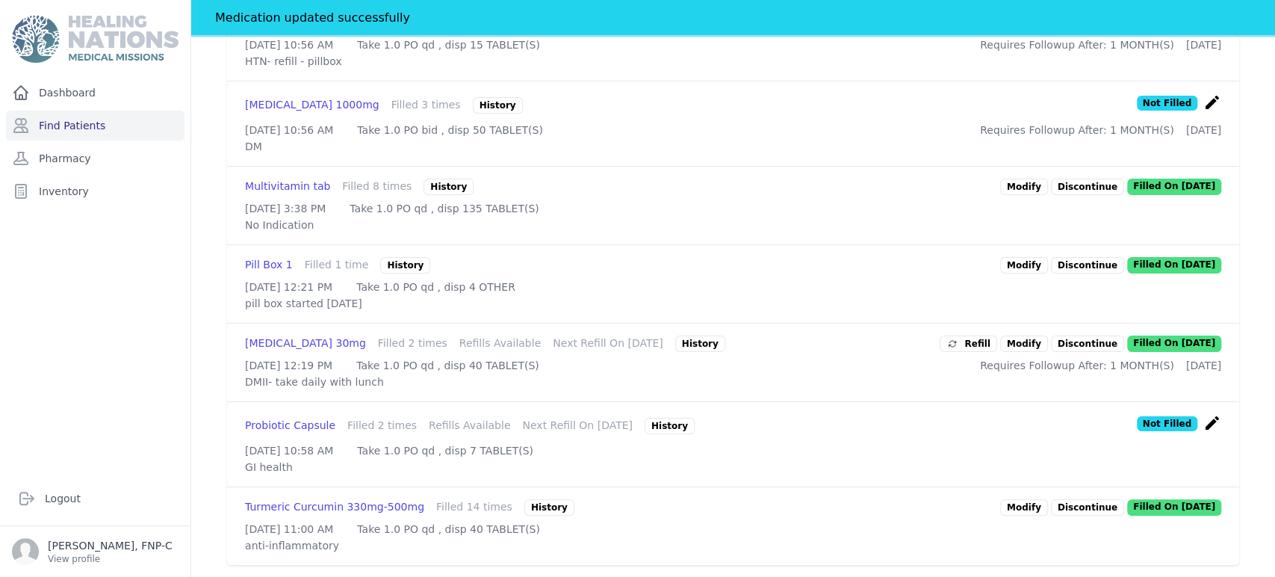
scroll to position [1048, 0]
click at [1019, 499] on link "Modify" at bounding box center [1024, 507] width 48 height 16
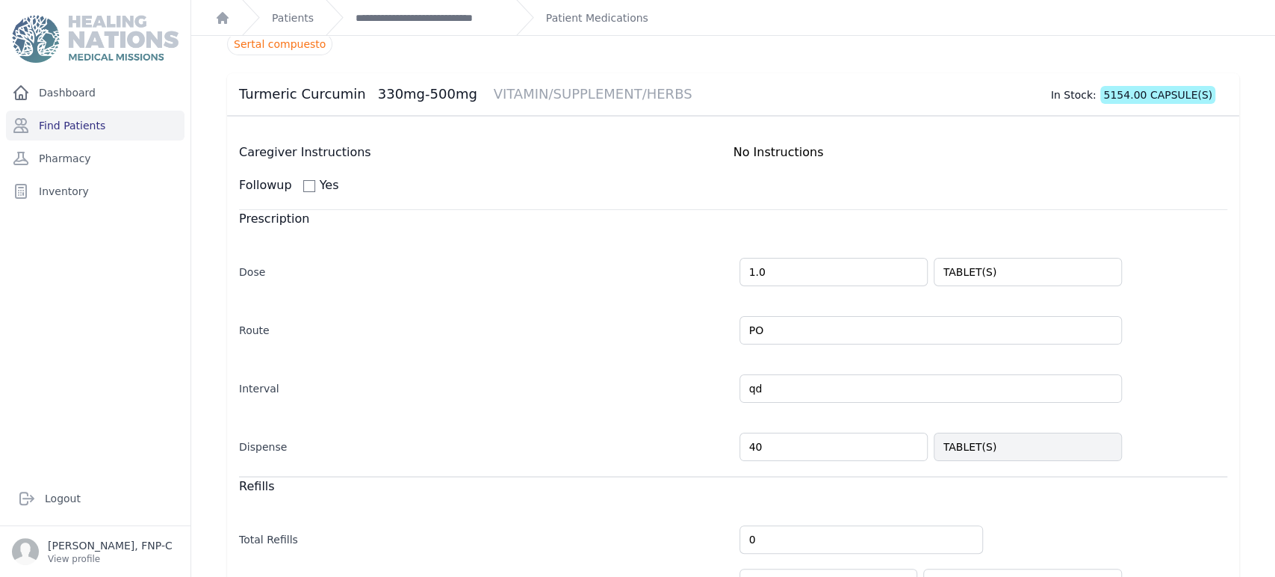
scroll to position [76, 0]
click at [758, 441] on input "40" at bounding box center [833, 448] width 188 height 28
type input "4"
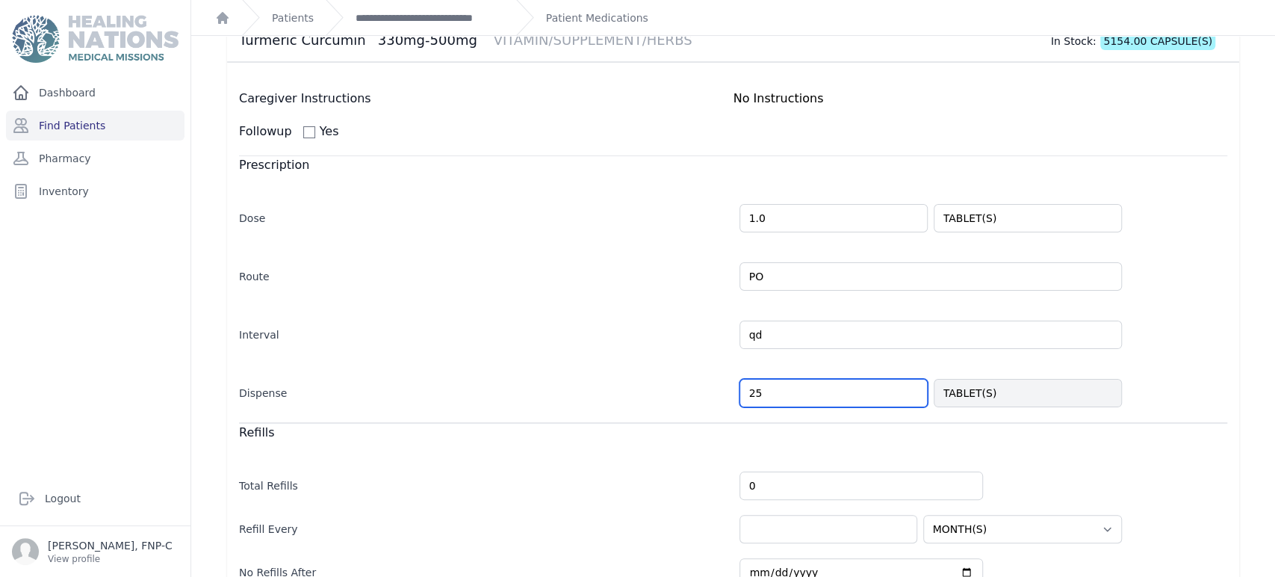
scroll to position [325, 0]
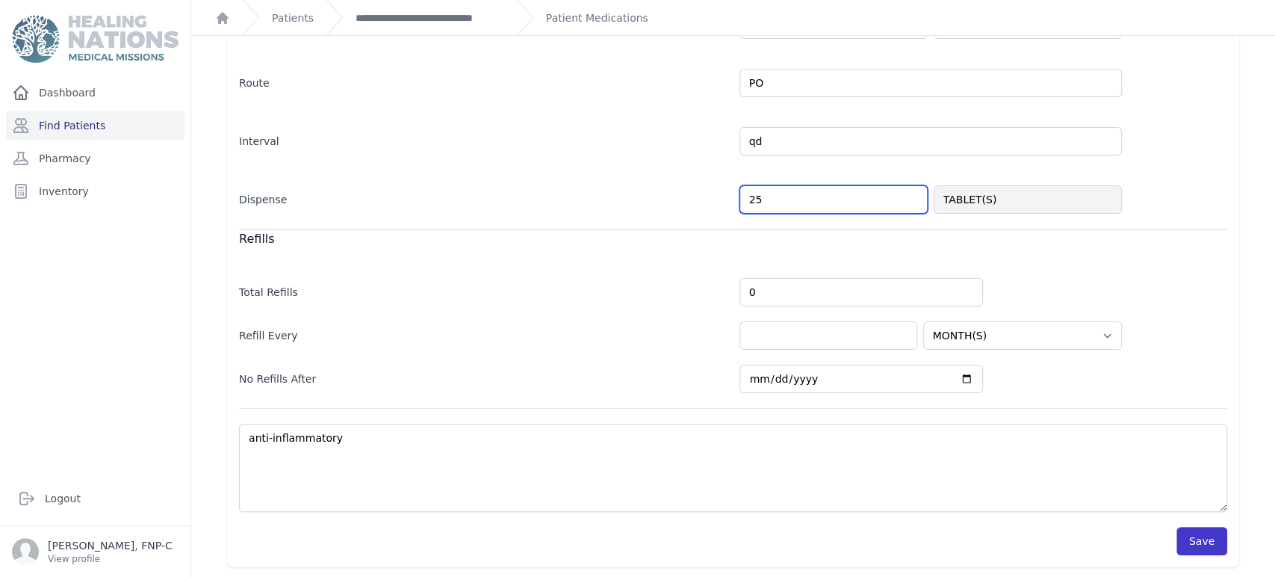
type input "25"
select select "MONTH(S)"
click at [1188, 543] on button "Save" at bounding box center [1201, 541] width 51 height 28
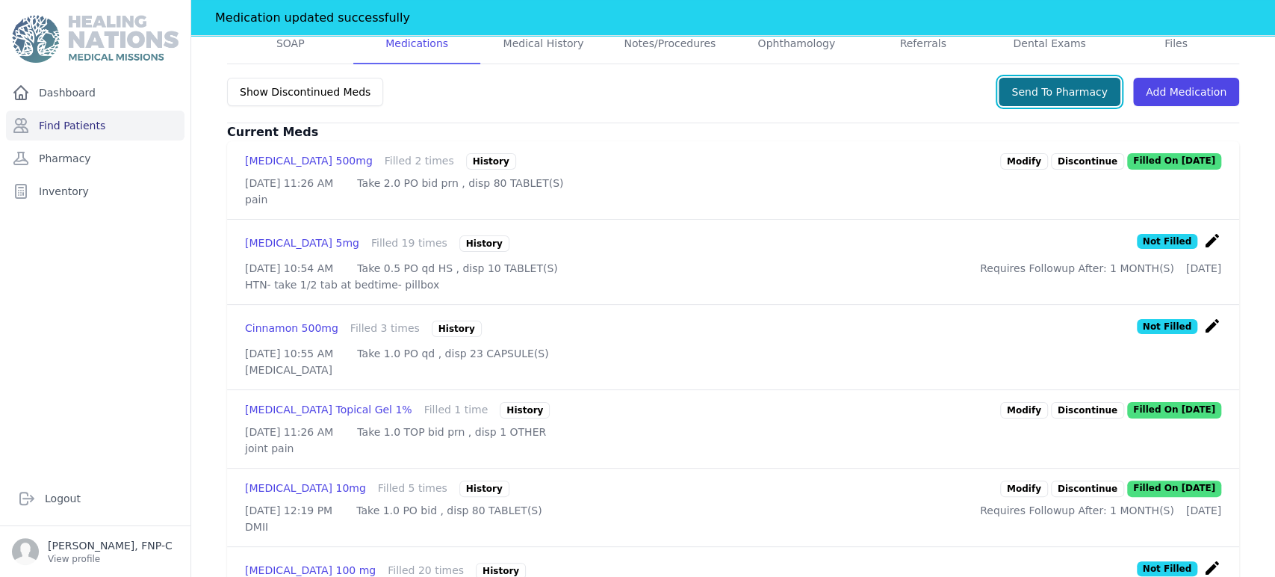
click at [1013, 83] on button "Send To Pharmacy" at bounding box center [1060, 92] width 122 height 28
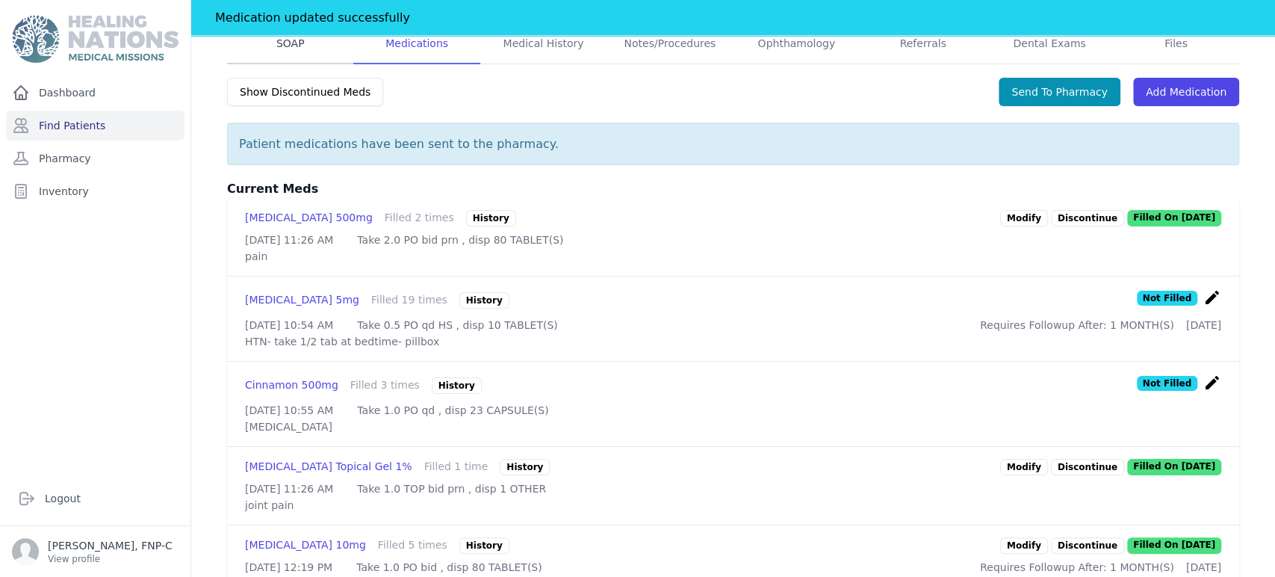
click at [279, 42] on link "SOAP" at bounding box center [290, 44] width 126 height 40
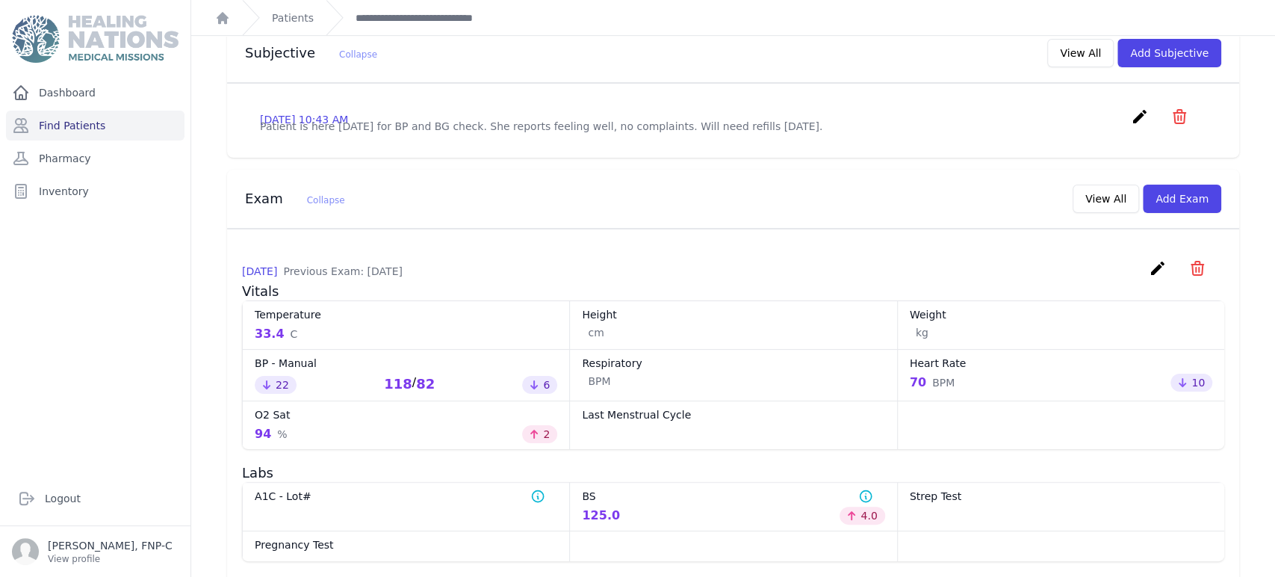
scroll to position [580, 0]
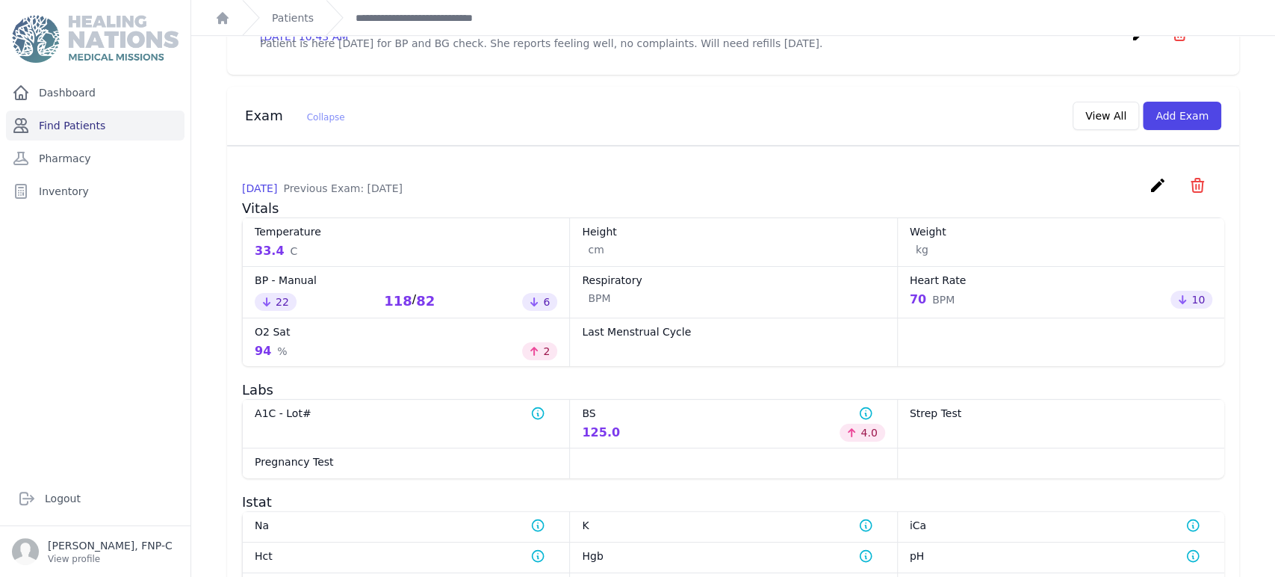
click at [94, 120] on link "Find Patients" at bounding box center [95, 126] width 179 height 30
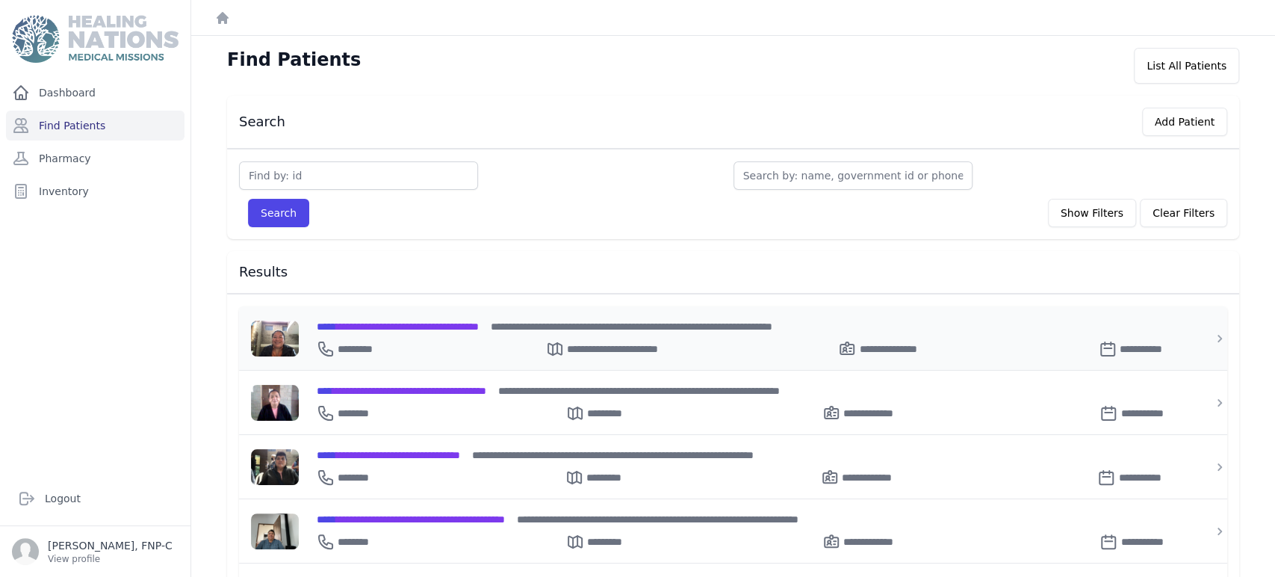
click at [390, 323] on span "**********" at bounding box center [398, 326] width 162 height 10
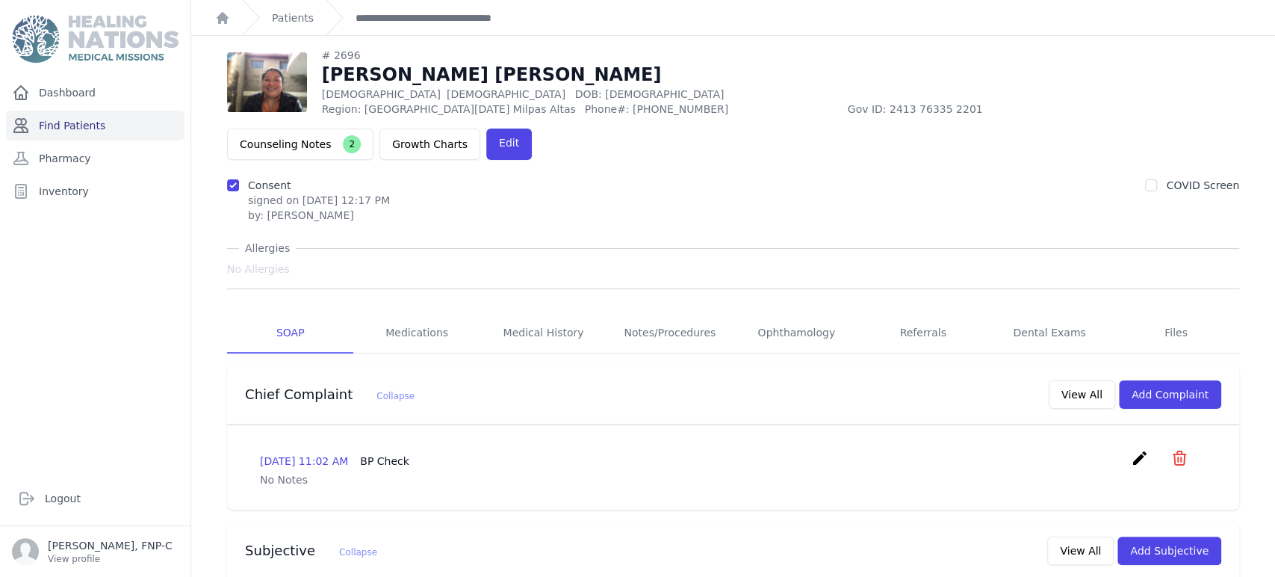
click at [66, 116] on link "Find Patients" at bounding box center [95, 126] width 179 height 30
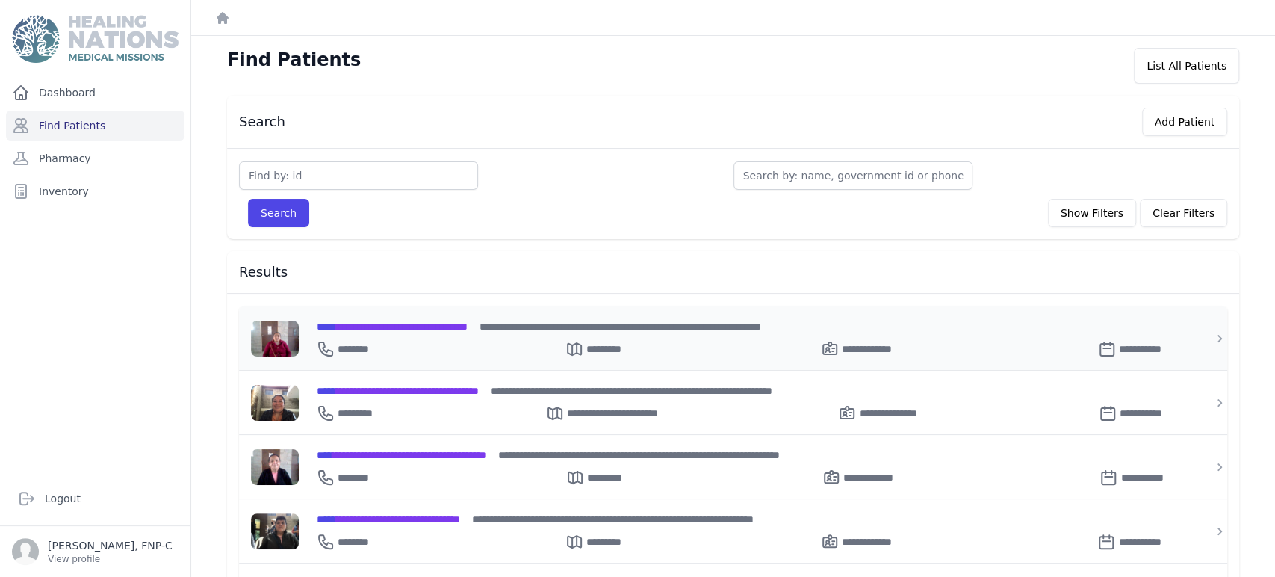
click at [377, 324] on span "**********" at bounding box center [392, 326] width 151 height 10
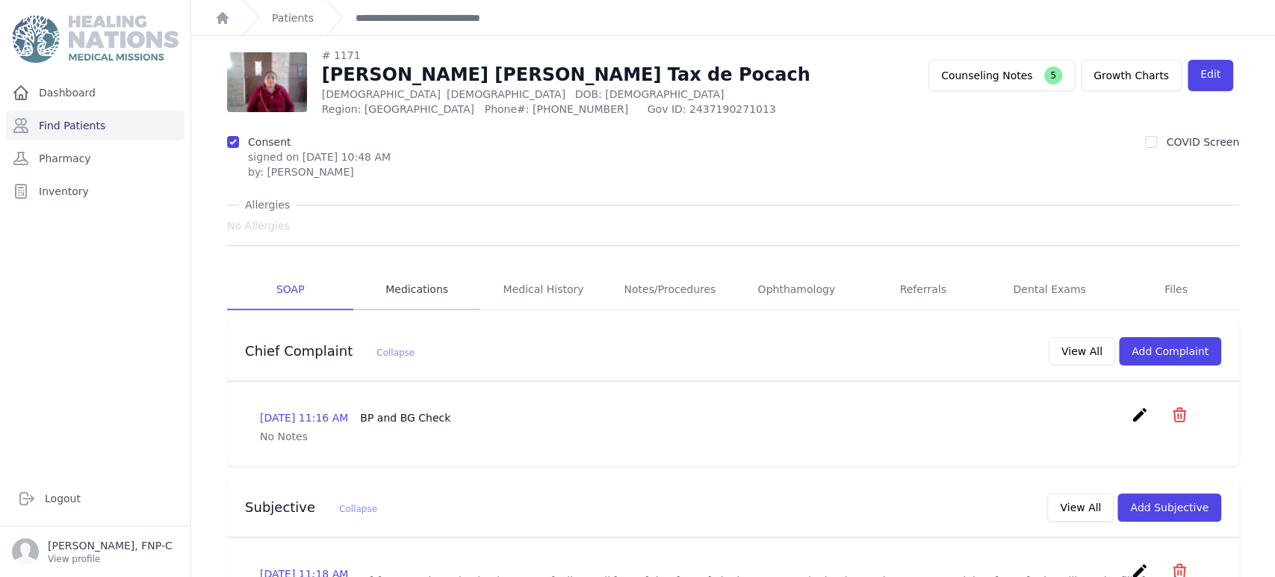
click at [415, 288] on link "Medications" at bounding box center [416, 290] width 126 height 40
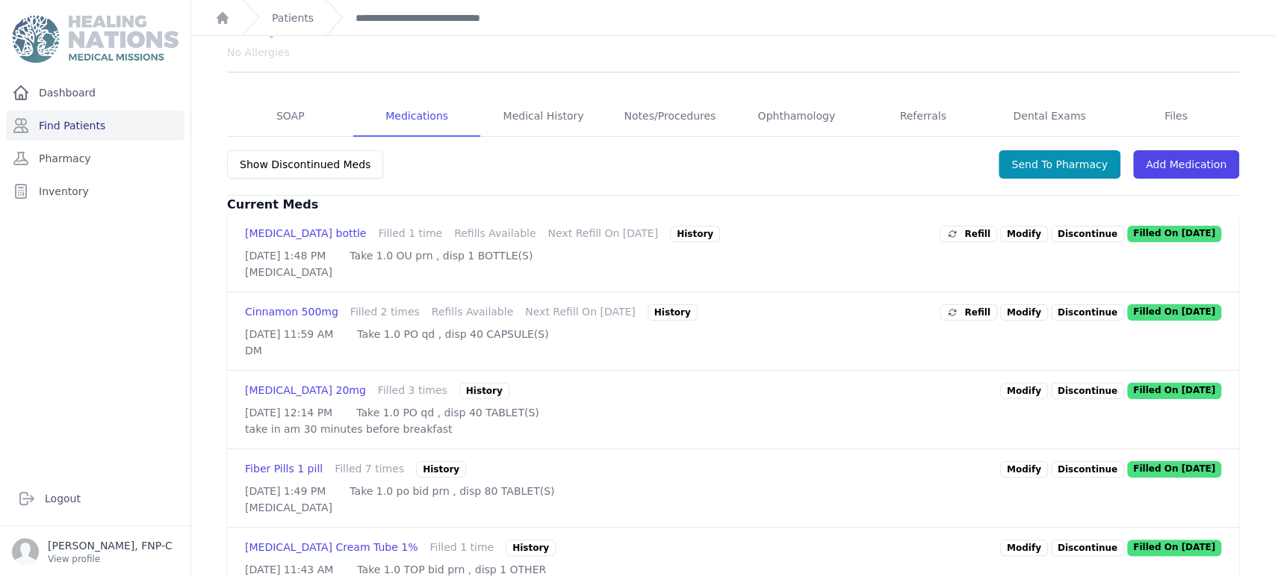
scroll to position [249, 0]
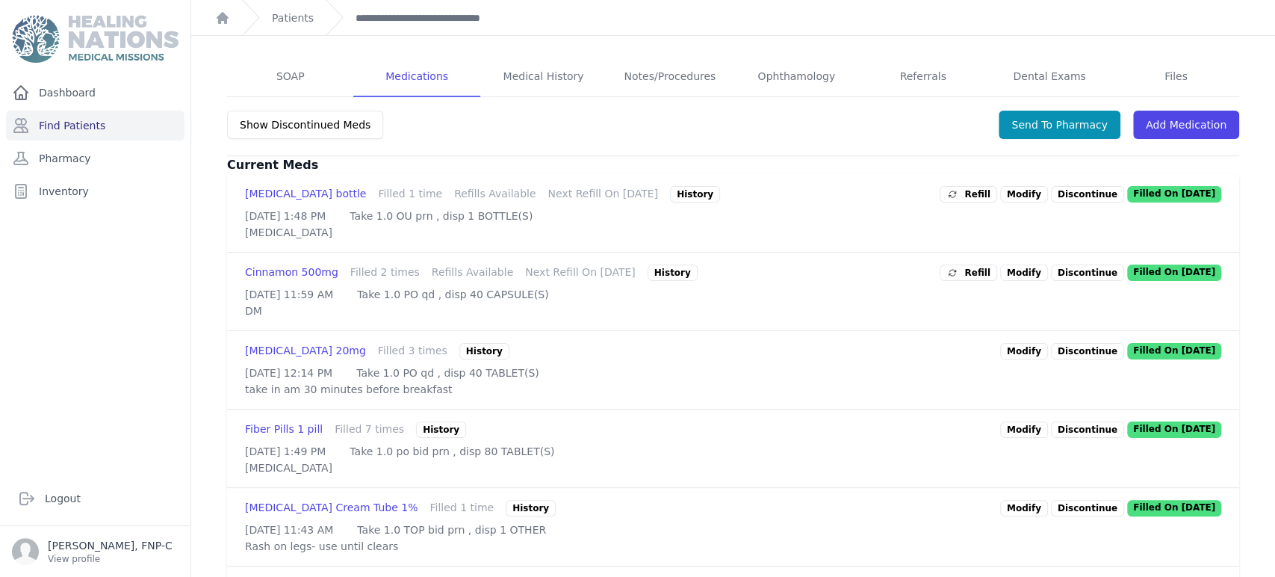
click at [1008, 281] on link "Modify" at bounding box center [1024, 272] width 48 height 16
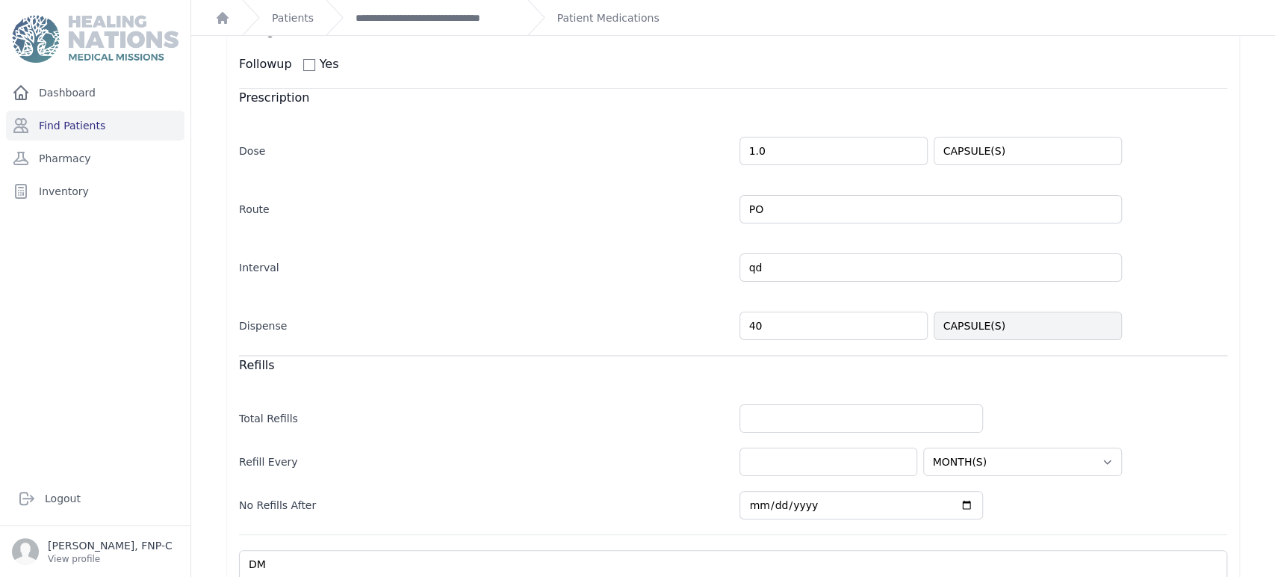
scroll to position [249, 0]
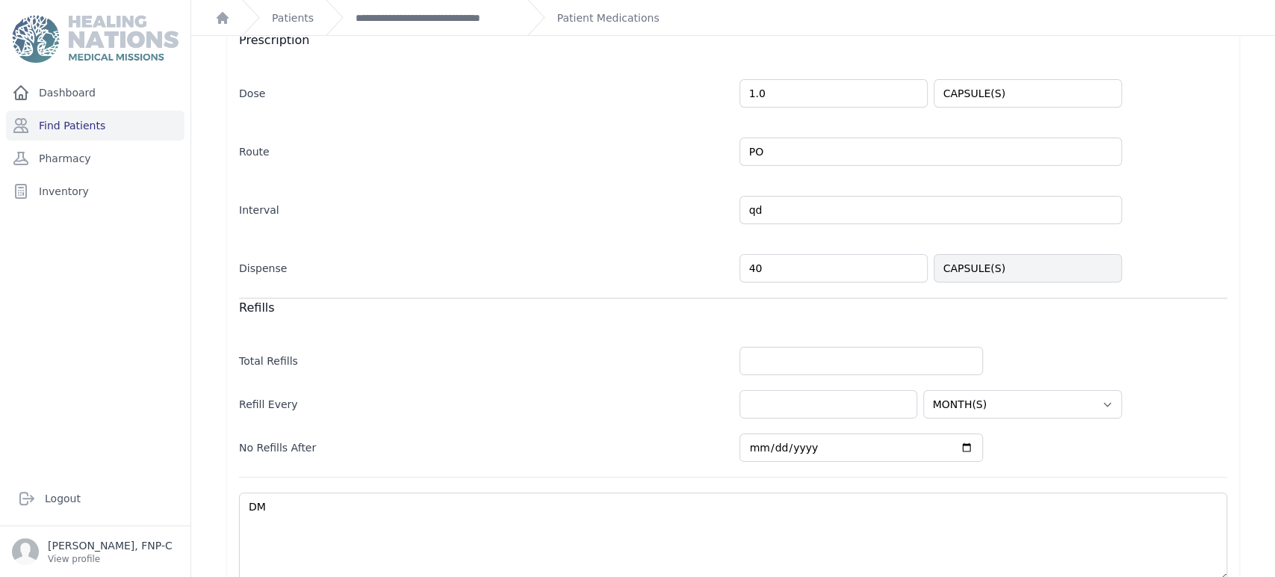
click at [752, 265] on input "40" at bounding box center [833, 268] width 188 height 28
type input "4"
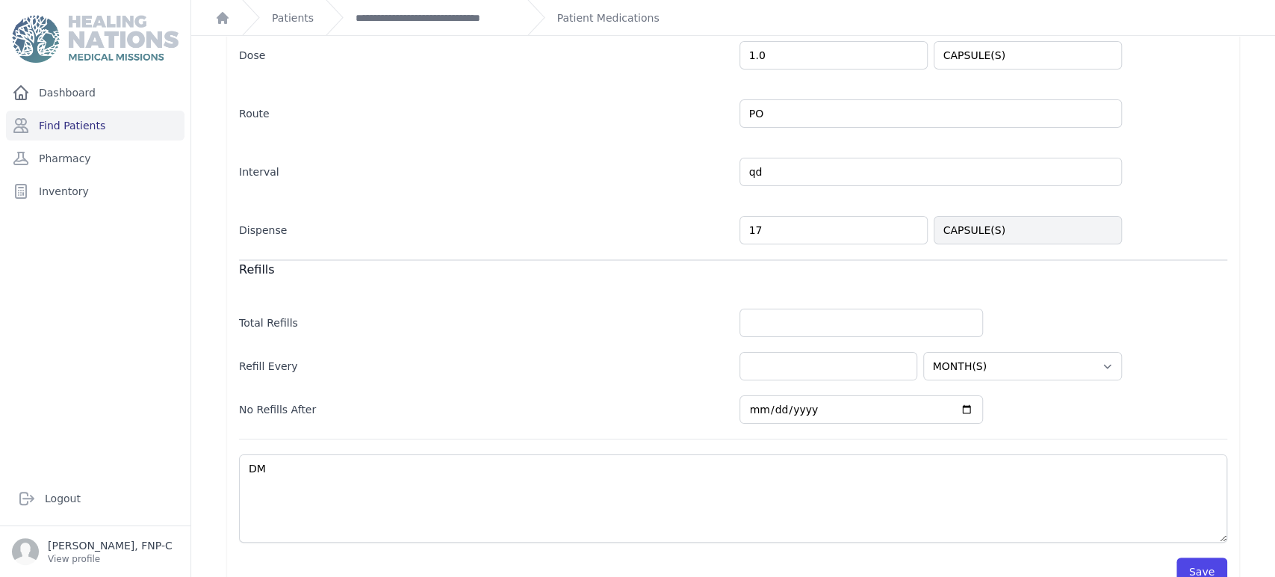
scroll to position [317, 0]
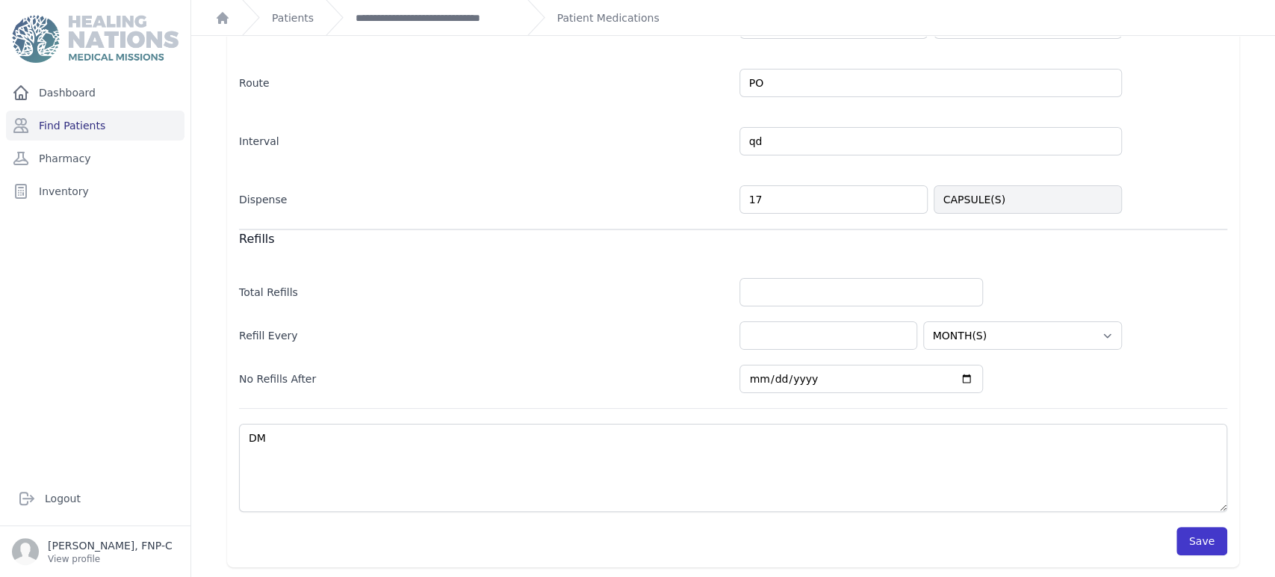
type input "17"
select select "MONTH(S)"
click at [1199, 540] on button "Save" at bounding box center [1201, 541] width 51 height 28
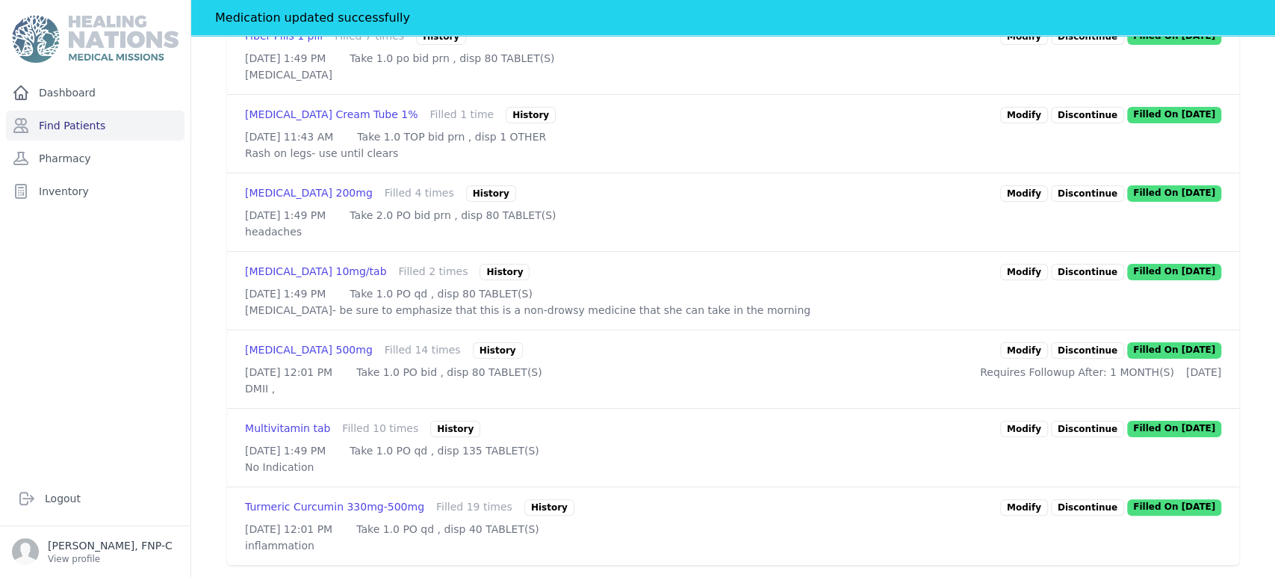
scroll to position [733, 0]
click at [1014, 359] on link "Modify" at bounding box center [1024, 350] width 48 height 16
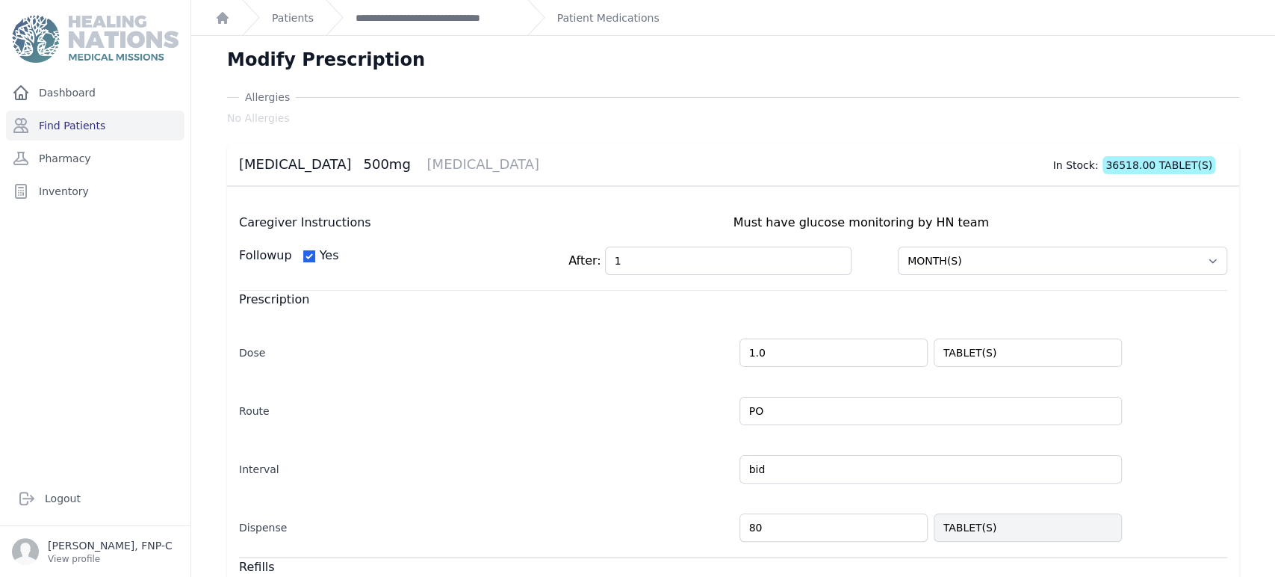
scroll to position [166, 0]
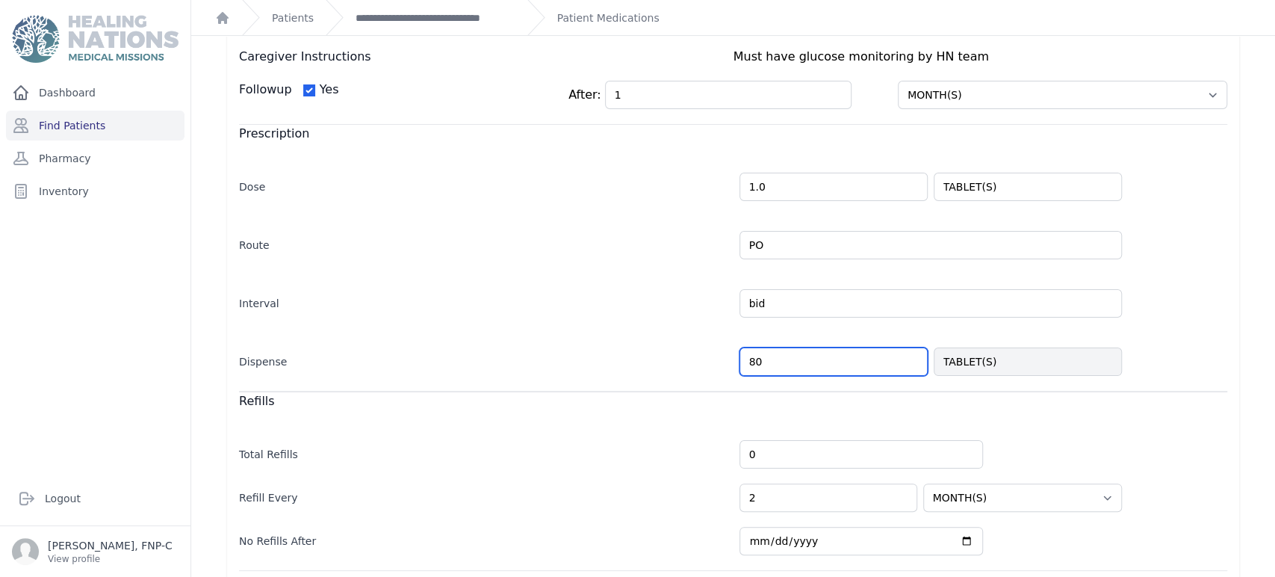
click at [751, 356] on input "80" at bounding box center [833, 361] width 188 height 28
type input "8"
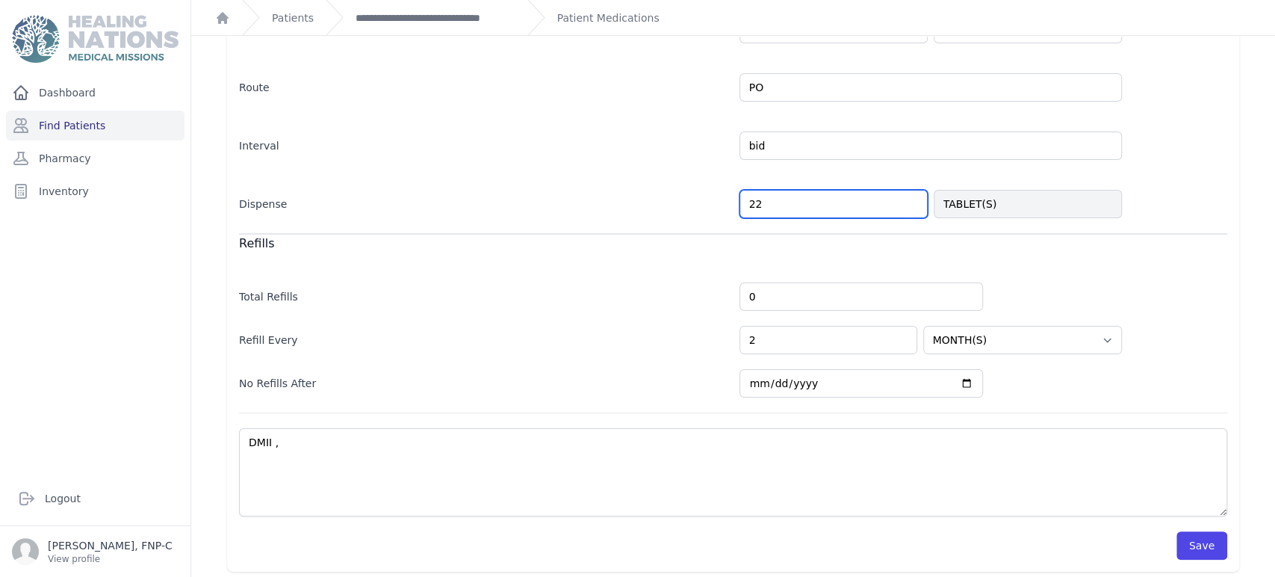
scroll to position [328, 0]
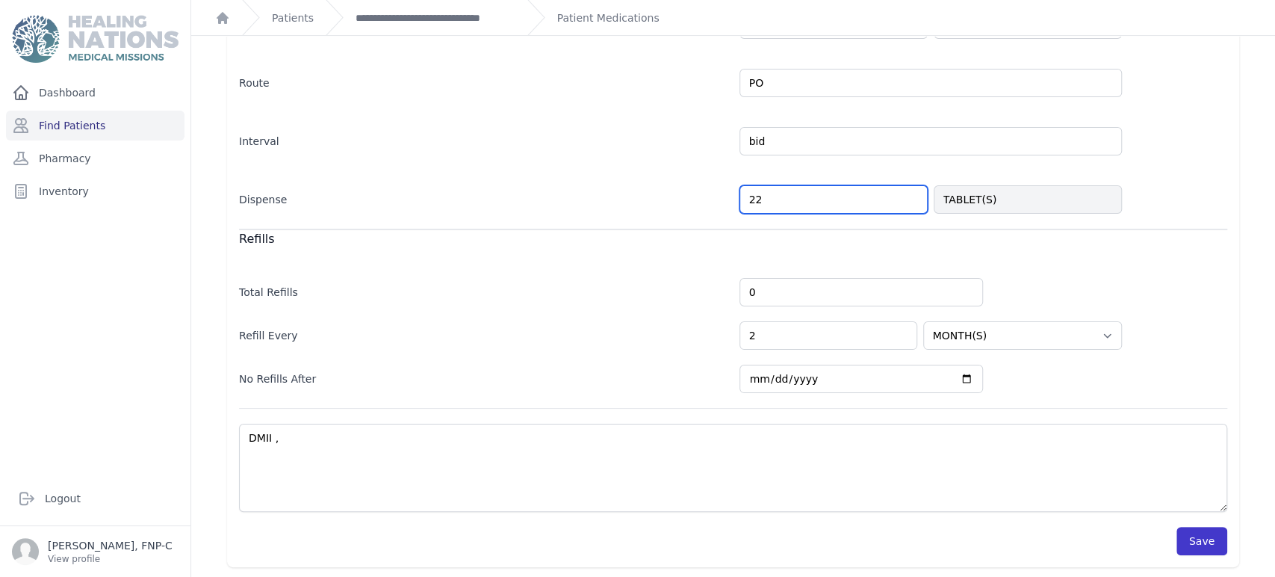
type input "22"
select select "MONTH(S)"
click at [1194, 539] on button "Save" at bounding box center [1201, 541] width 51 height 28
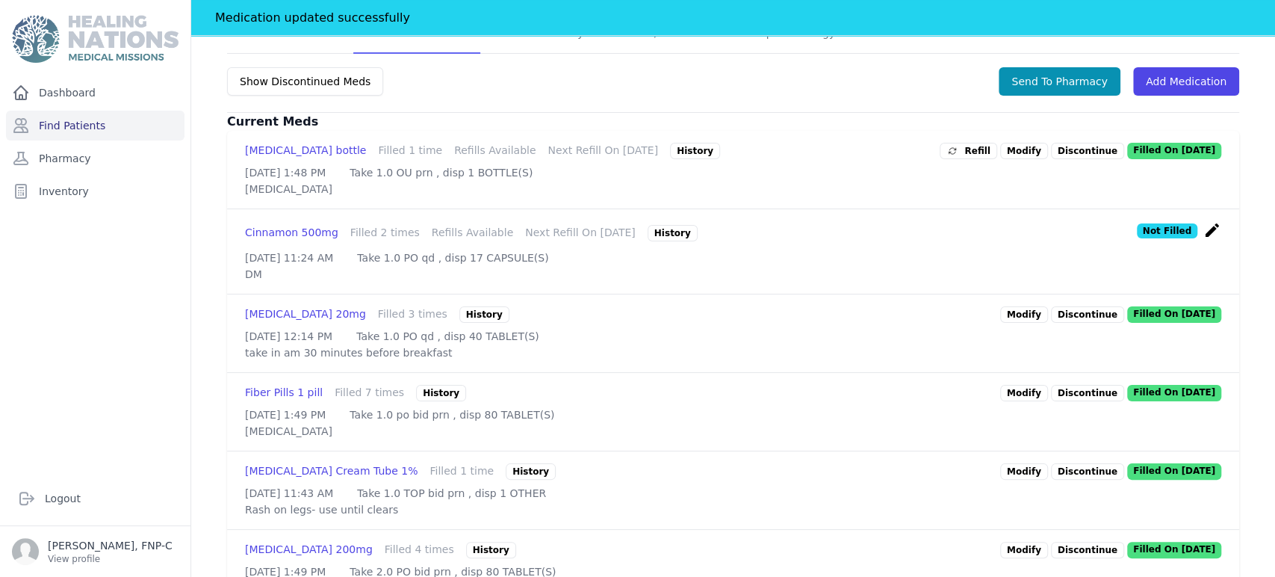
scroll to position [836, 0]
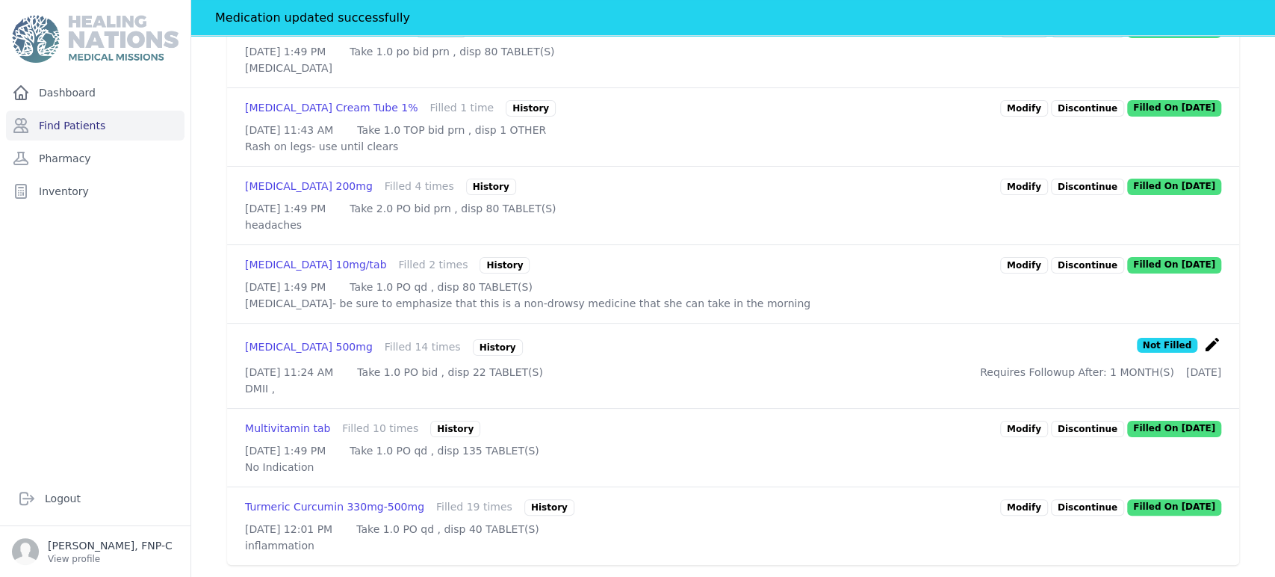
click at [1022, 499] on link "Modify" at bounding box center [1024, 507] width 48 height 16
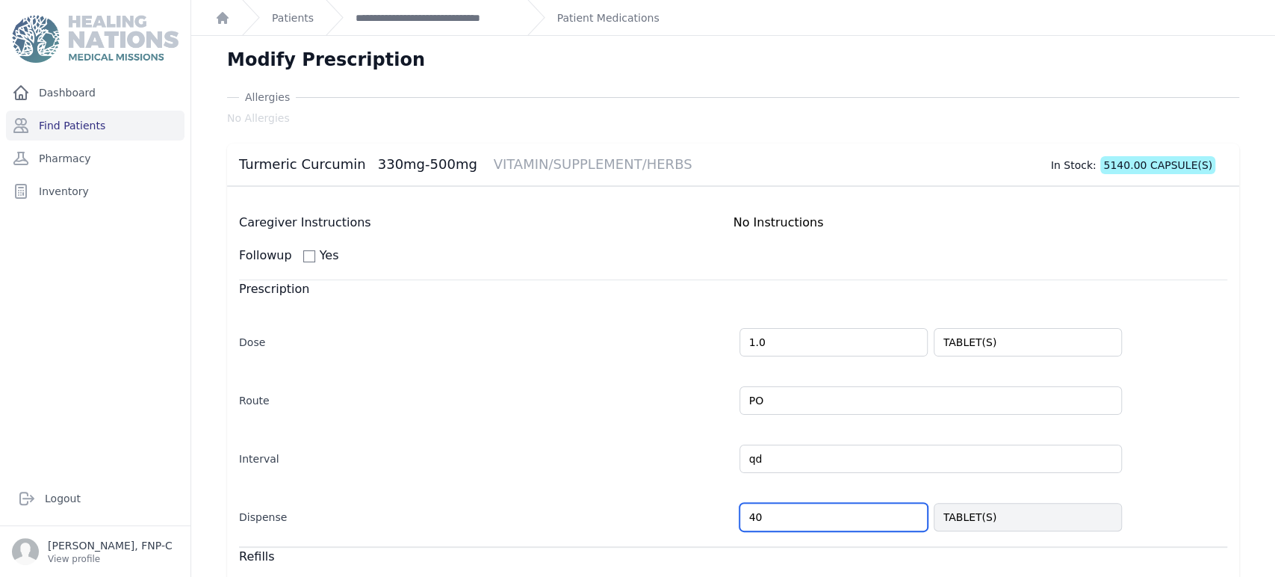
click at [746, 512] on input "40" at bounding box center [833, 517] width 188 height 28
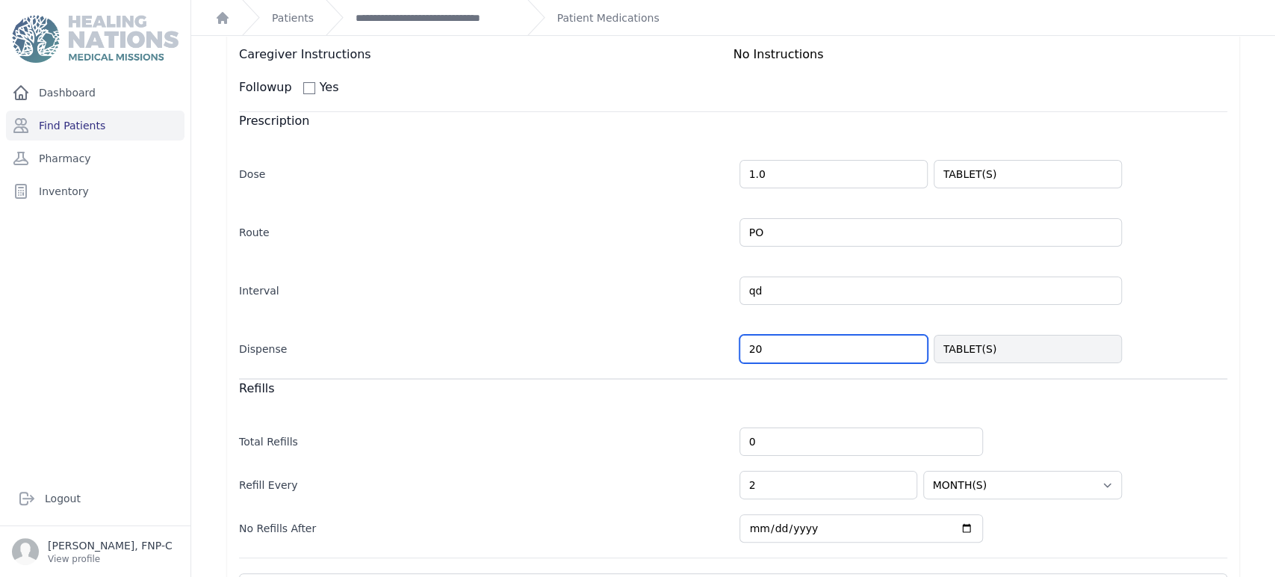
scroll to position [317, 0]
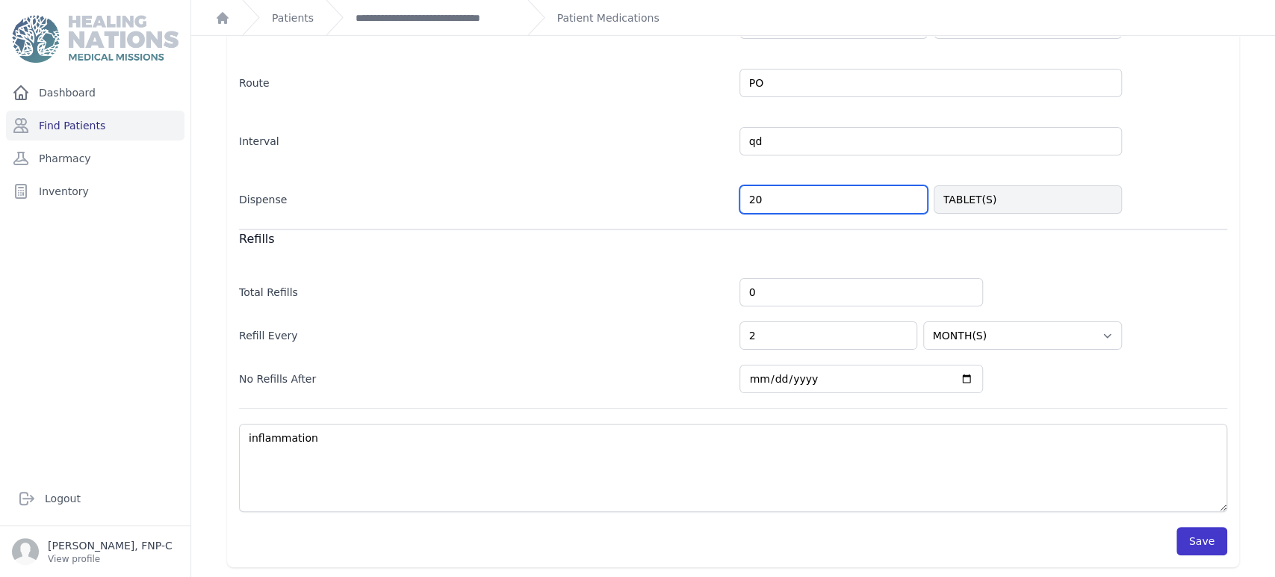
type input "20"
select select "MONTH(S)"
click at [1199, 542] on button "Save" at bounding box center [1201, 541] width 51 height 28
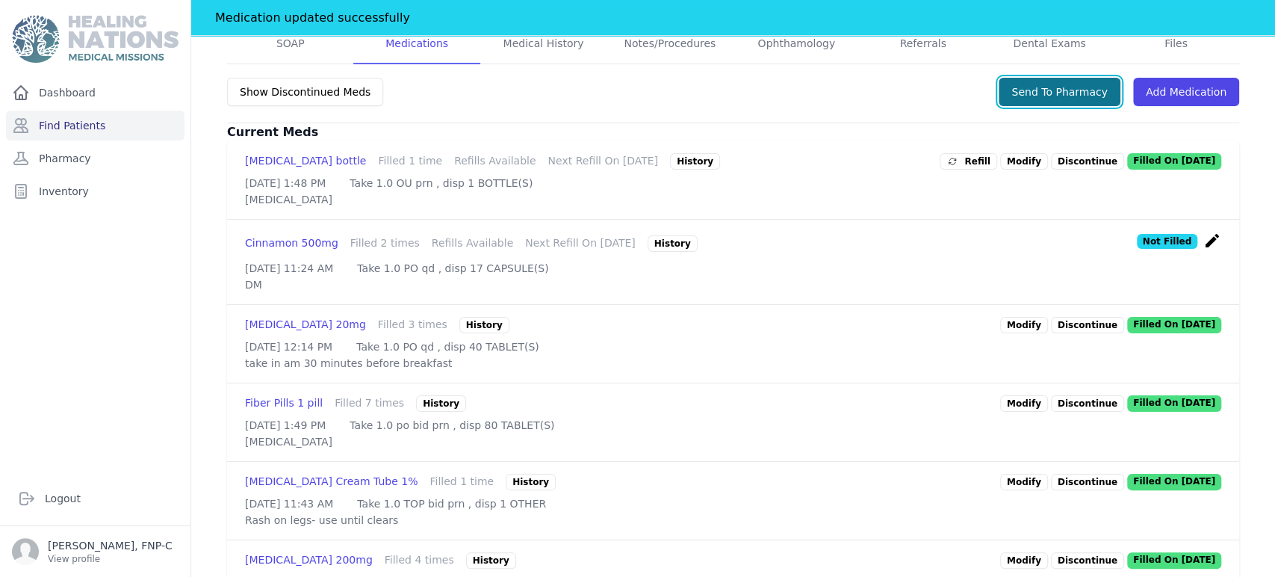
click at [1049, 89] on button "Send To Pharmacy" at bounding box center [1060, 92] width 122 height 28
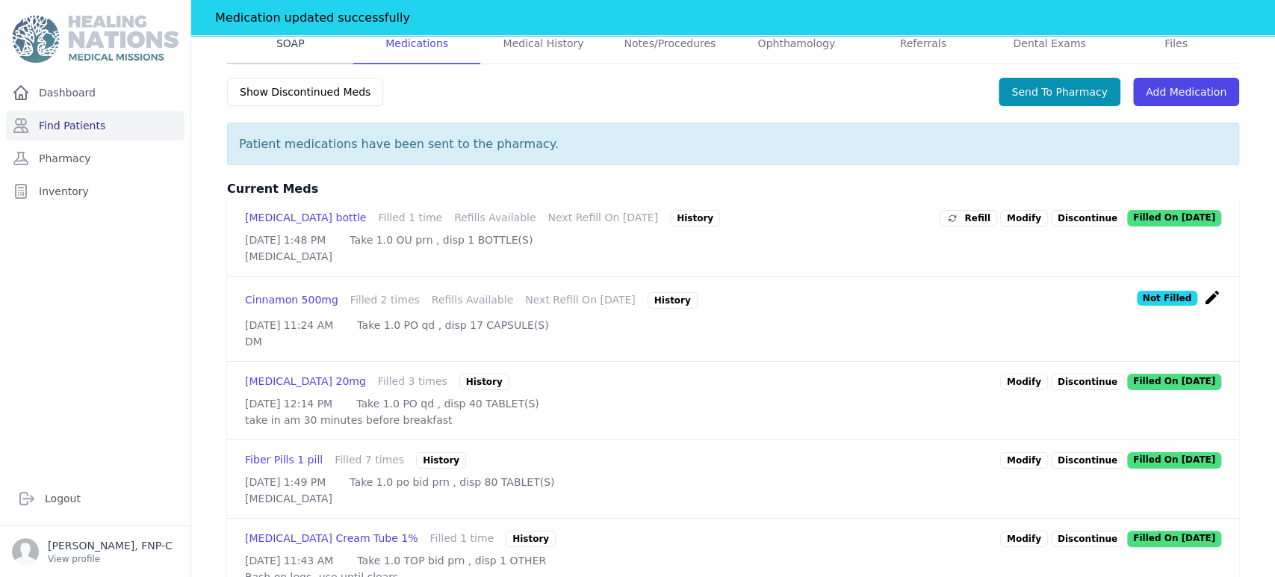
click at [282, 43] on link "SOAP" at bounding box center [290, 44] width 126 height 40
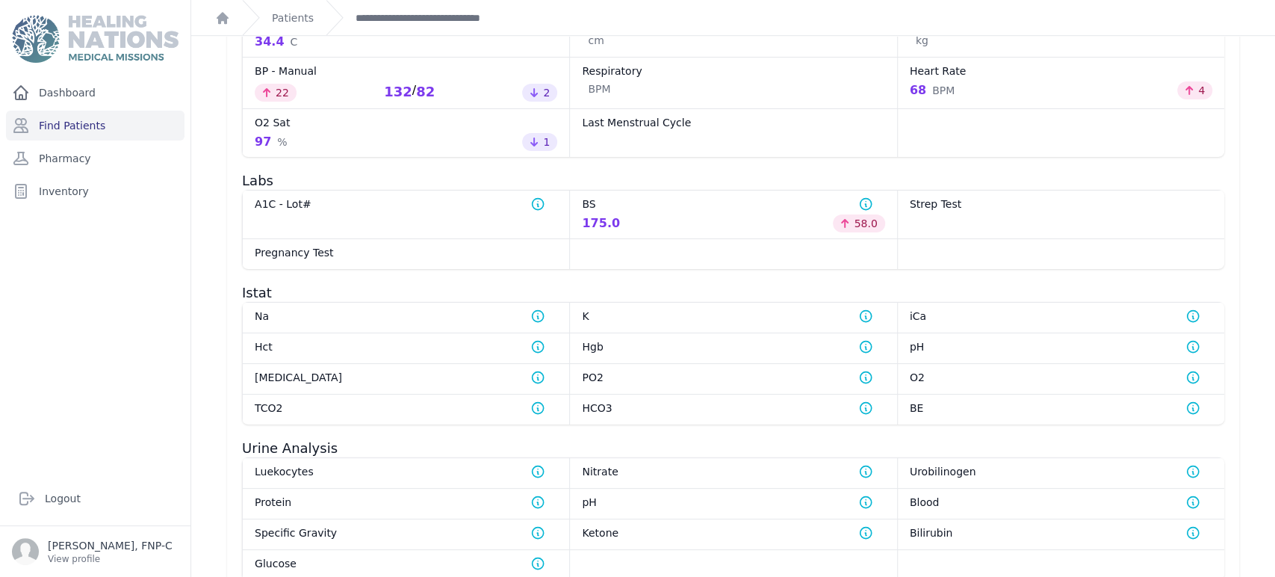
scroll to position [699, 0]
